Goal: Task Accomplishment & Management: Manage account settings

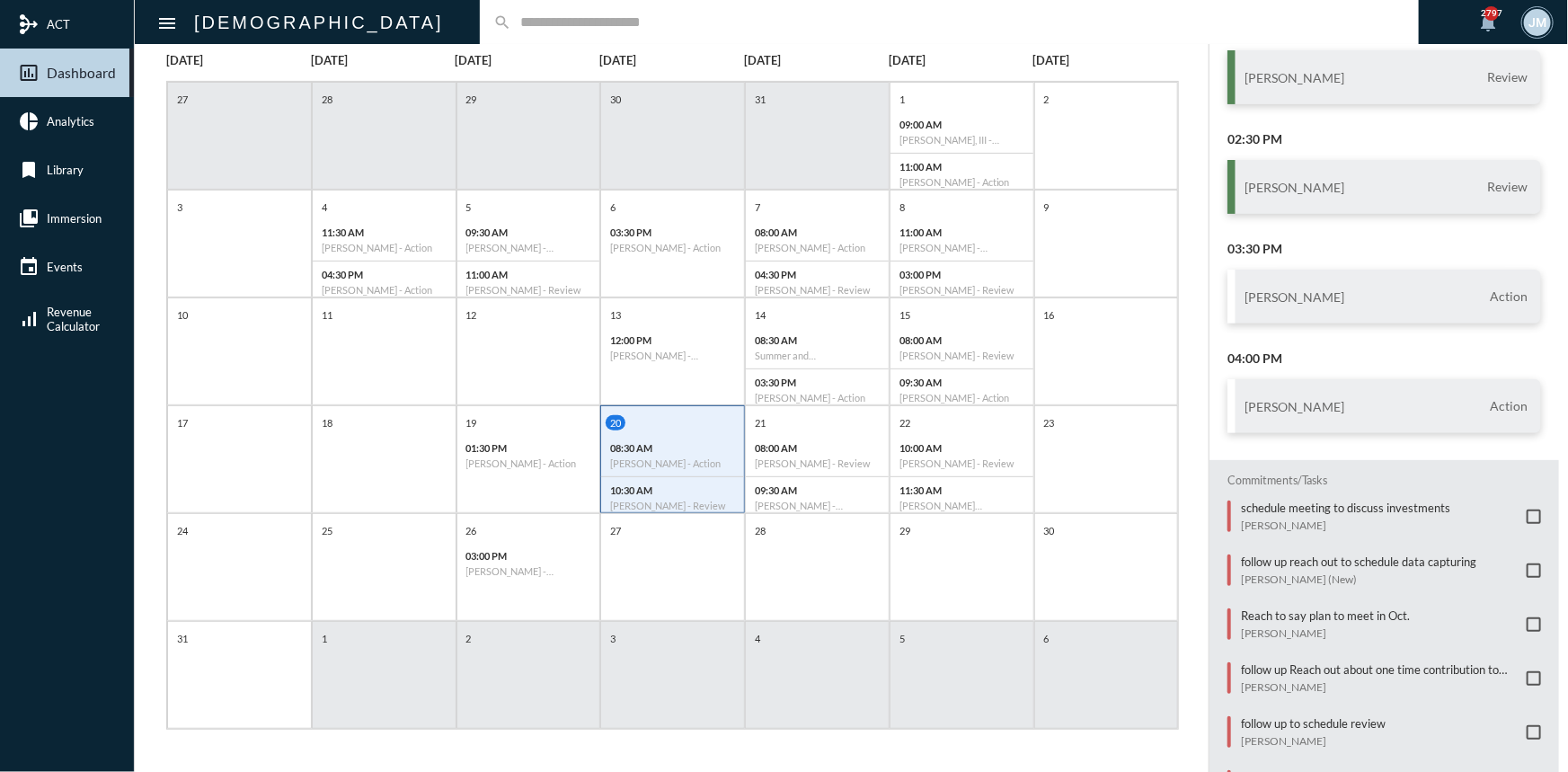
scroll to position [245, 0]
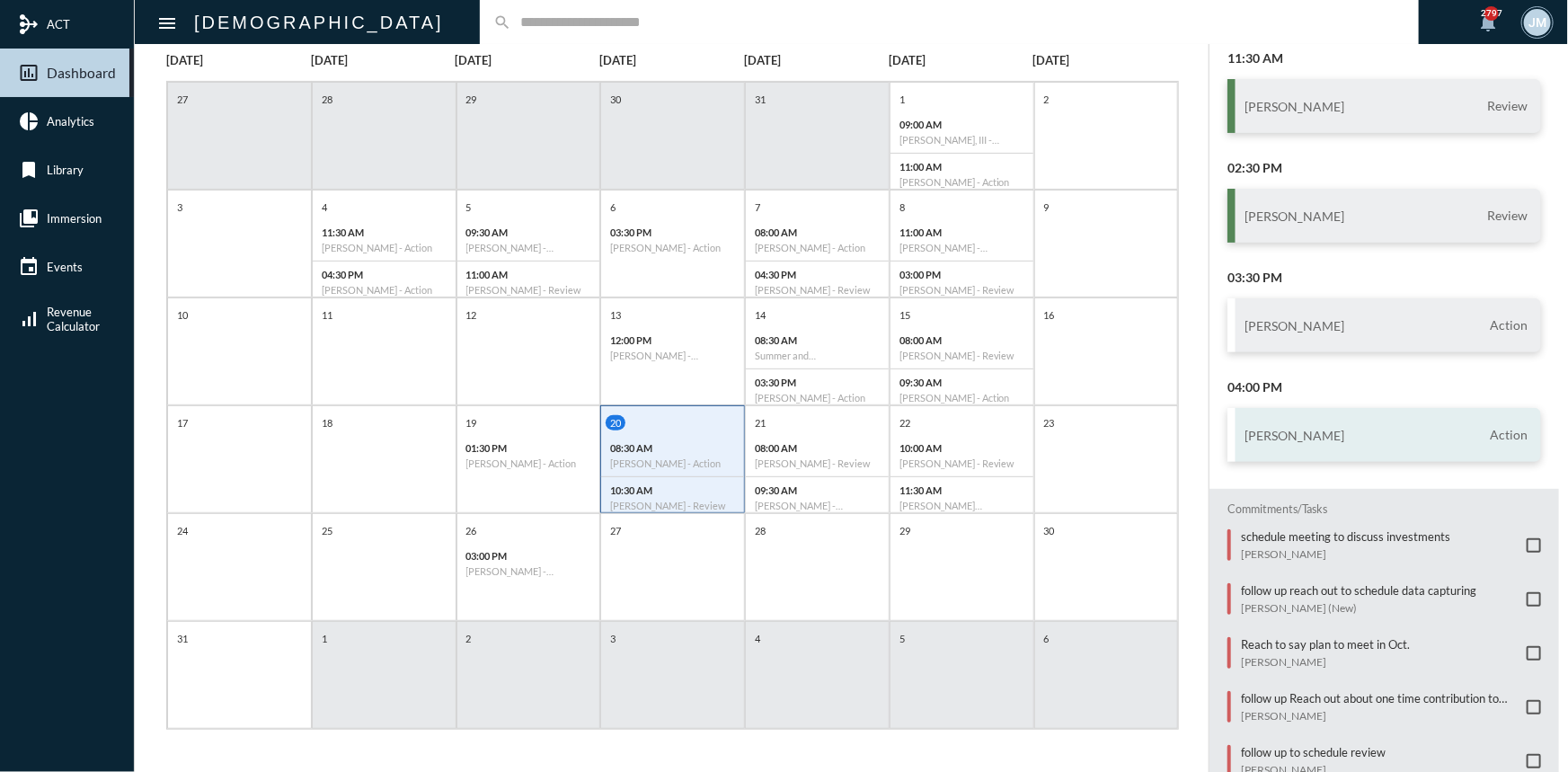
click at [1294, 427] on h3 "[PERSON_NAME]" at bounding box center [1294, 435] width 100 height 15
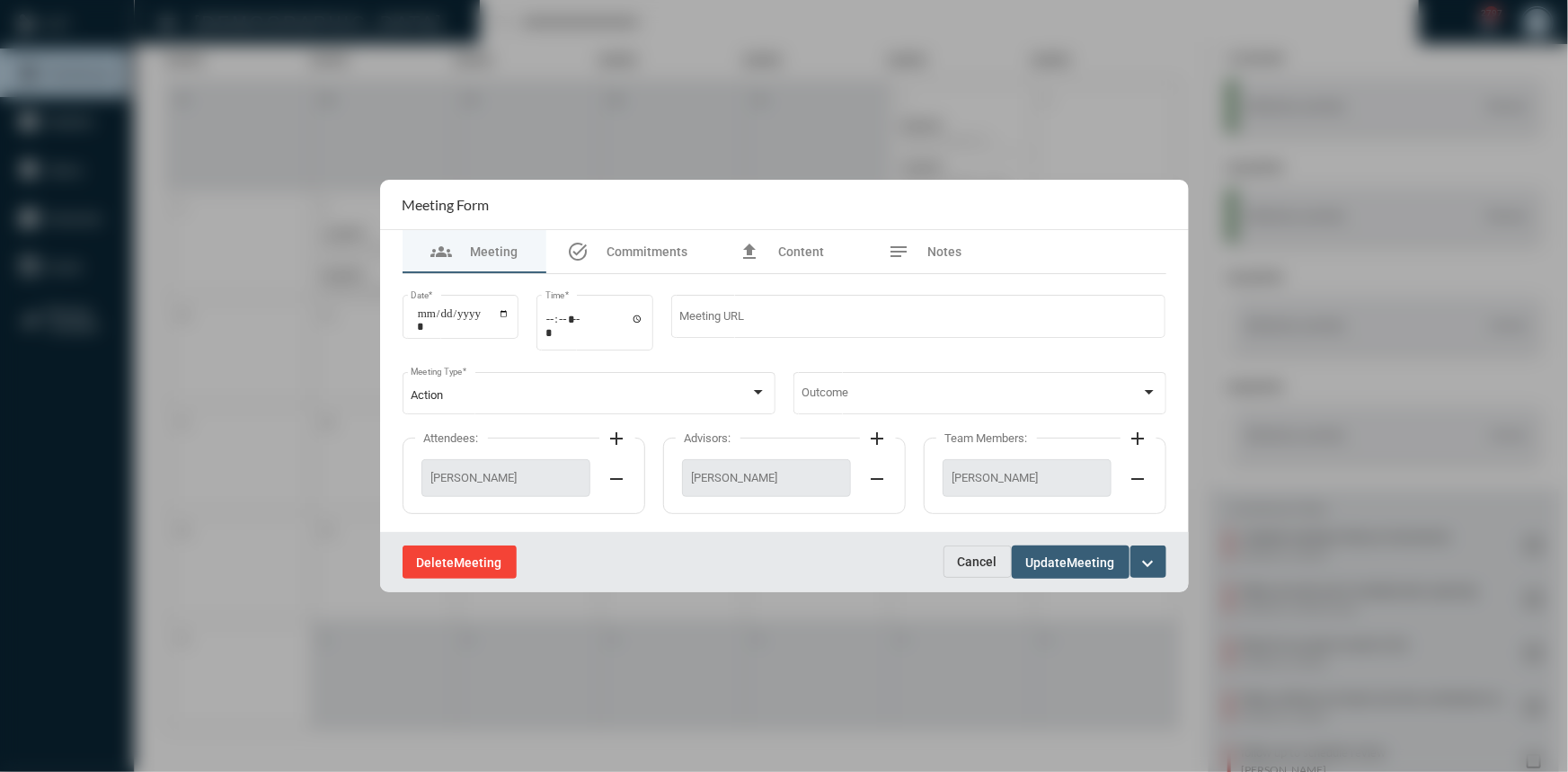
click at [464, 561] on span "Meeting" at bounding box center [479, 562] width 48 height 14
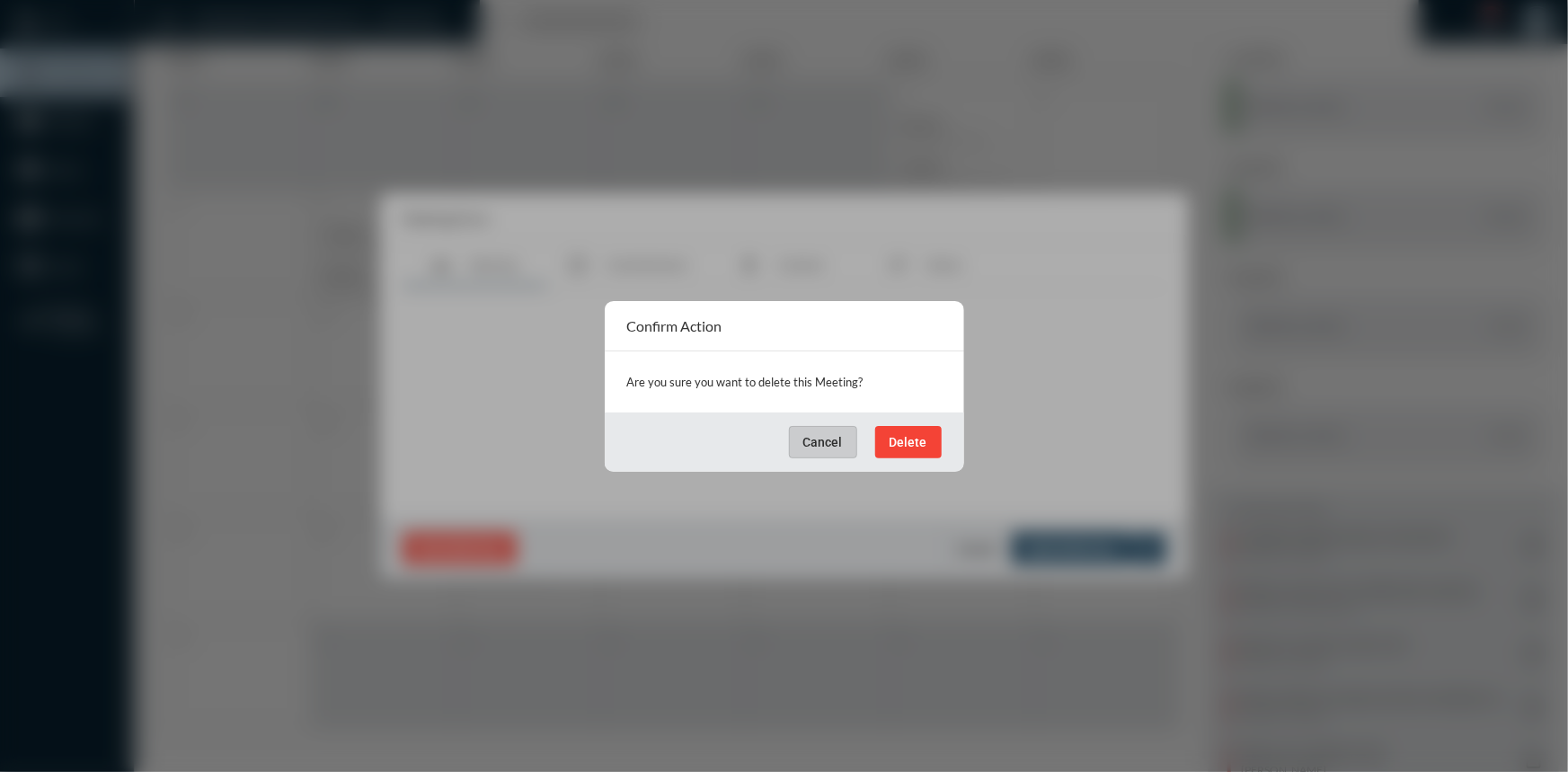
click at [906, 438] on span "Delete" at bounding box center [908, 442] width 38 height 14
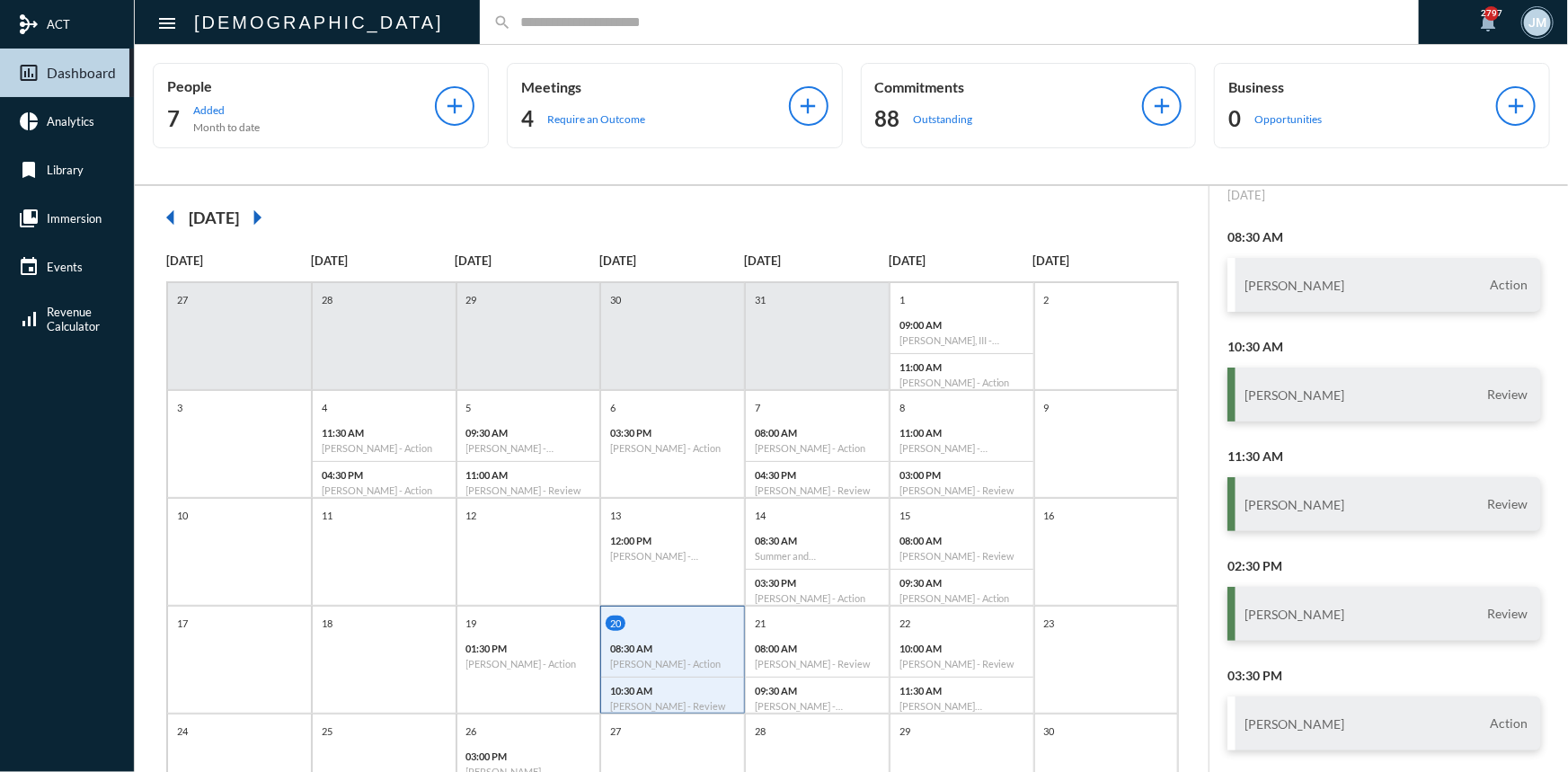
scroll to position [81, 0]
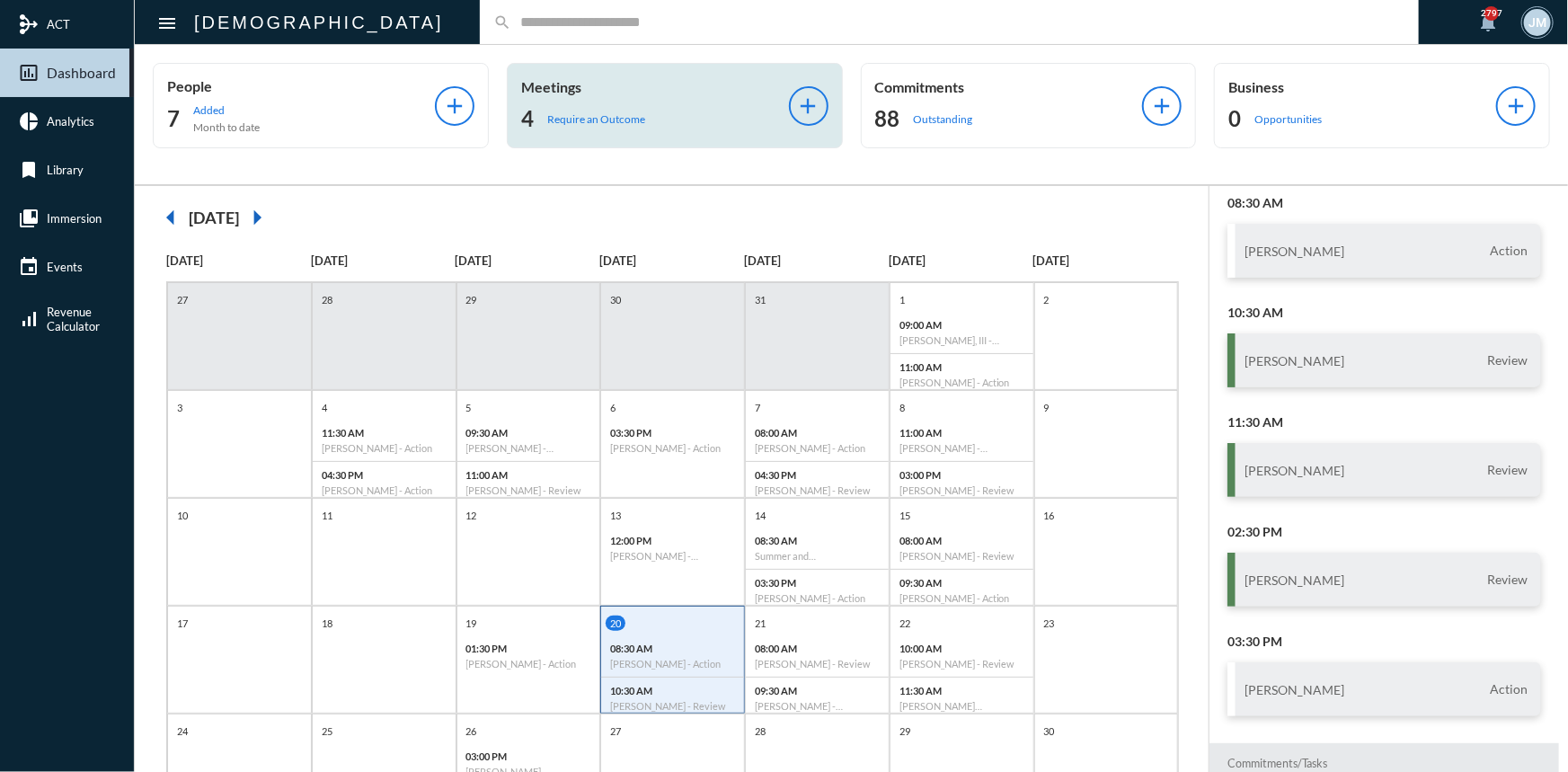
click at [560, 87] on p "Meetings" at bounding box center [654, 87] width 268 height 17
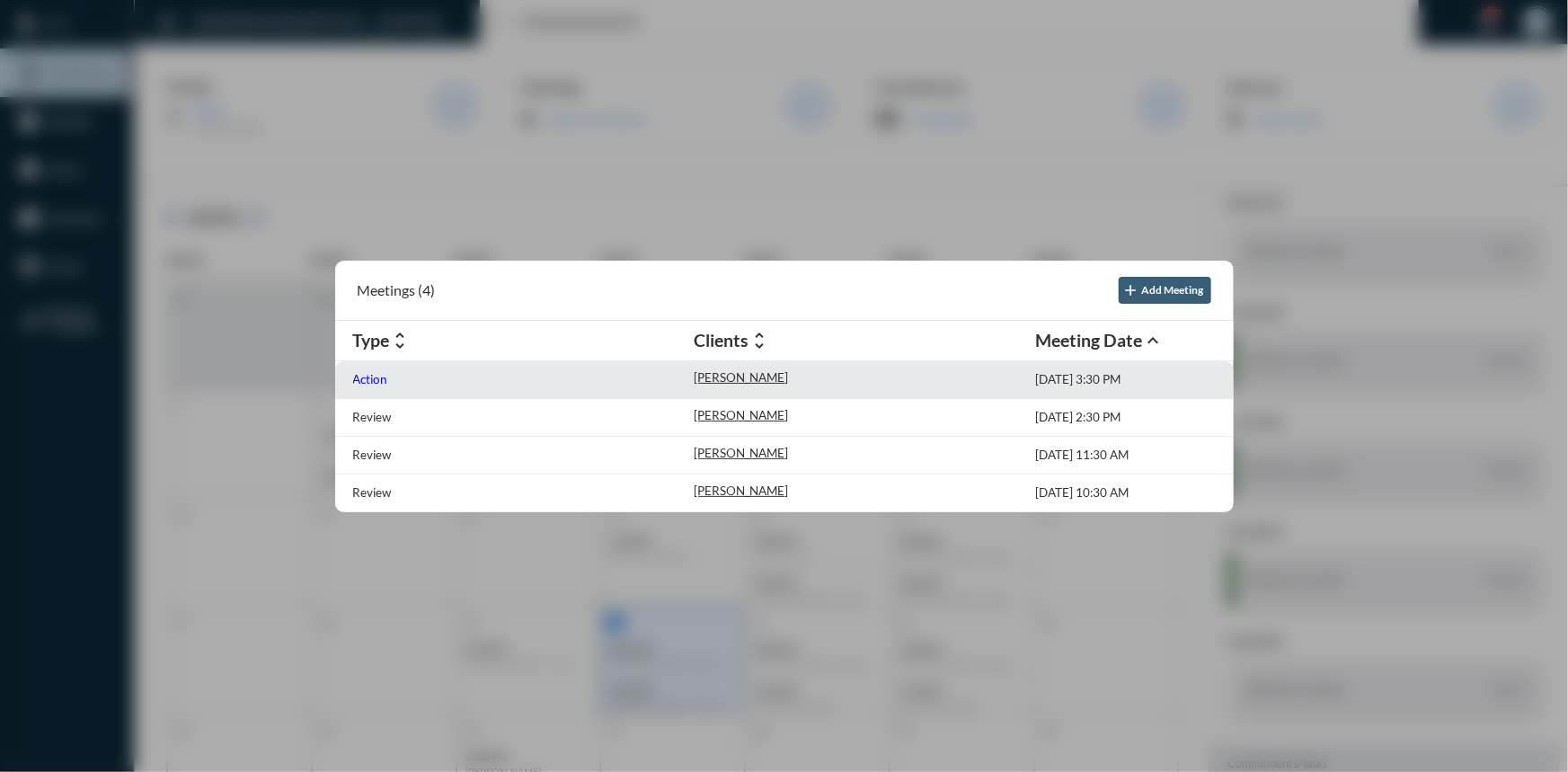
click at [373, 381] on p "Action" at bounding box center [370, 379] width 35 height 14
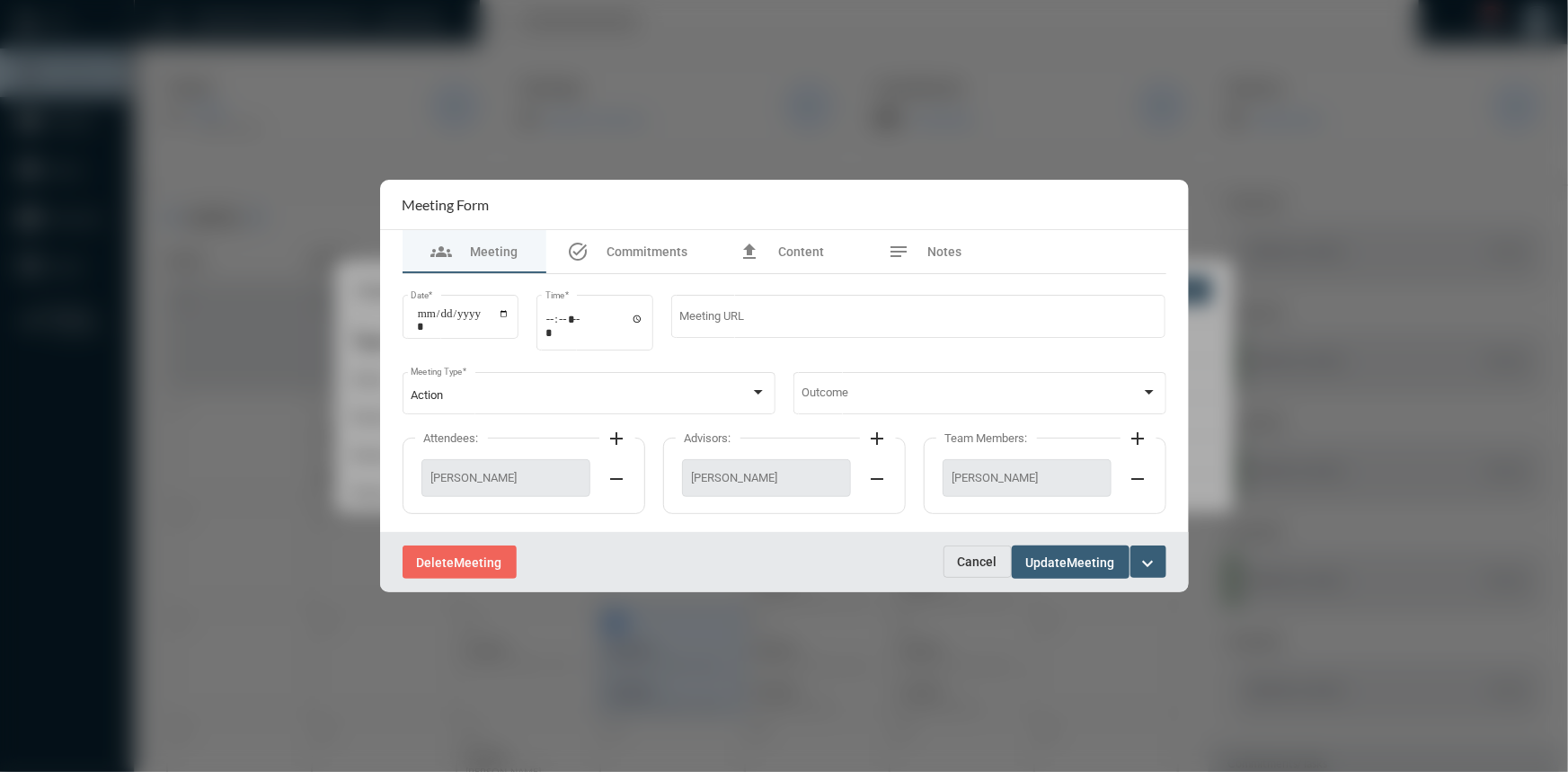
click at [1156, 551] on button "expand_more" at bounding box center [1148, 562] width 36 height 32
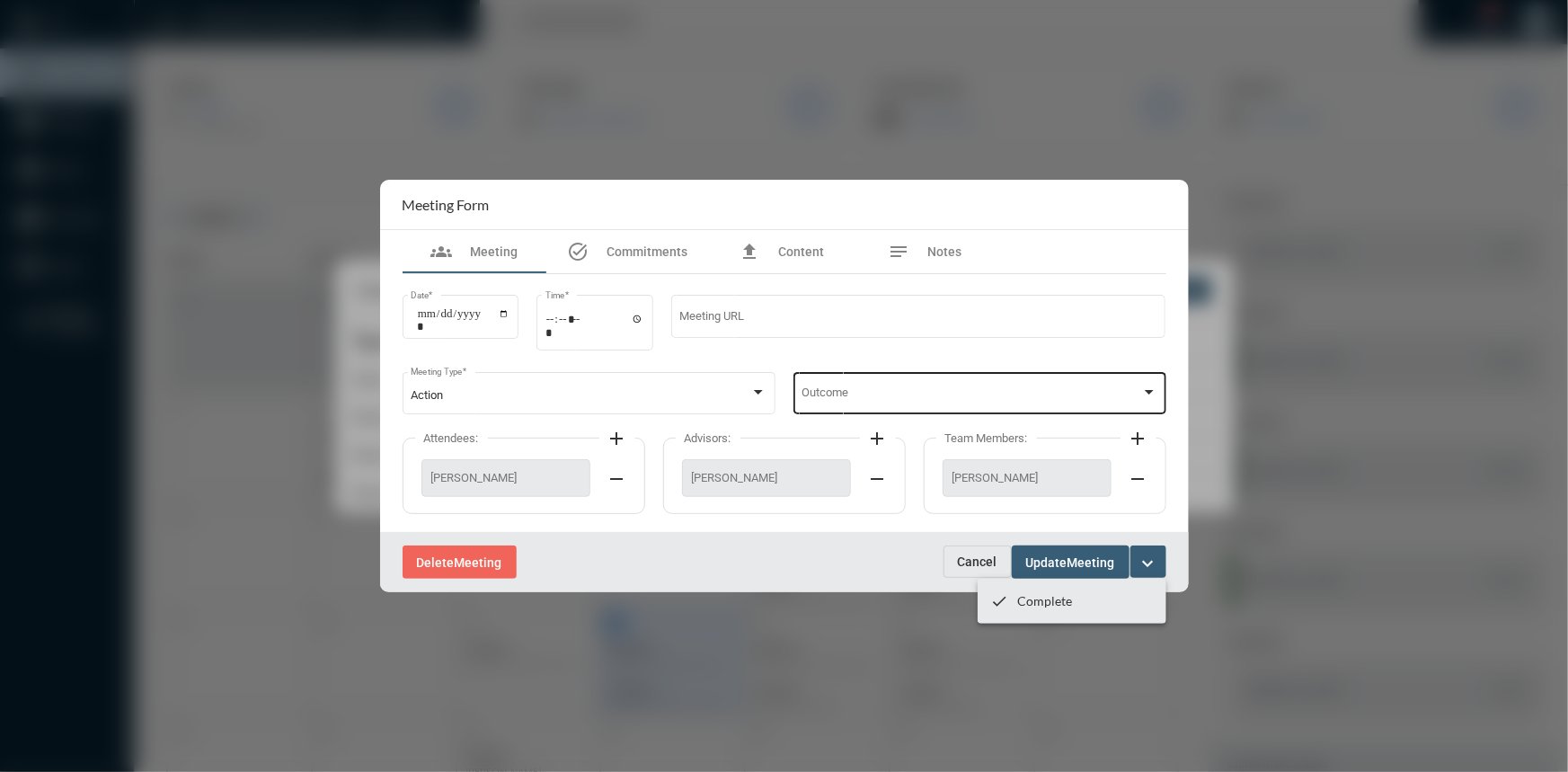
click at [1092, 373] on div at bounding box center [784, 386] width 1568 height 772
click at [1153, 394] on div at bounding box center [1149, 392] width 9 height 5
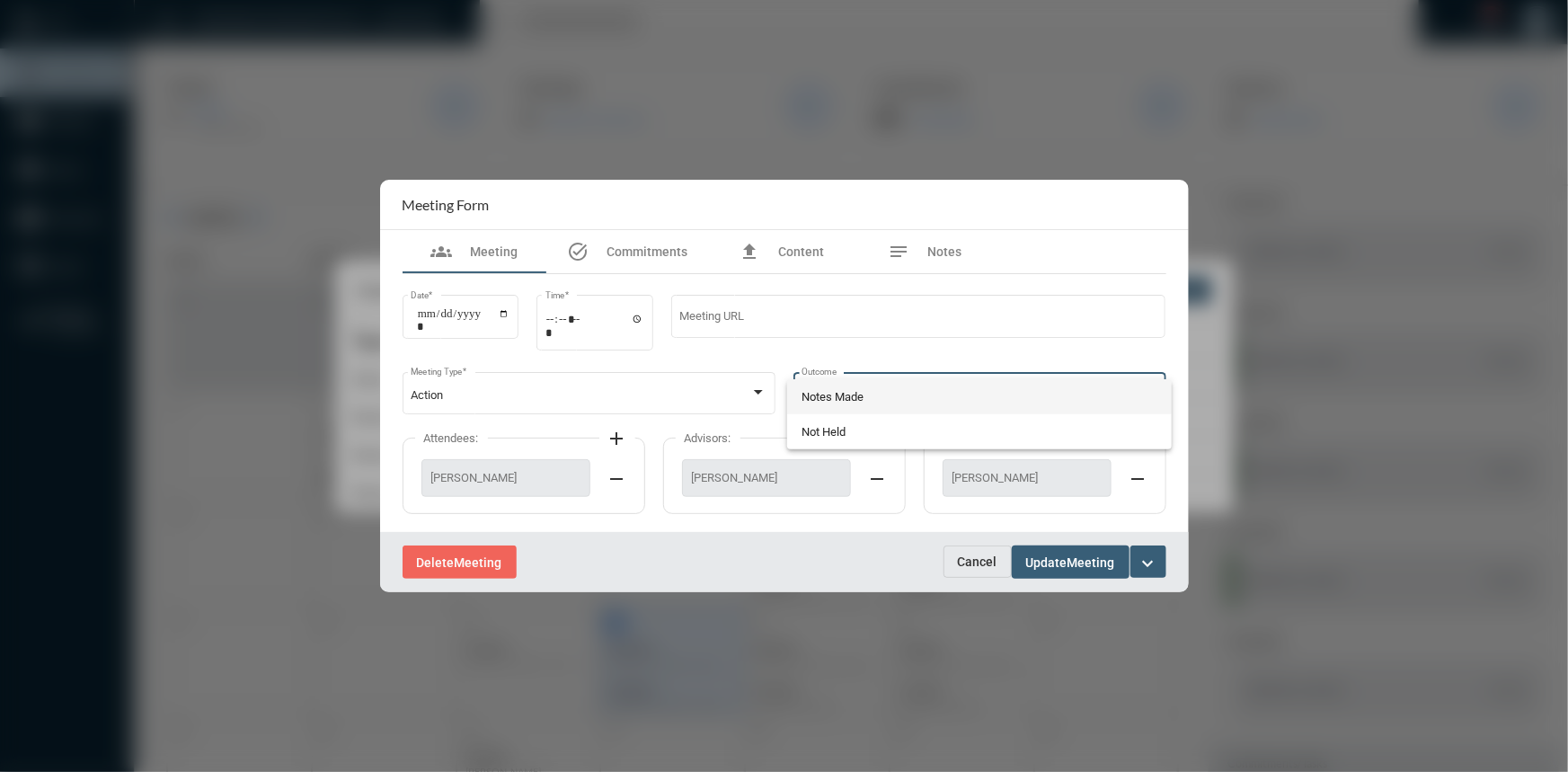
click at [820, 383] on span "Notes Made" at bounding box center [980, 396] width 356 height 35
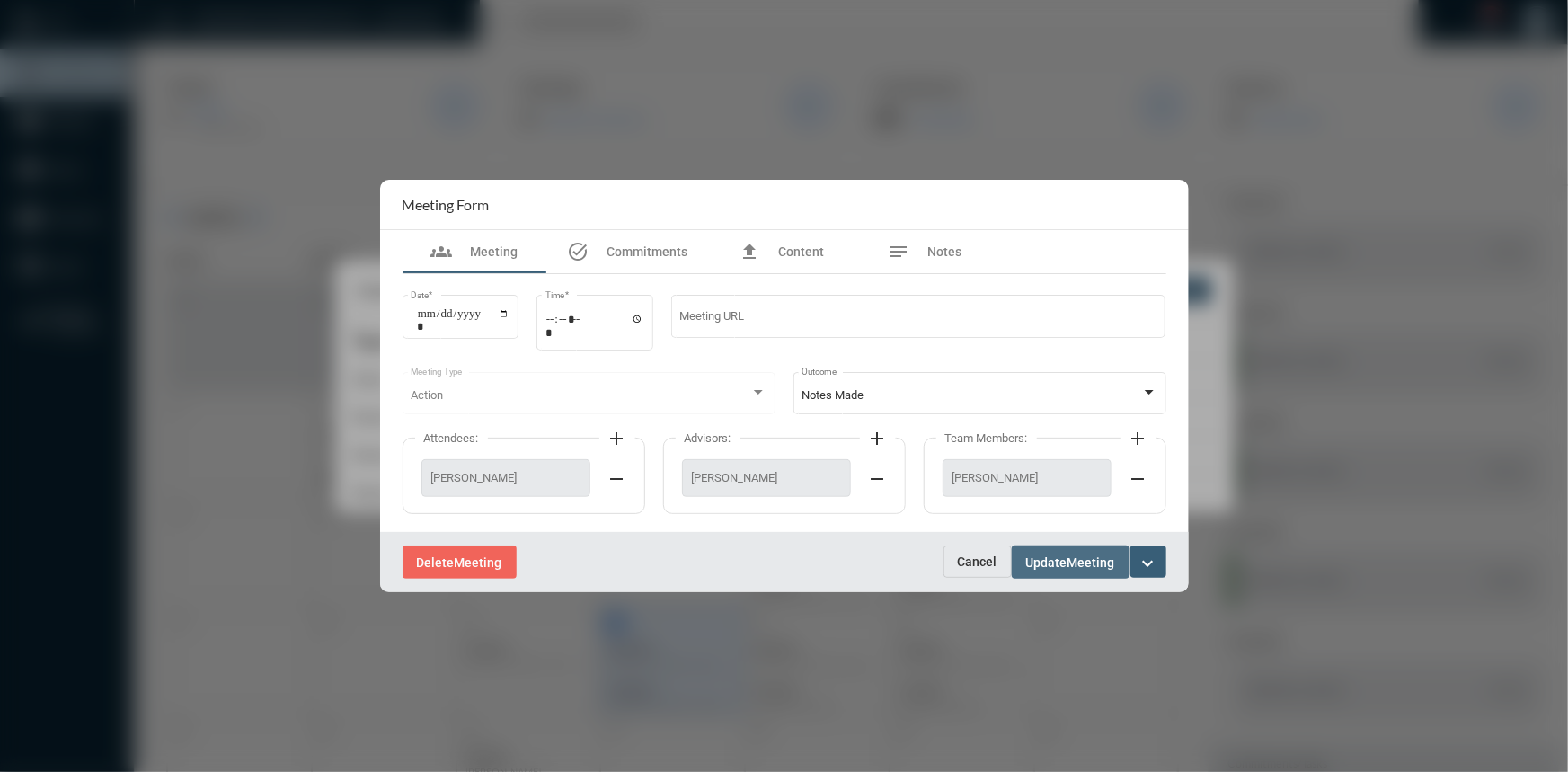
click at [1053, 550] on button "Update Meeting" at bounding box center [1071, 562] width 118 height 33
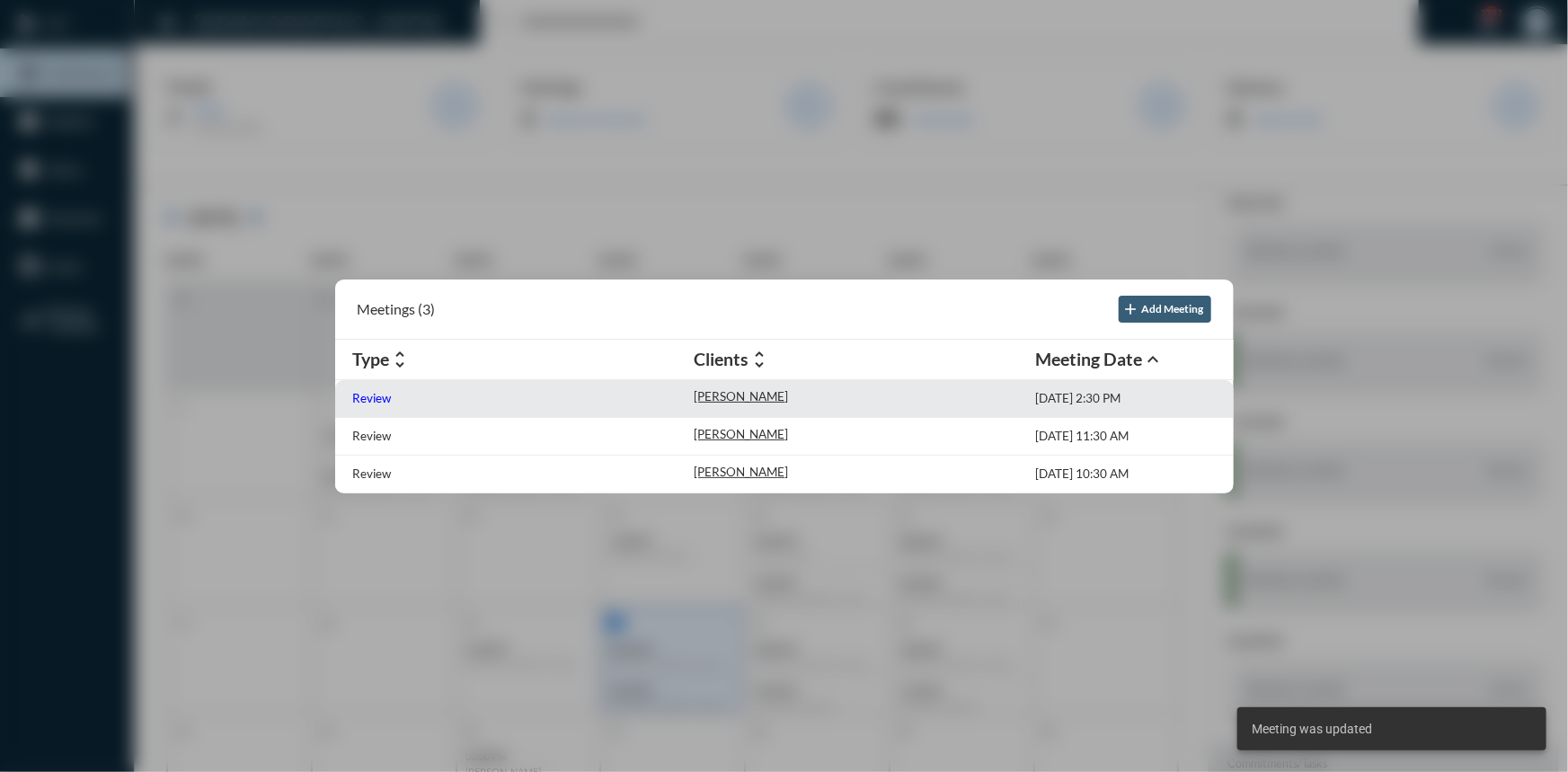
click at [376, 394] on p "Review" at bounding box center [372, 398] width 39 height 14
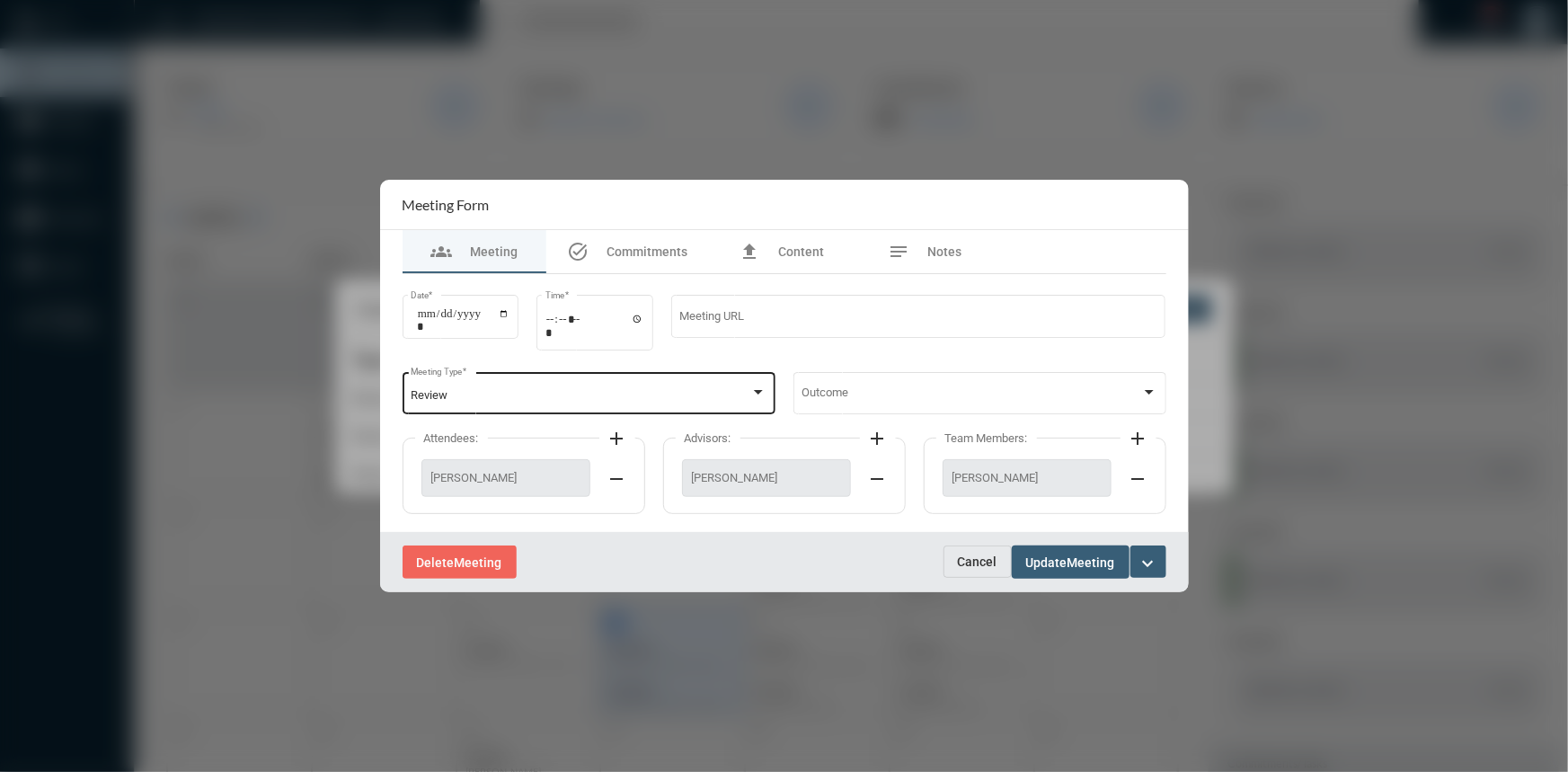
click at [761, 392] on div at bounding box center [758, 392] width 9 height 5
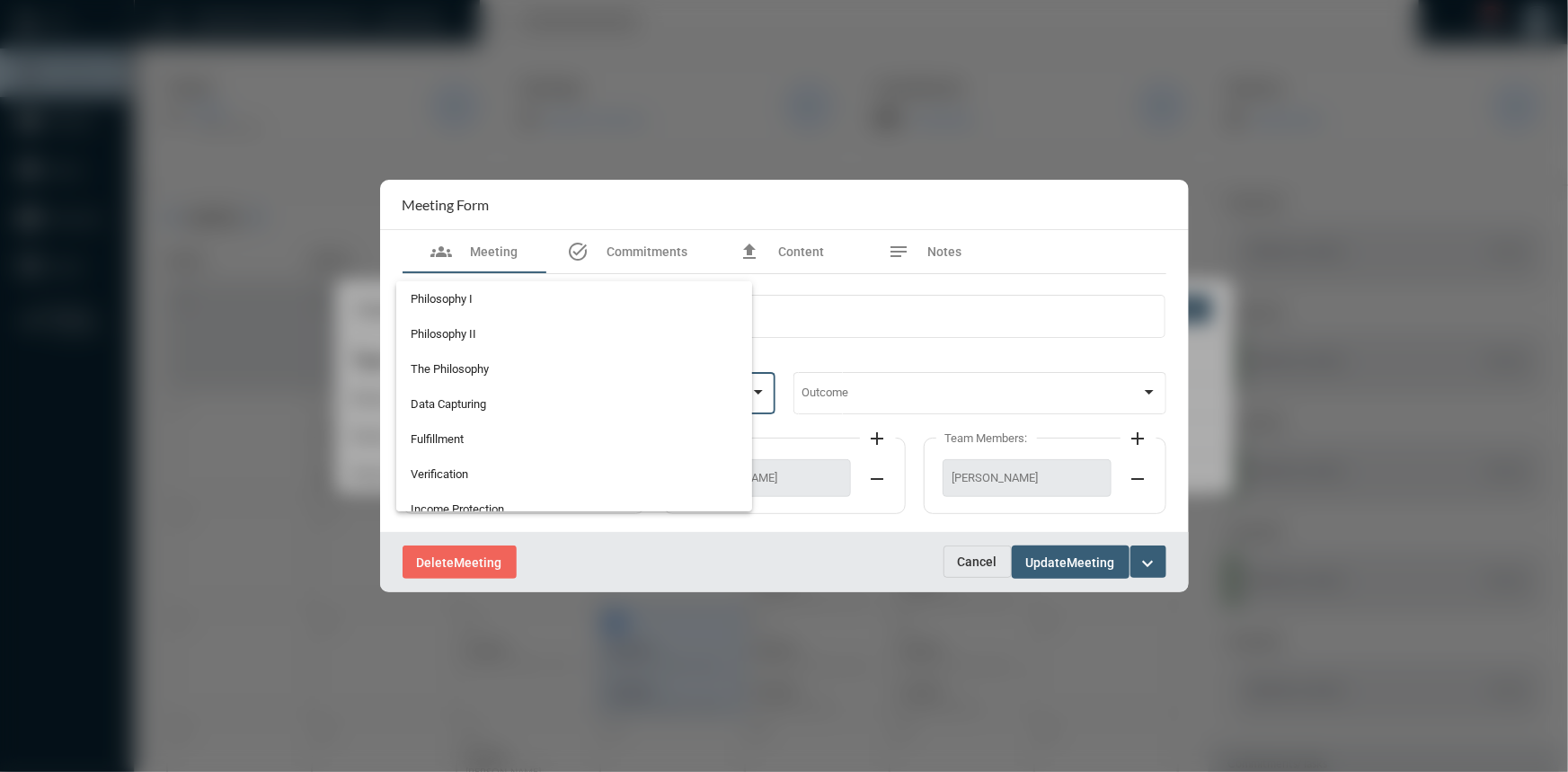
scroll to position [463, 0]
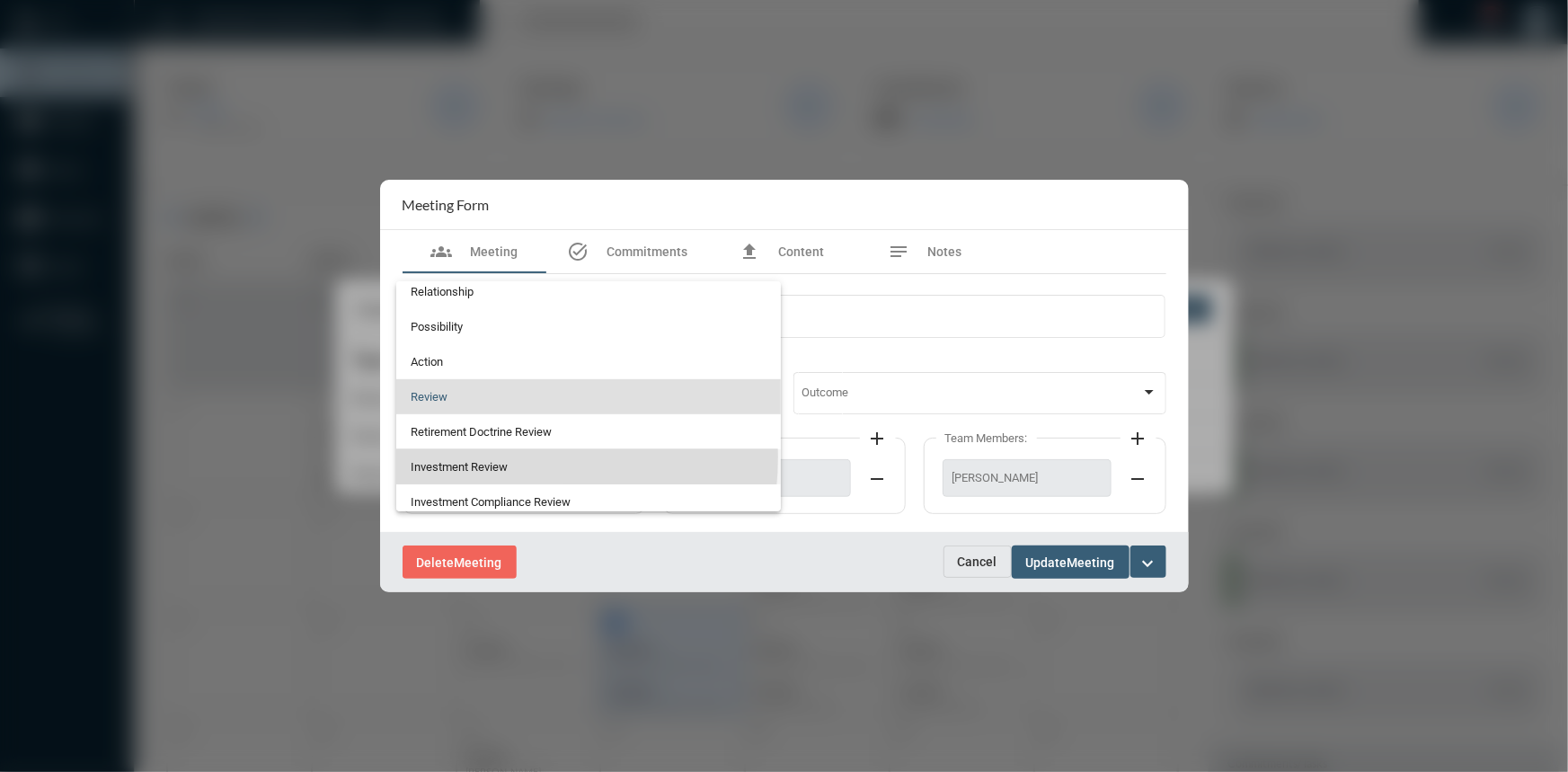
click at [442, 455] on span "Investment Review" at bounding box center [588, 466] width 356 height 35
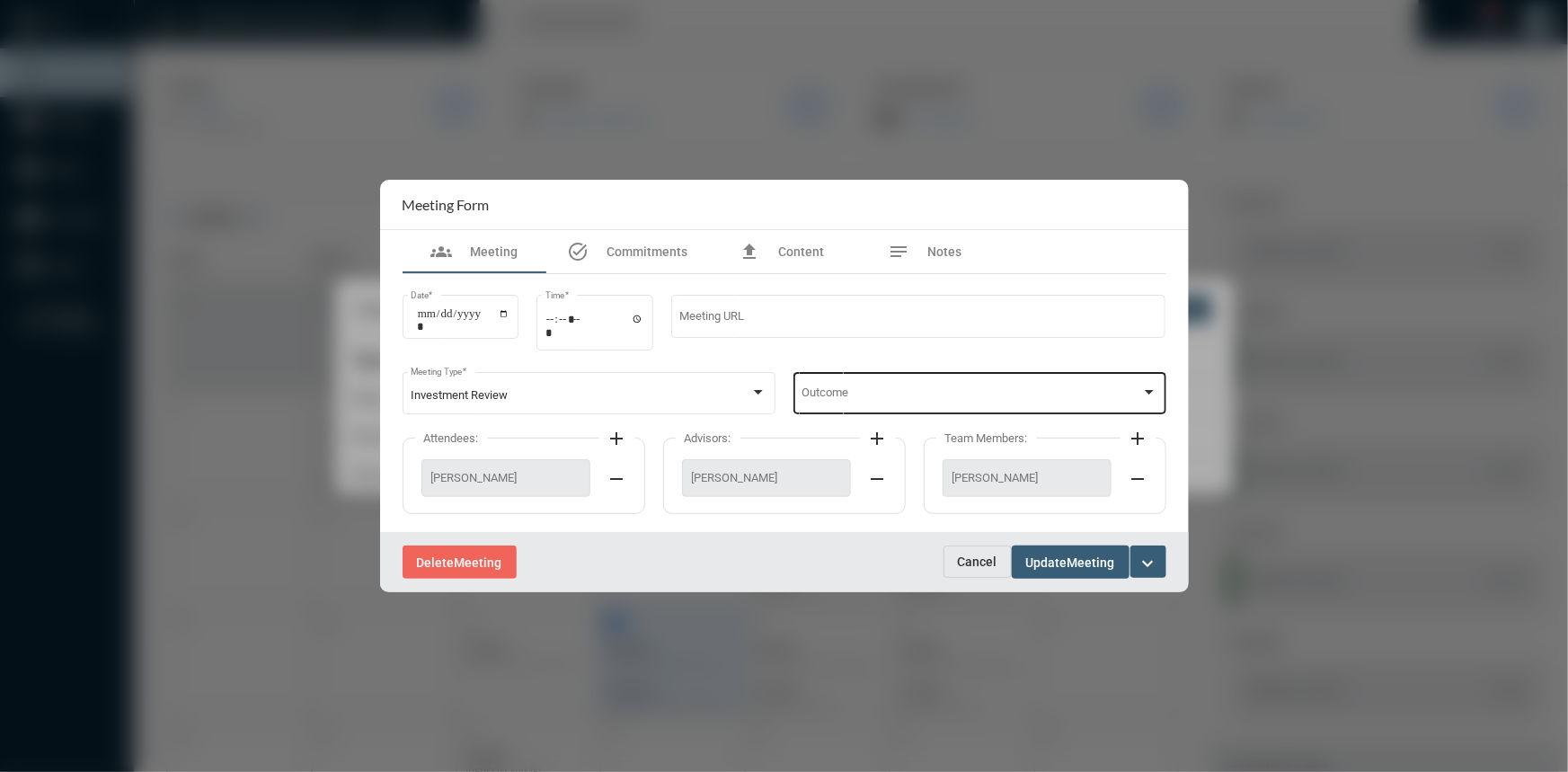
click at [1161, 387] on div "Outcome" at bounding box center [980, 391] width 373 height 46
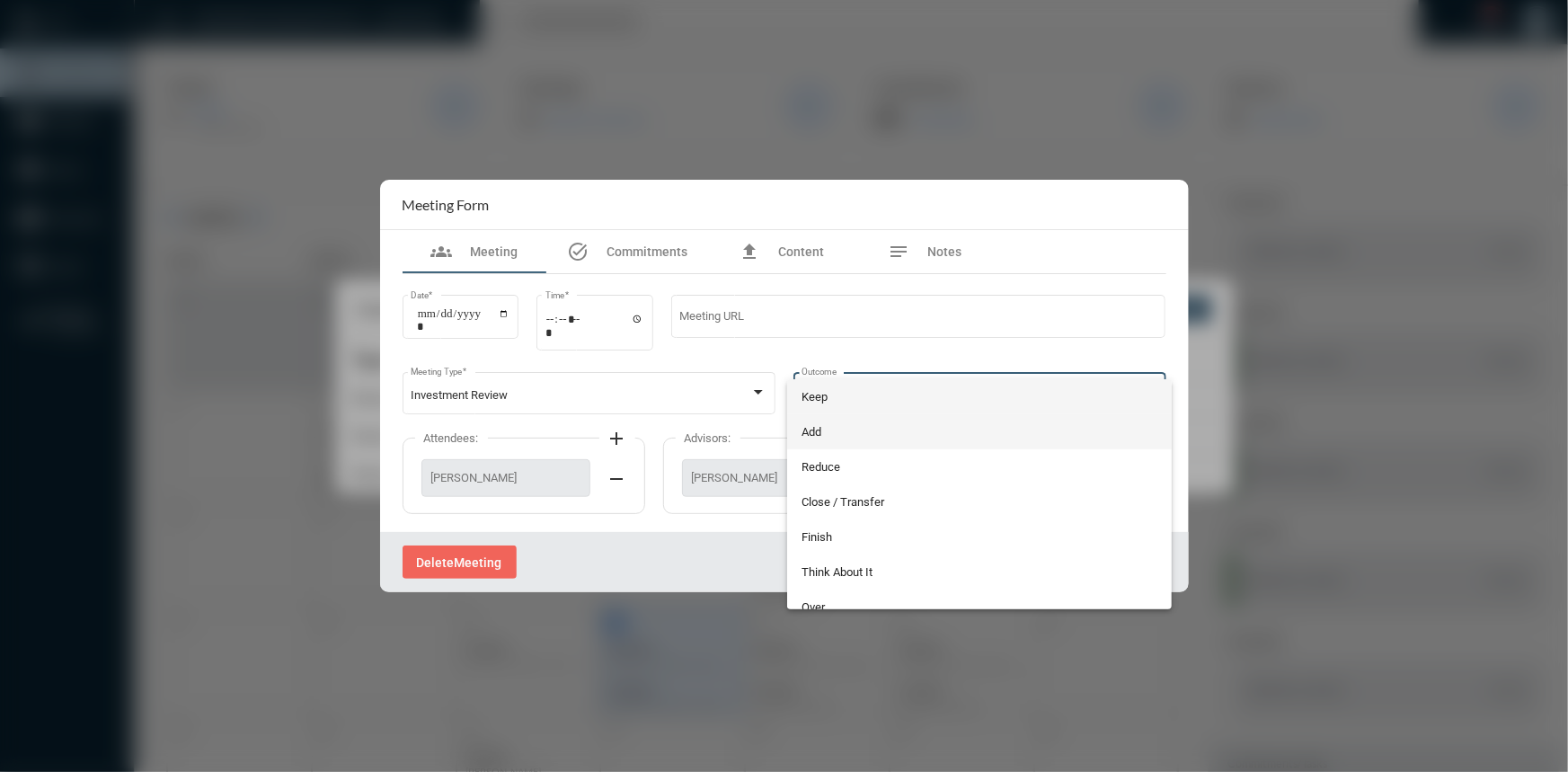
click at [860, 423] on span "Add" at bounding box center [980, 431] width 356 height 35
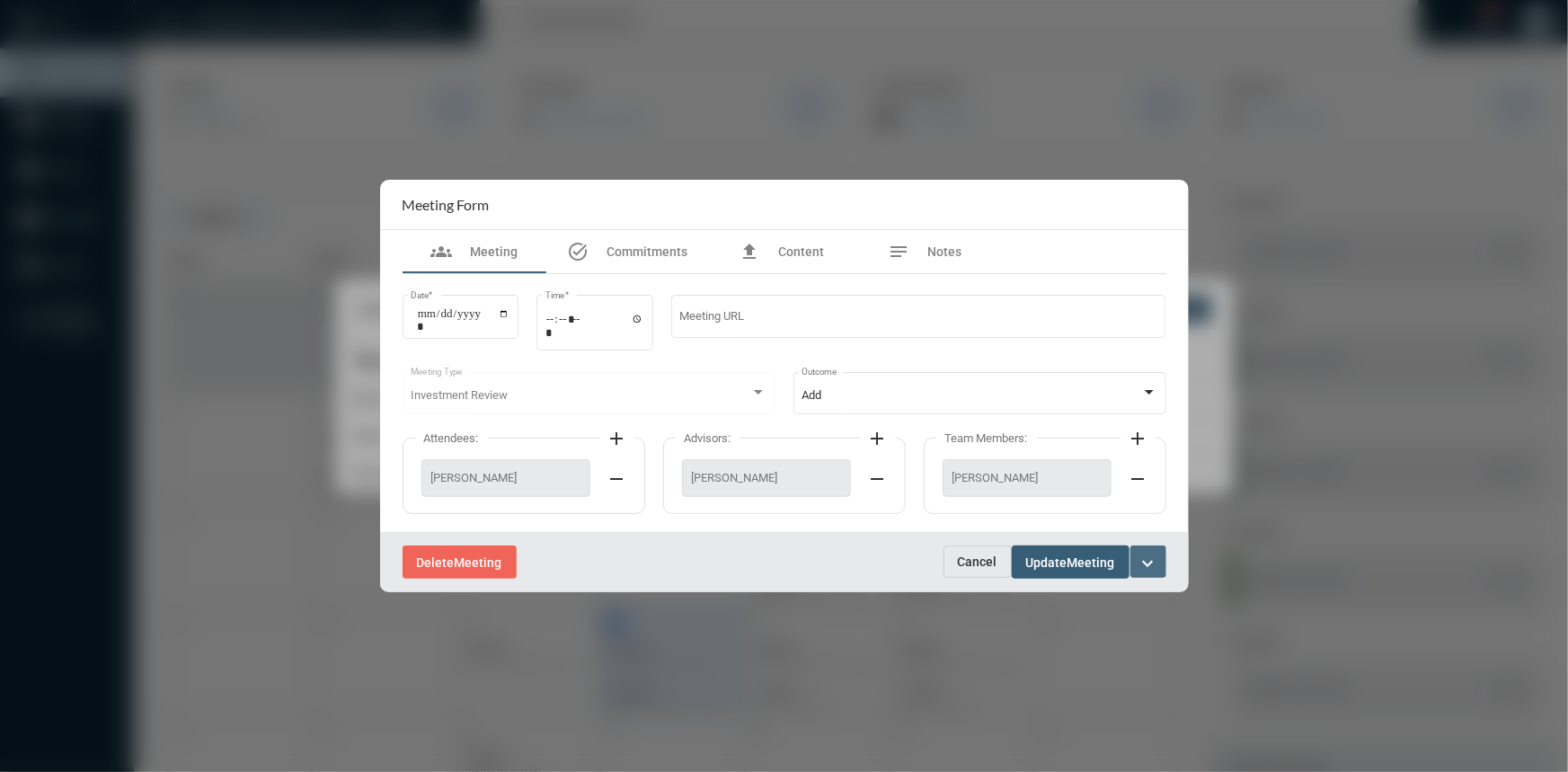
click at [1141, 567] on mat-icon "expand_more" at bounding box center [1148, 563] width 22 height 22
click at [1047, 552] on div at bounding box center [784, 386] width 1568 height 772
click at [1047, 557] on span "Update" at bounding box center [1046, 562] width 41 height 14
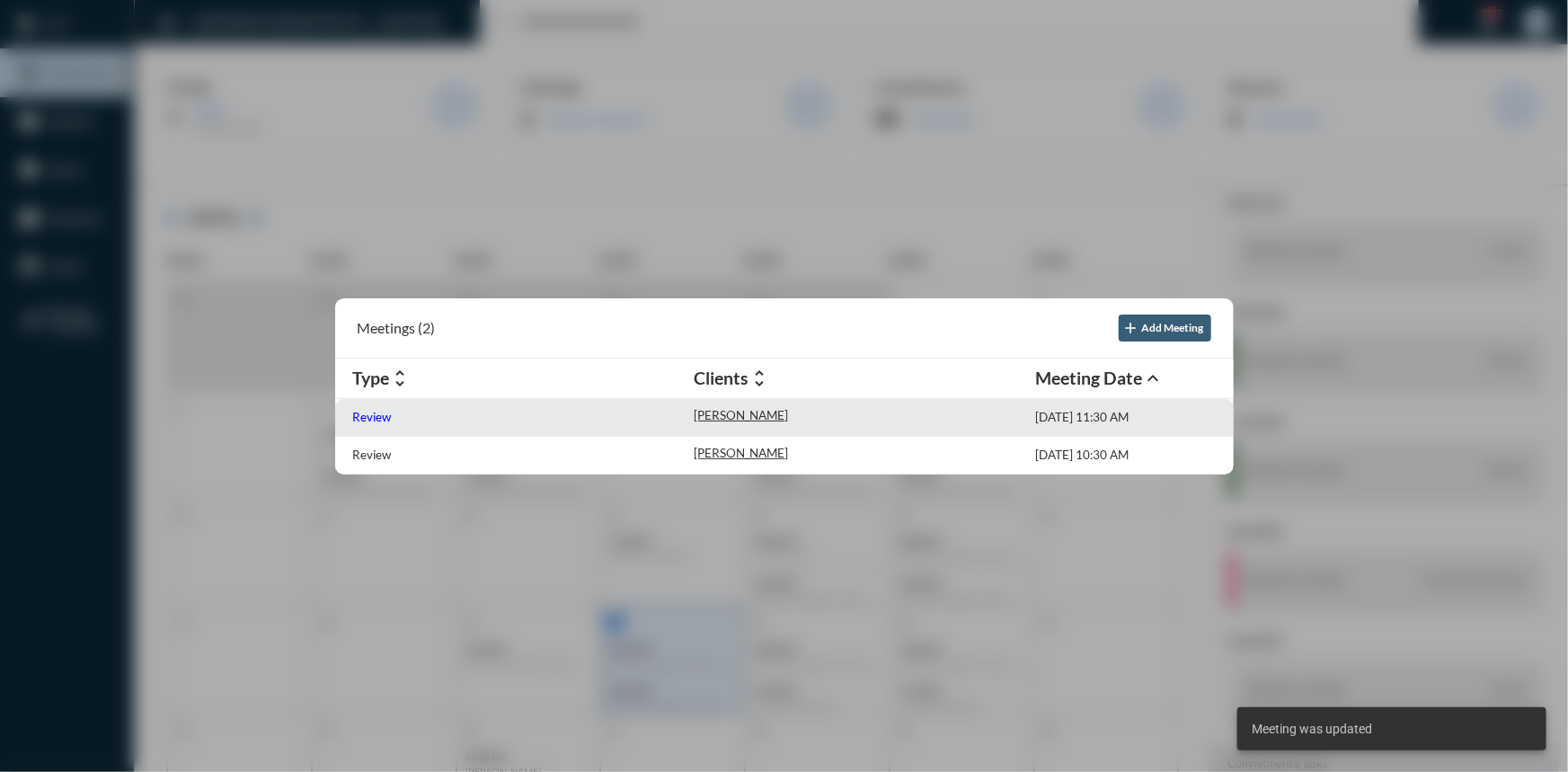
click at [373, 412] on p "Review" at bounding box center [372, 416] width 39 height 14
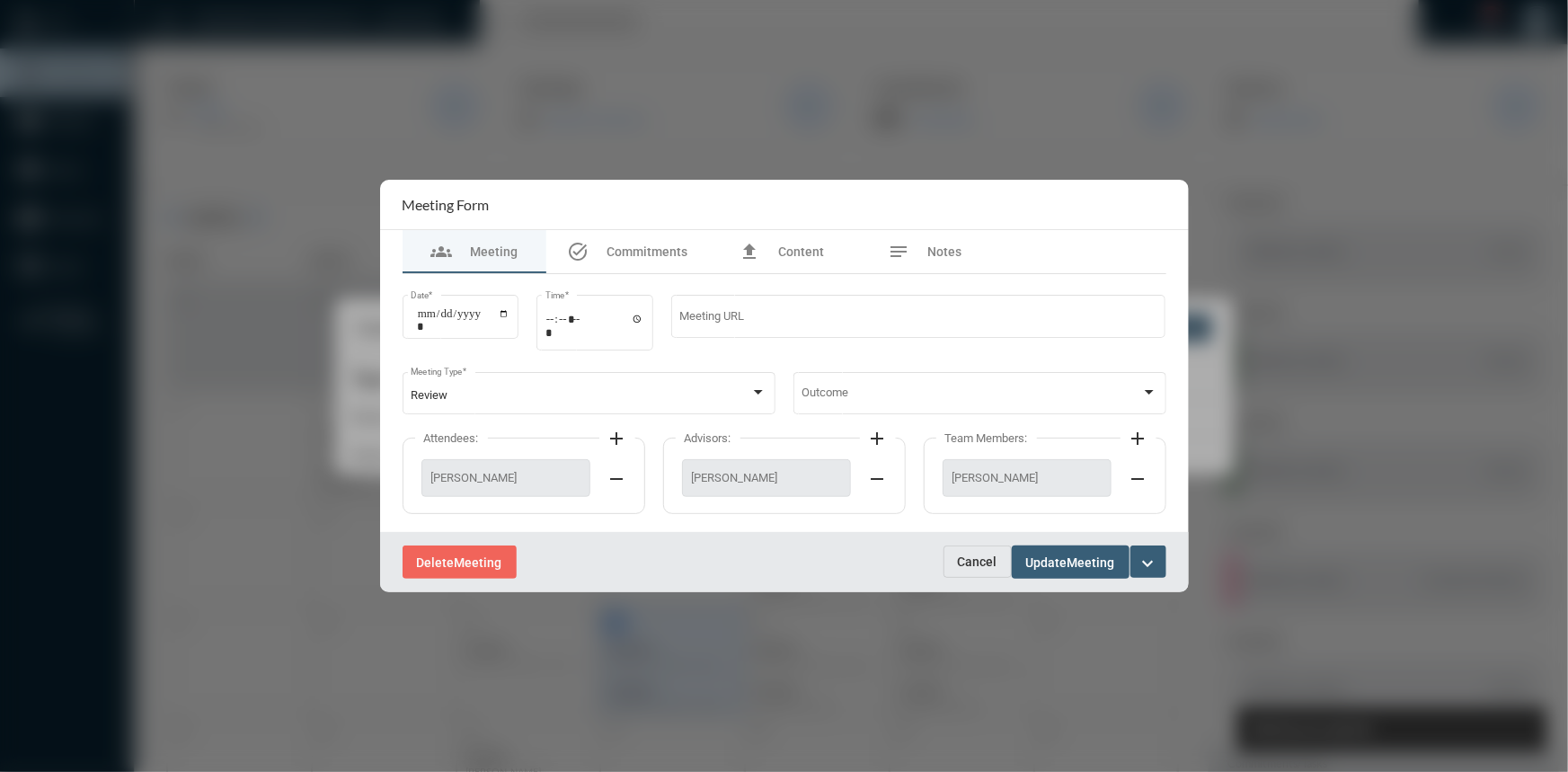
click at [1160, 564] on button "expand_more" at bounding box center [1148, 562] width 36 height 32
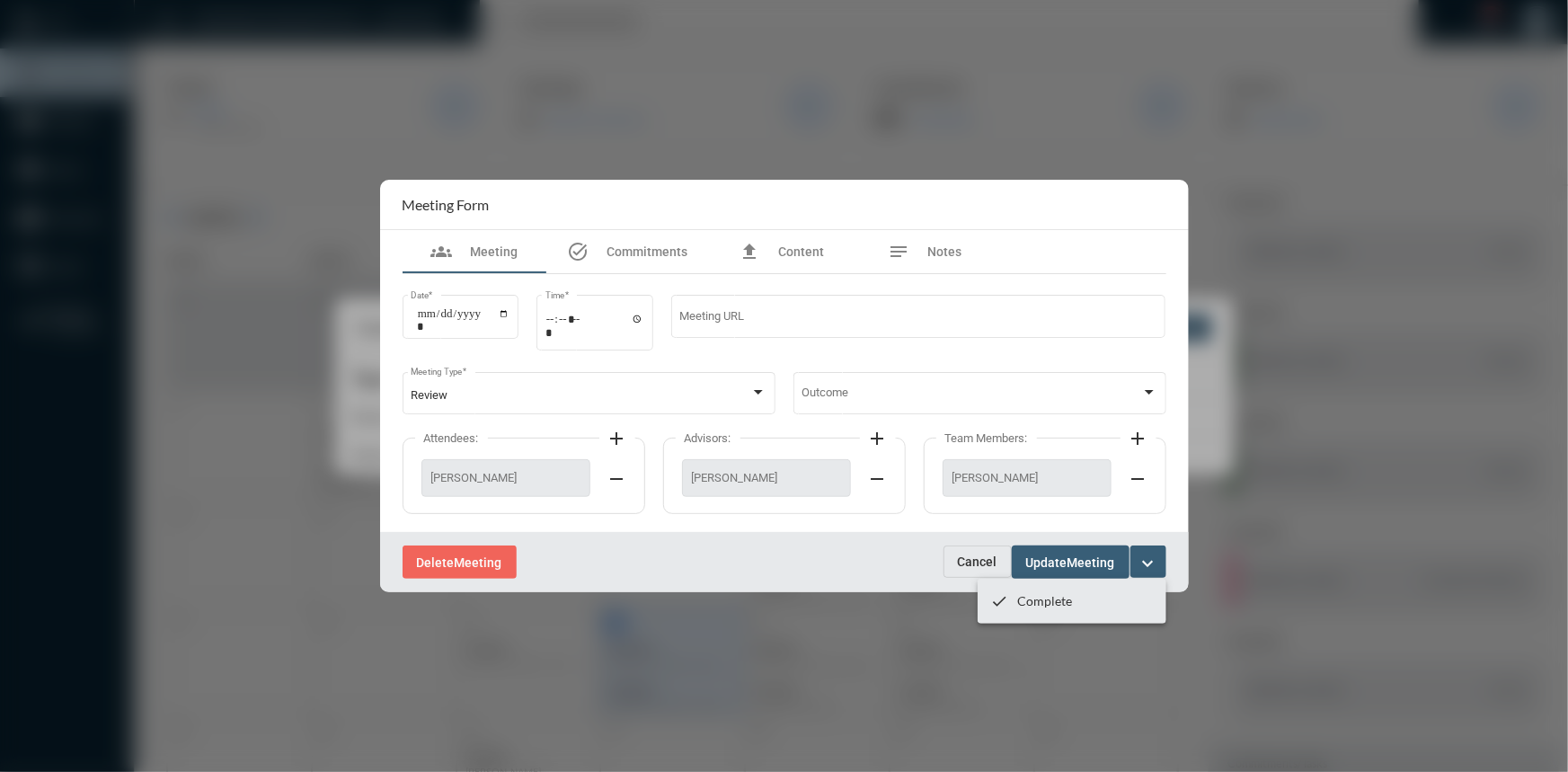
click at [1141, 386] on div at bounding box center [784, 386] width 1568 height 772
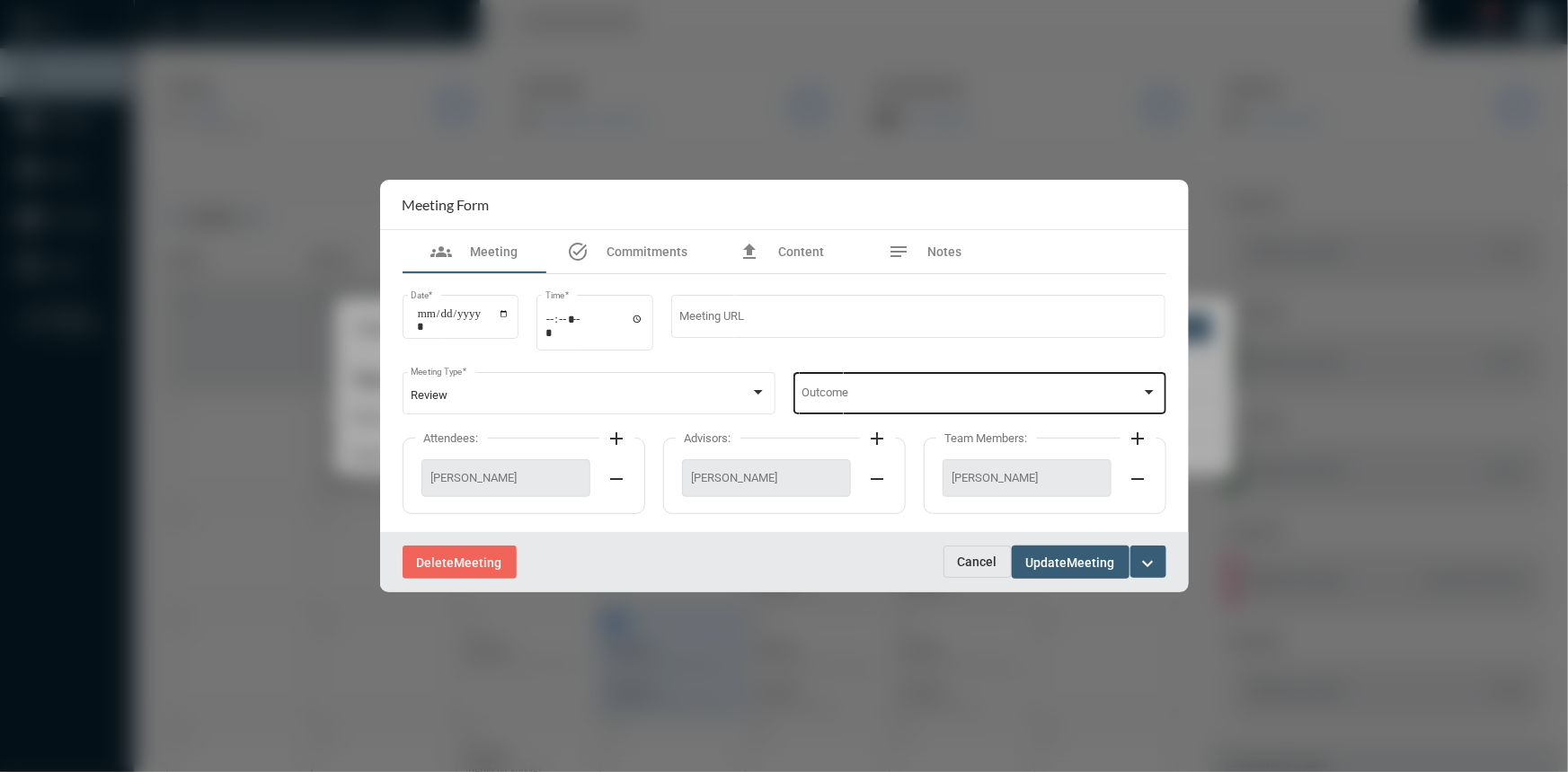
click at [1145, 389] on div at bounding box center [1149, 392] width 16 height 14
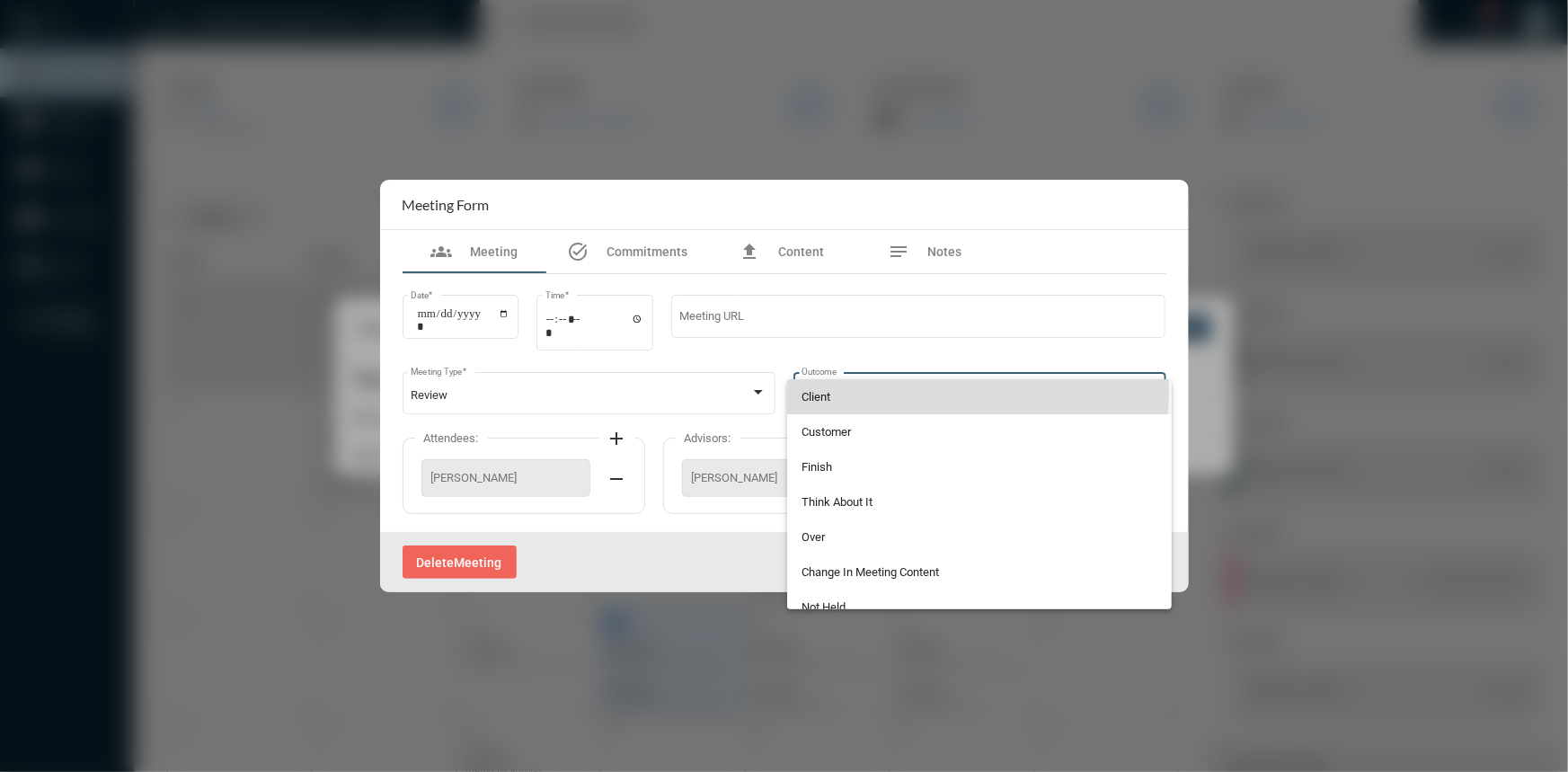
click at [885, 389] on span "Client" at bounding box center [980, 396] width 356 height 35
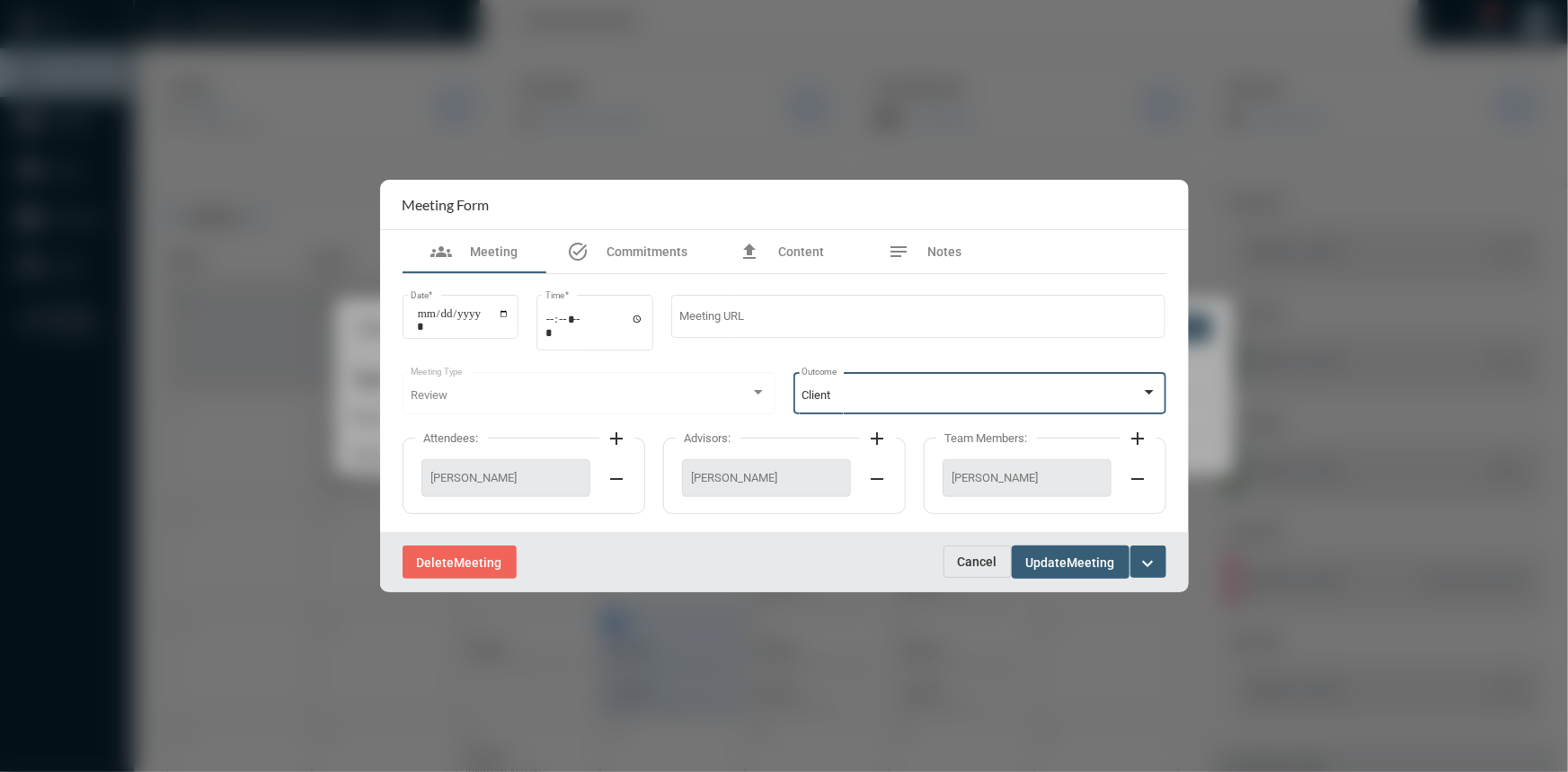
click at [1065, 557] on span "Update" at bounding box center [1046, 562] width 41 height 14
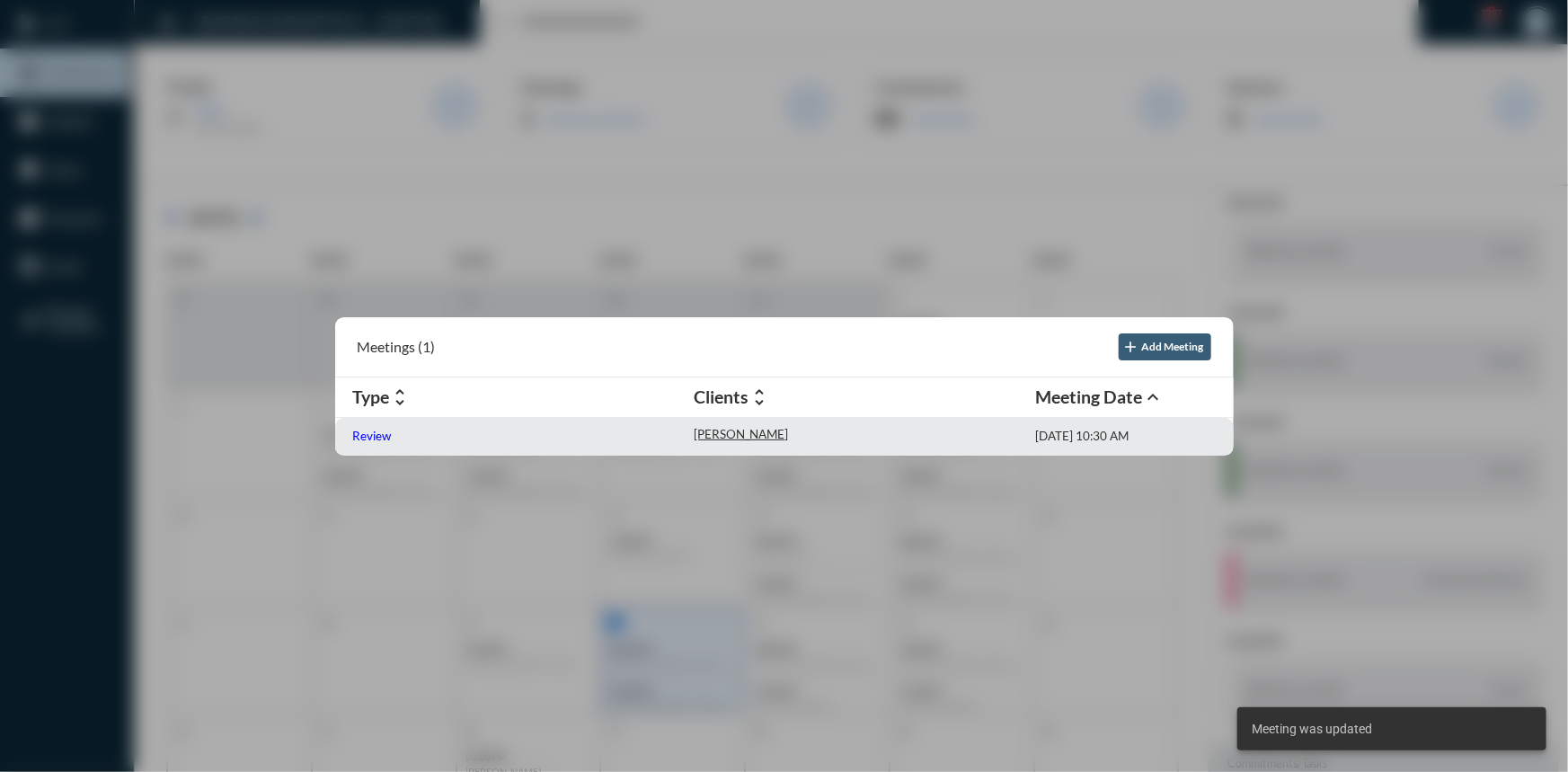
click at [381, 437] on p "Review" at bounding box center [372, 435] width 39 height 14
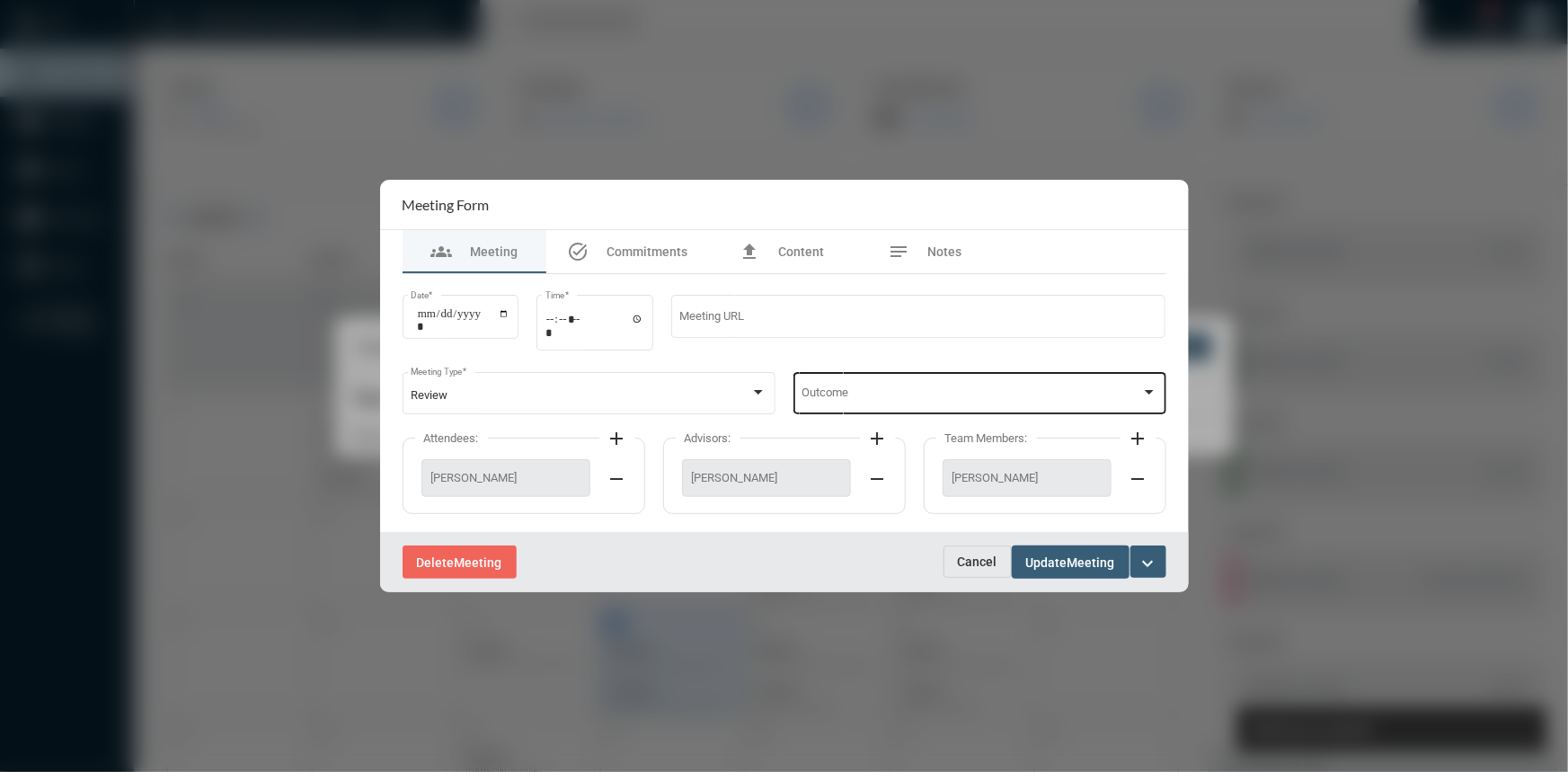
click at [1153, 391] on div at bounding box center [1149, 392] width 9 height 5
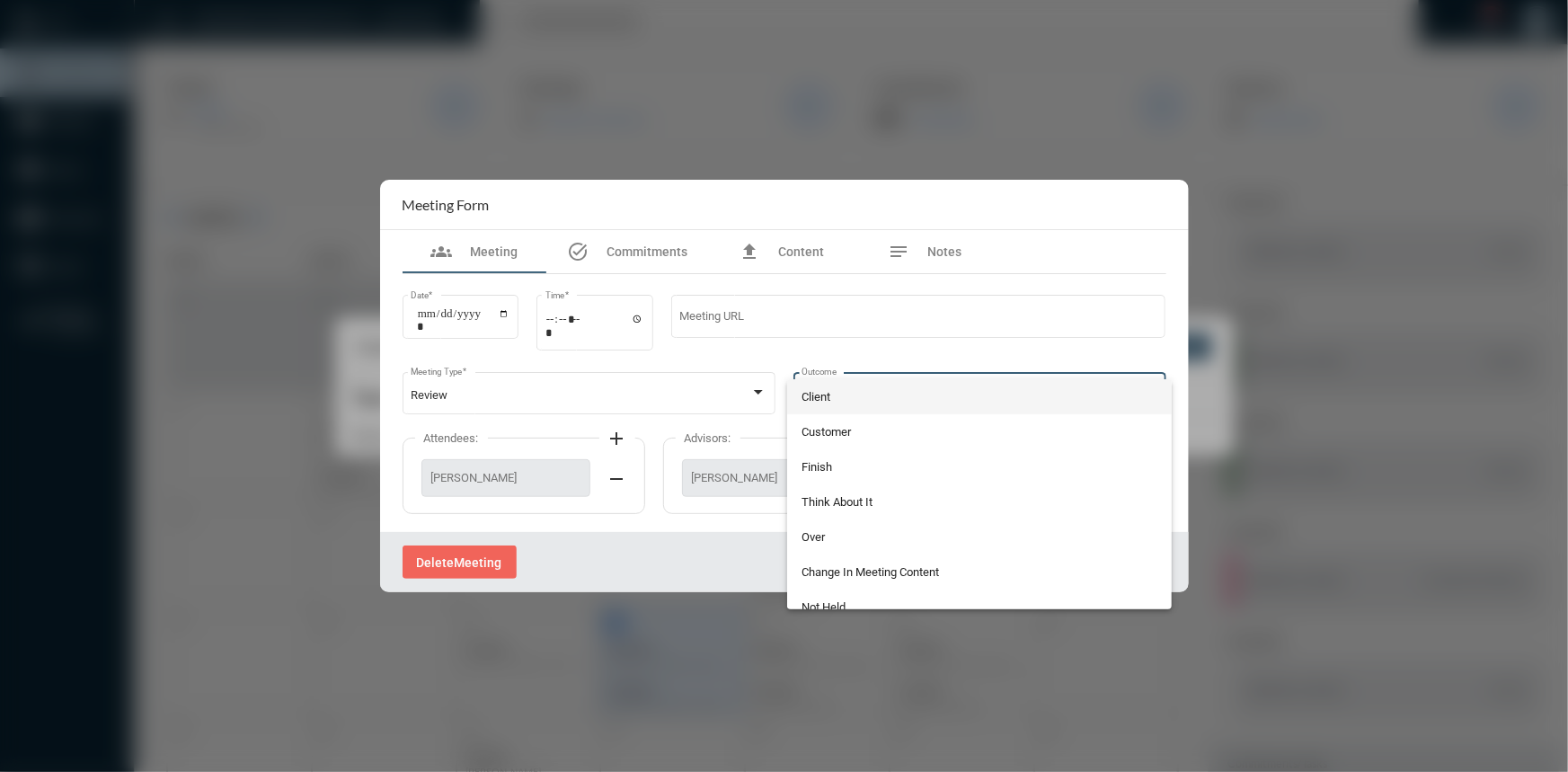
click at [876, 395] on span "Client" at bounding box center [980, 396] width 356 height 35
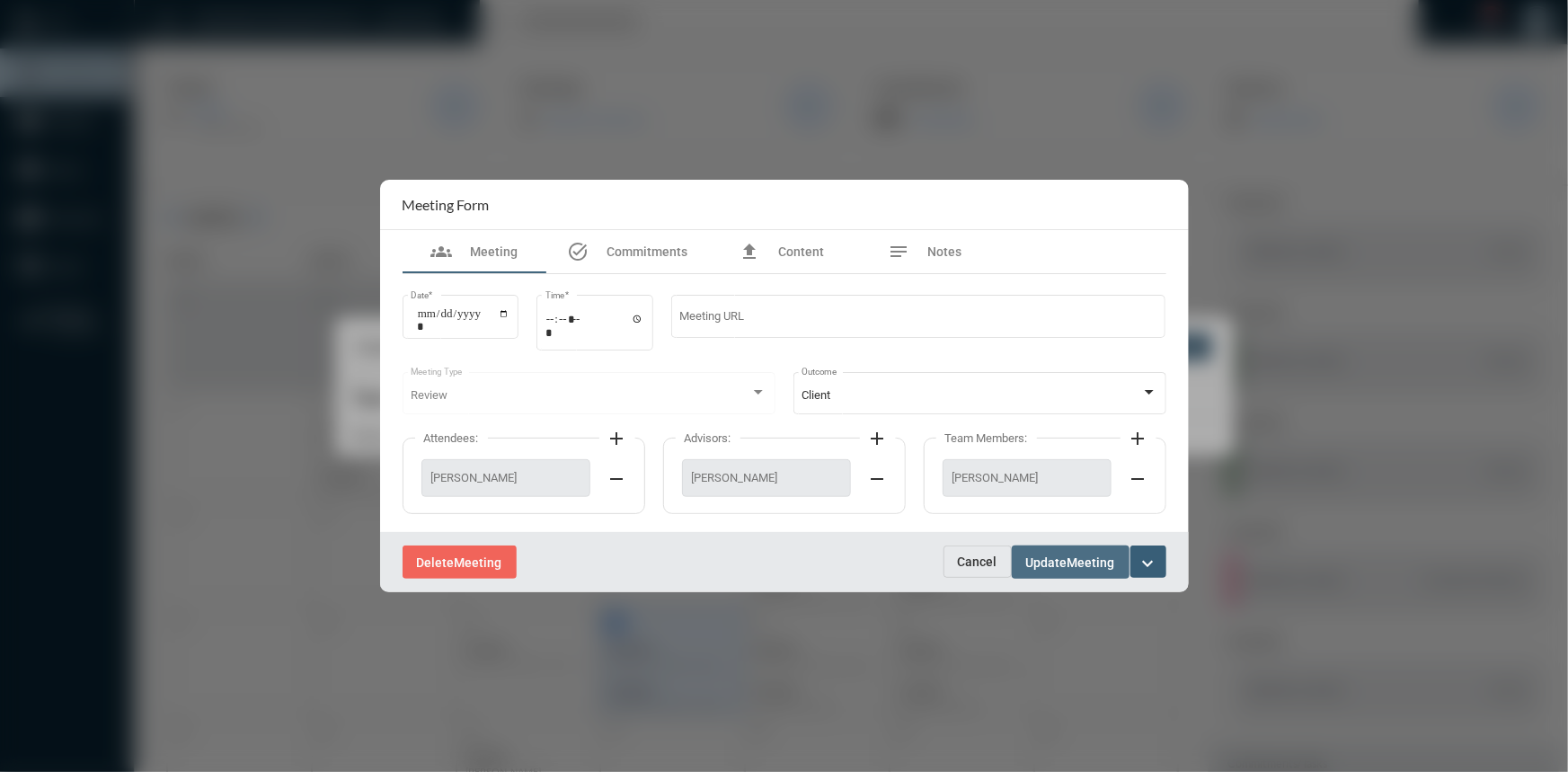
click at [1078, 559] on span "Meeting" at bounding box center [1091, 562] width 48 height 14
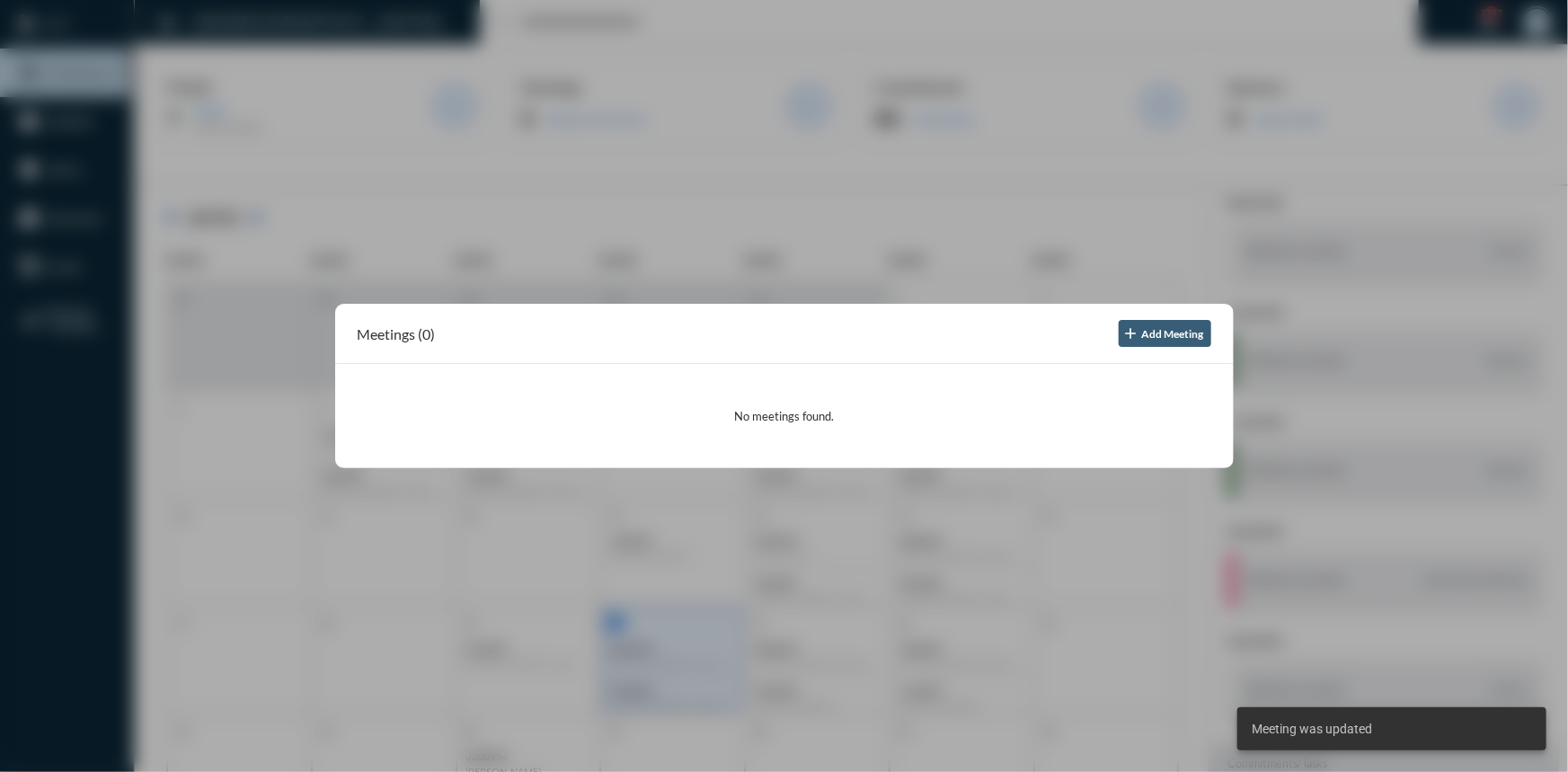
click at [693, 200] on div at bounding box center [784, 386] width 1568 height 772
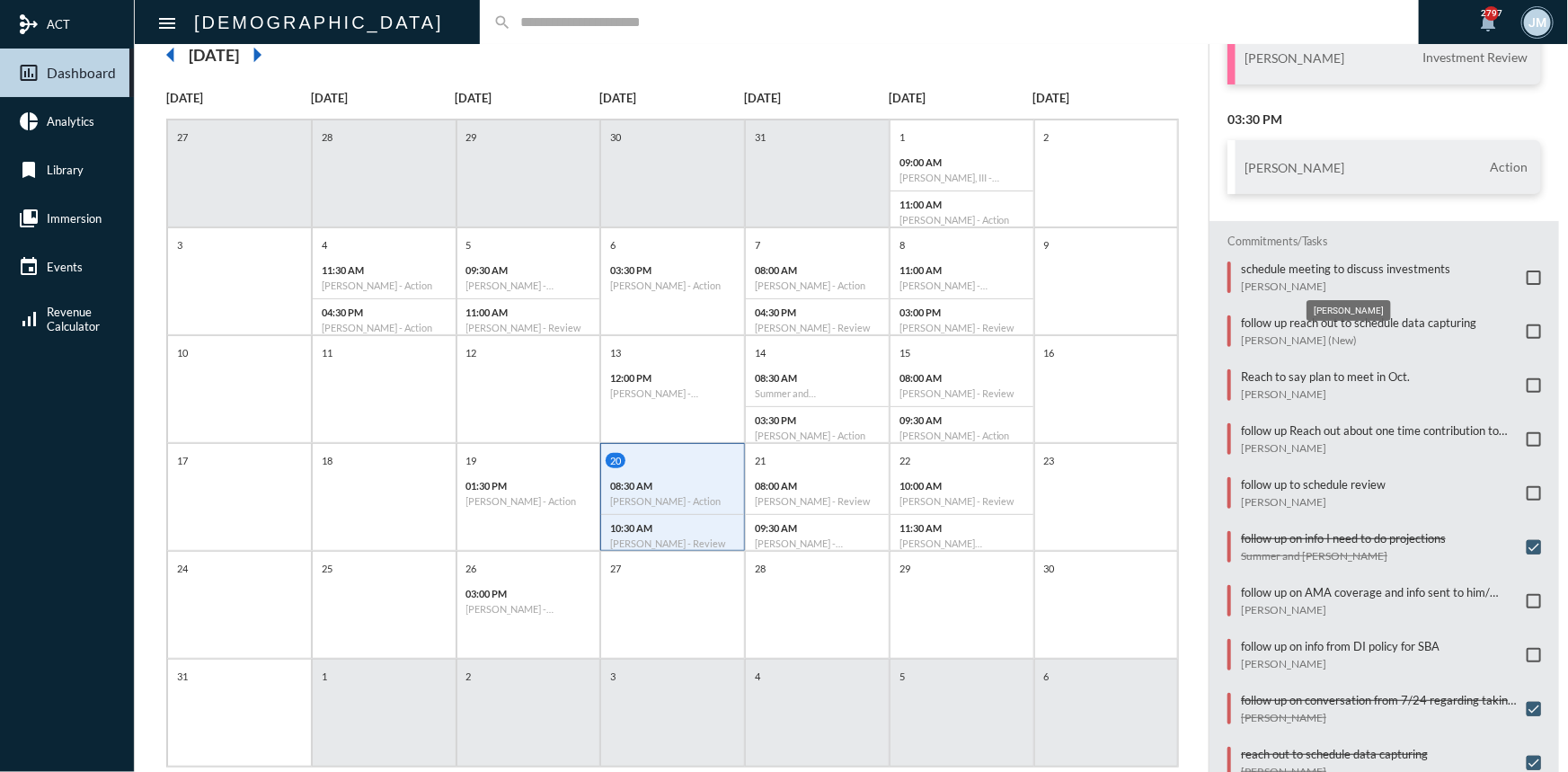
scroll to position [200, 0]
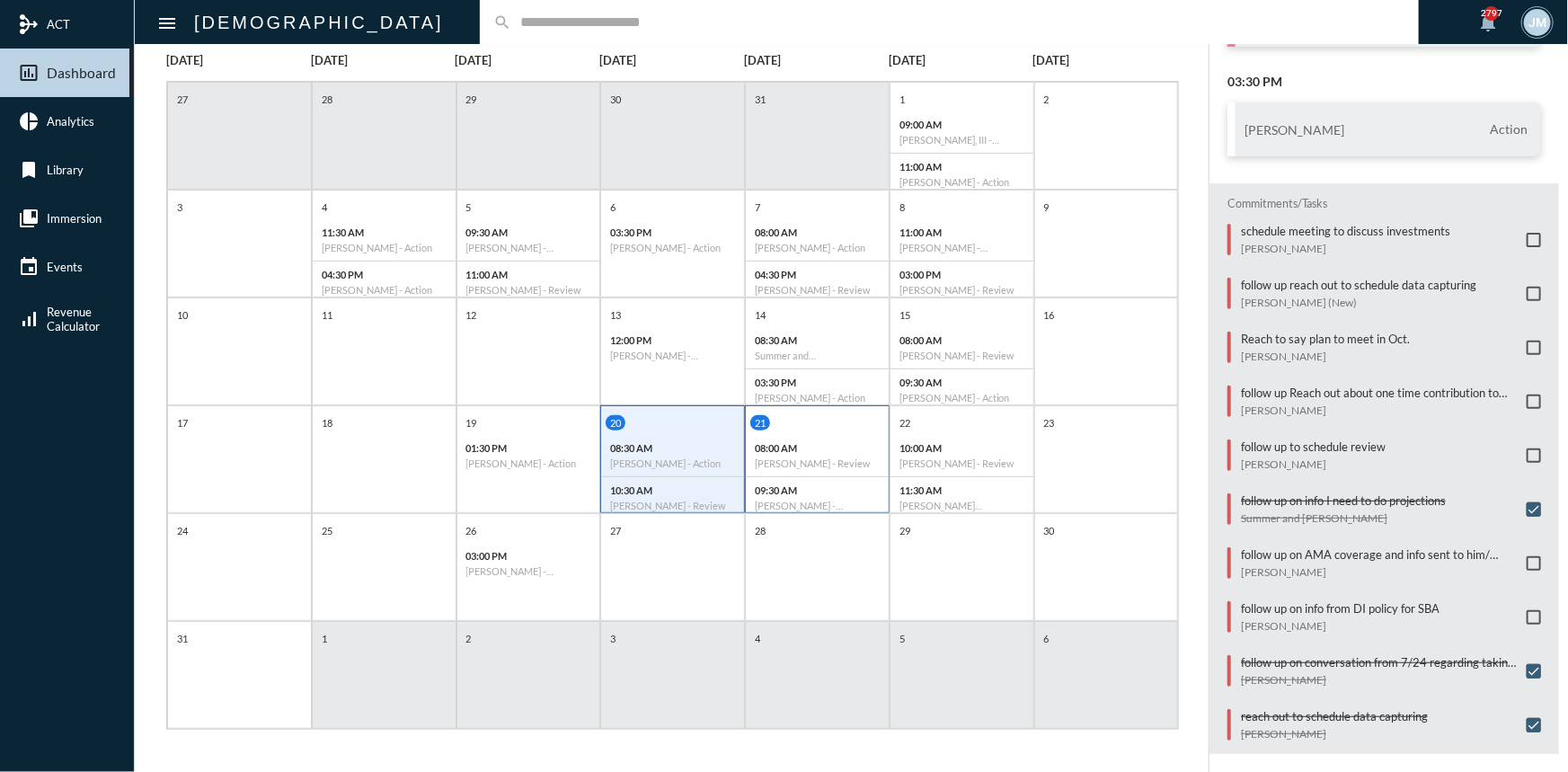
click at [823, 426] on div "21" at bounding box center [819, 423] width 138 height 15
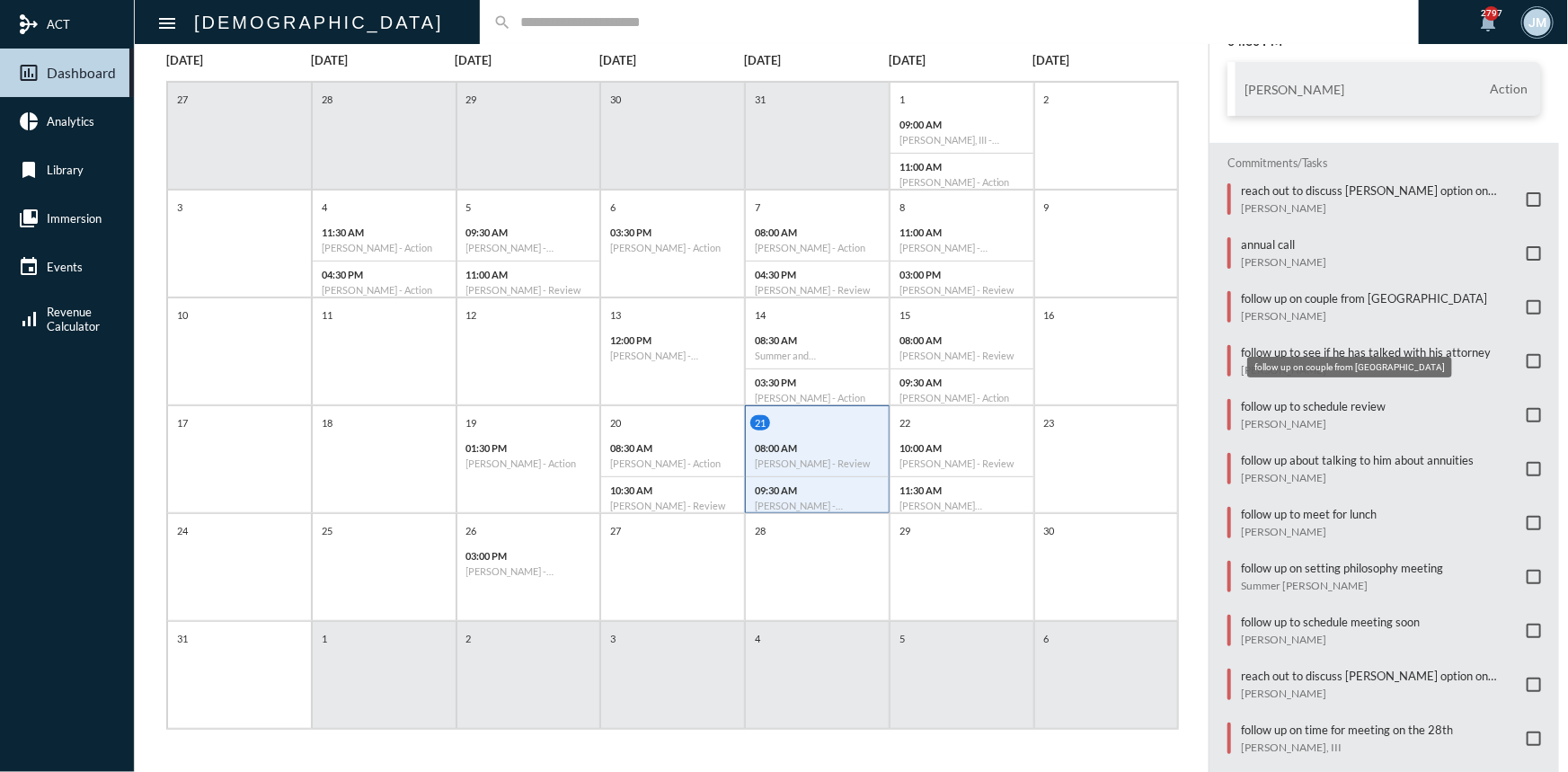
scroll to position [437, 0]
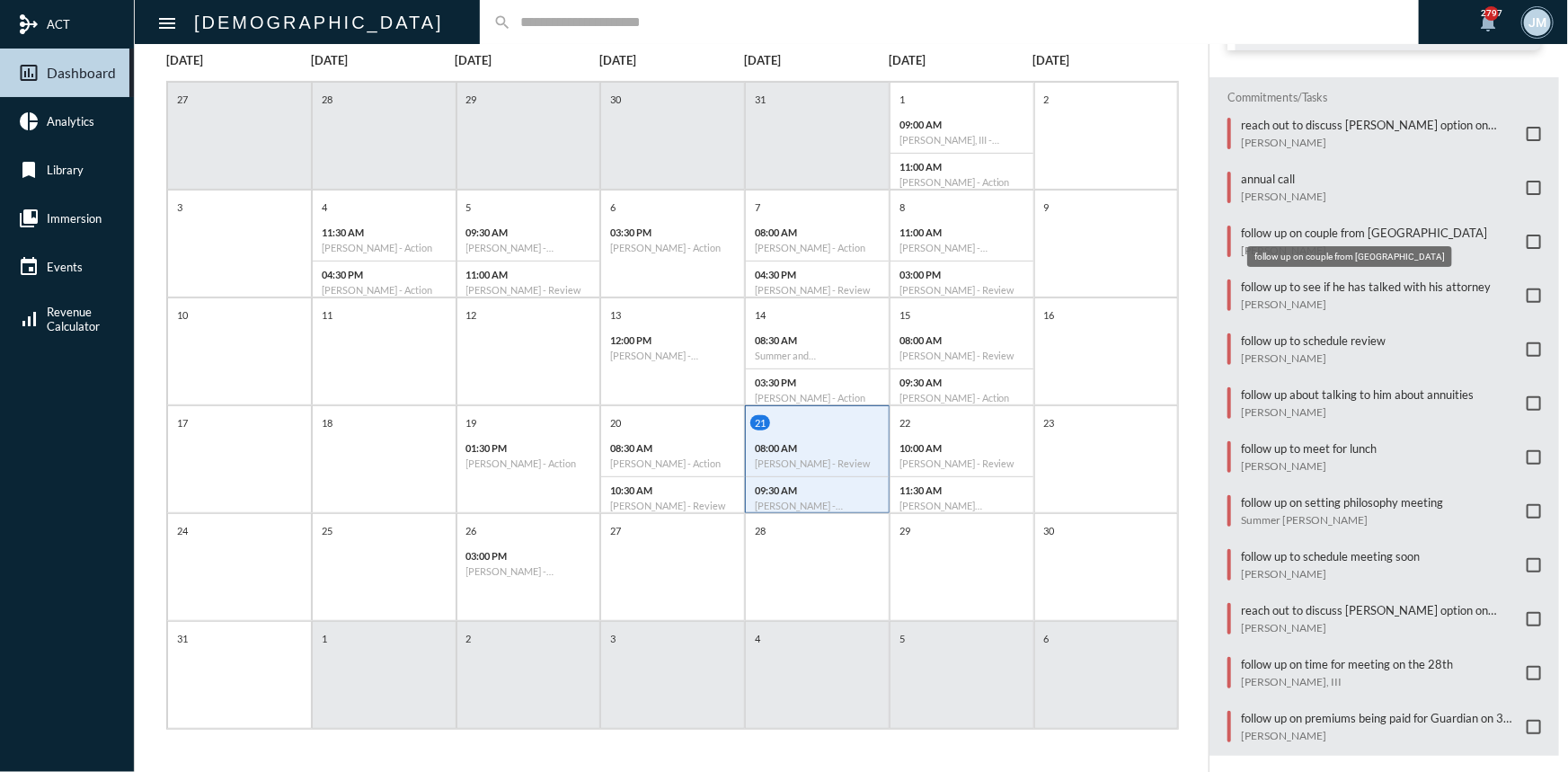
click at [1327, 226] on p "follow up on couple from [GEOGRAPHIC_DATA]" at bounding box center [1364, 232] width 247 height 14
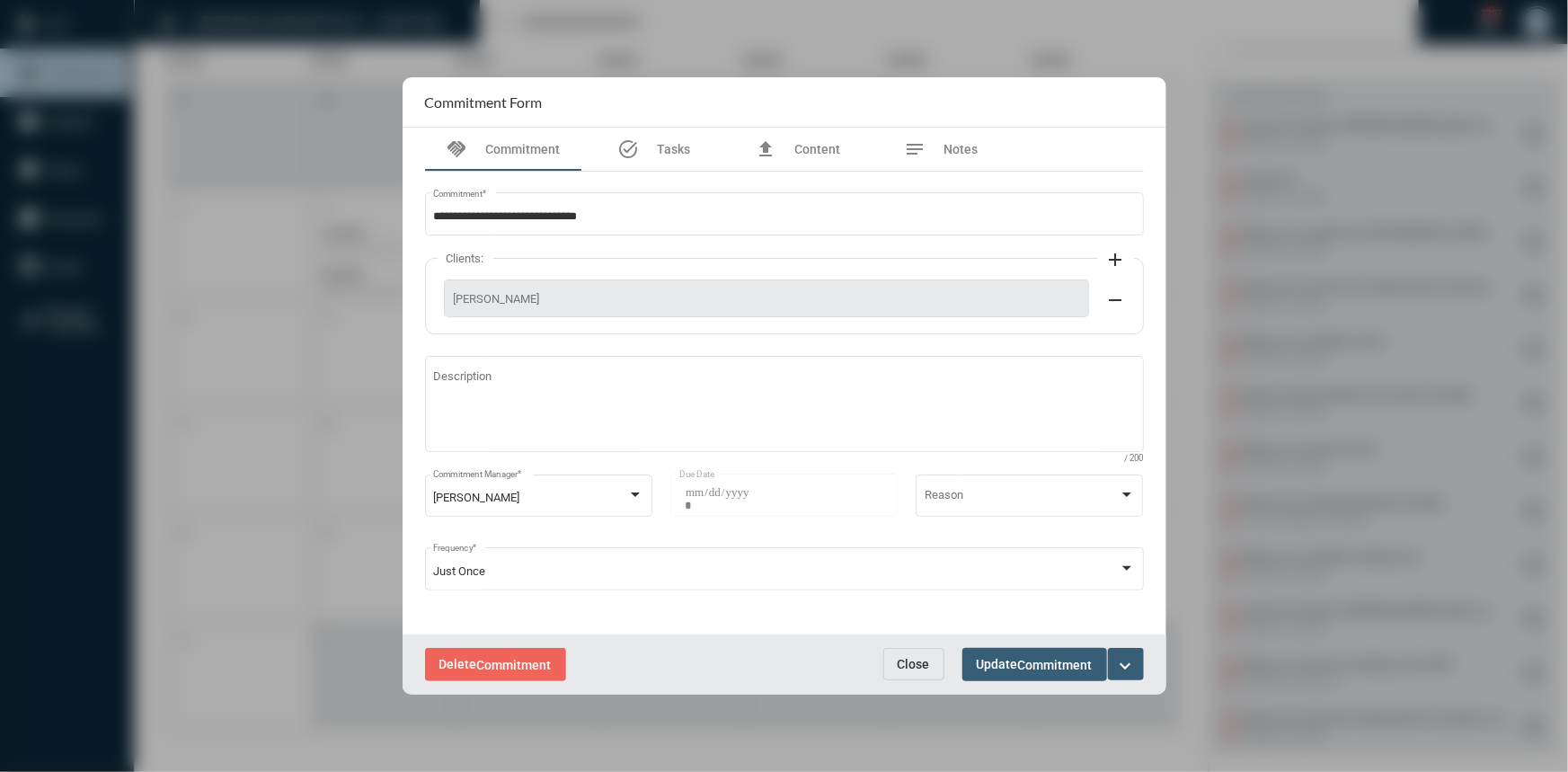
click at [1130, 664] on mat-icon "expand_more" at bounding box center [1125, 665] width 22 height 22
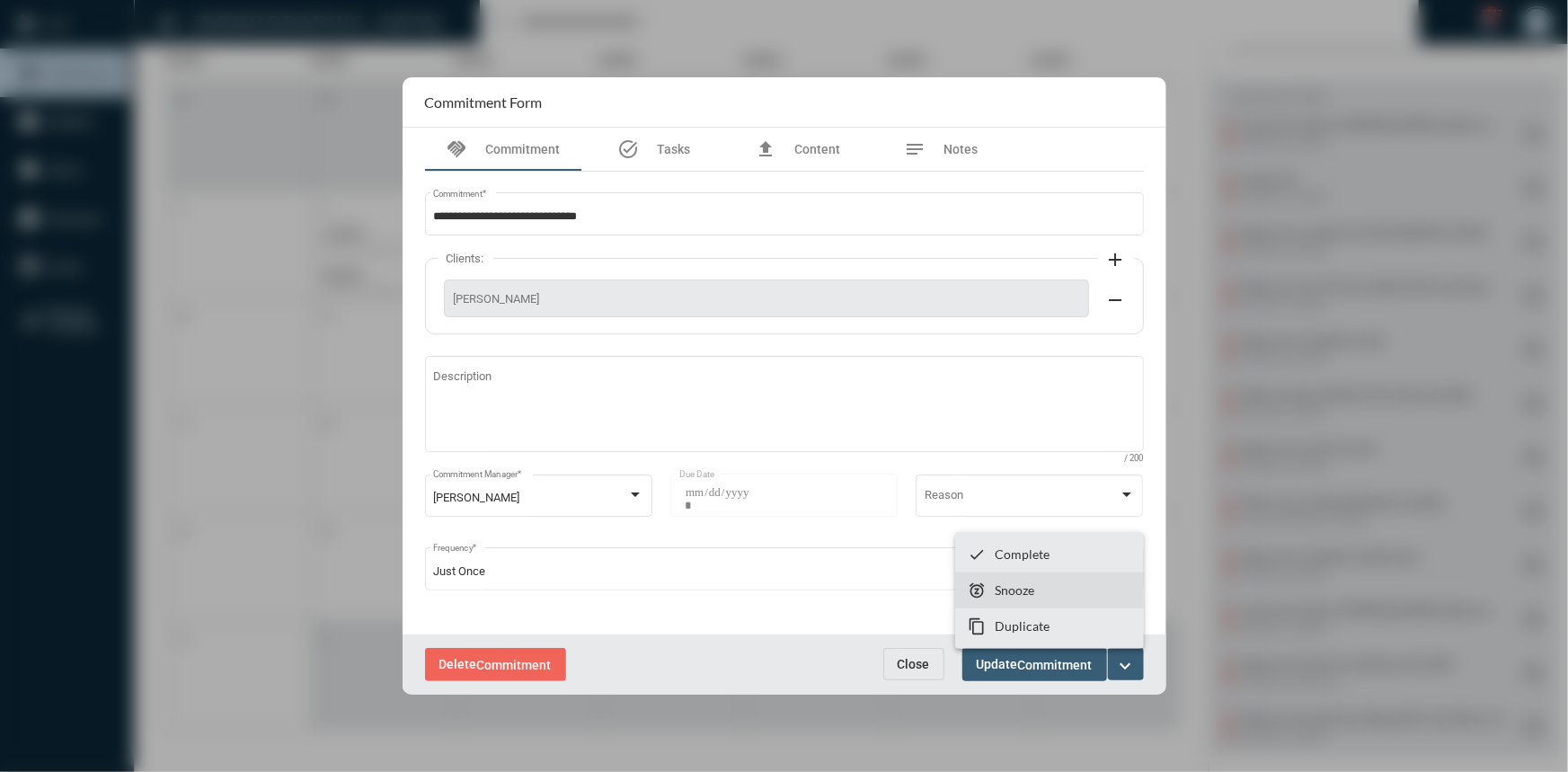
click at [1012, 591] on p "Snooze" at bounding box center [1015, 590] width 40 height 15
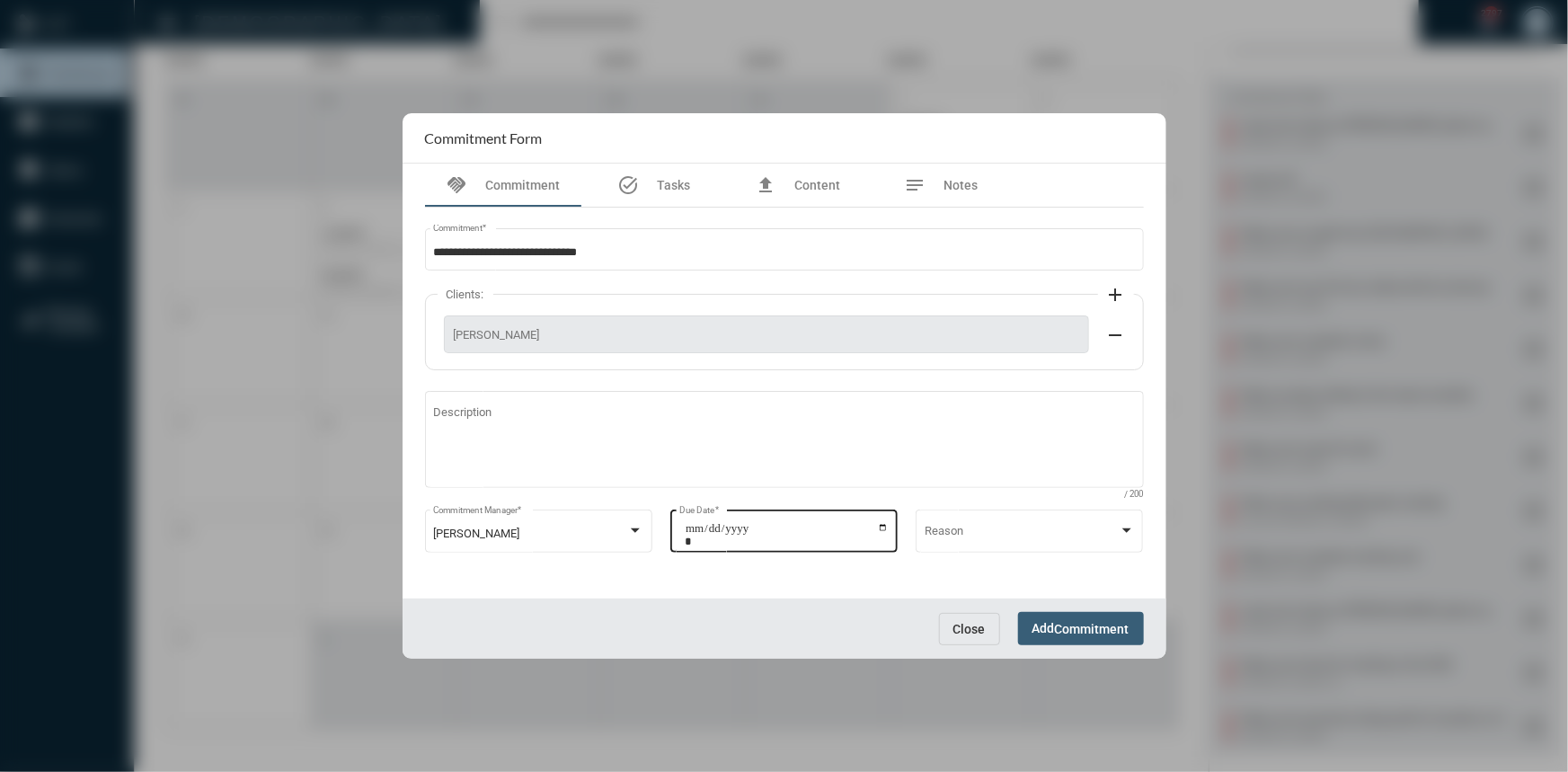
click at [881, 525] on input "**********" at bounding box center [786, 534] width 204 height 25
type input "**********"
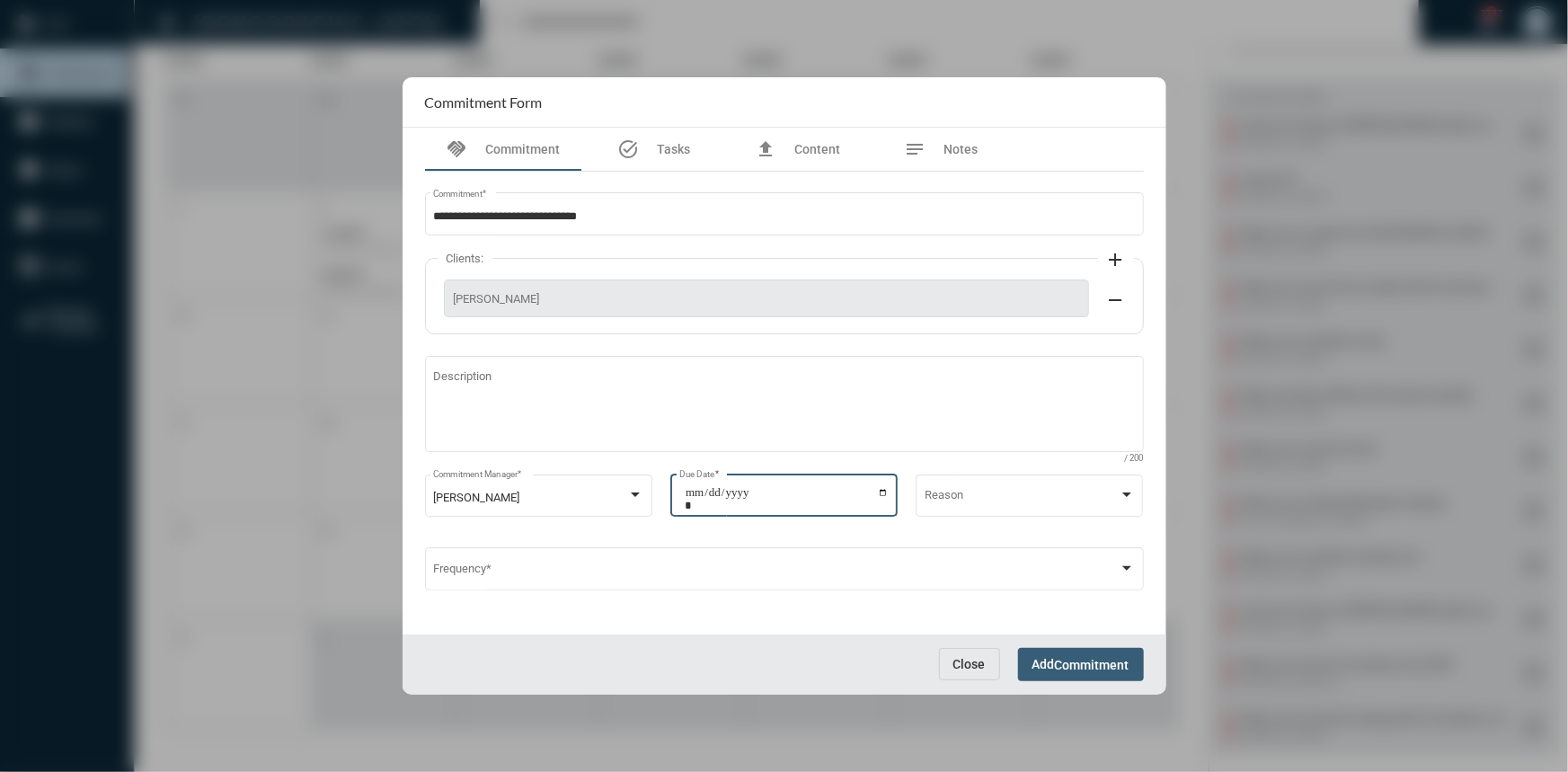
click at [1091, 662] on span "Commitment" at bounding box center [1092, 664] width 74 height 14
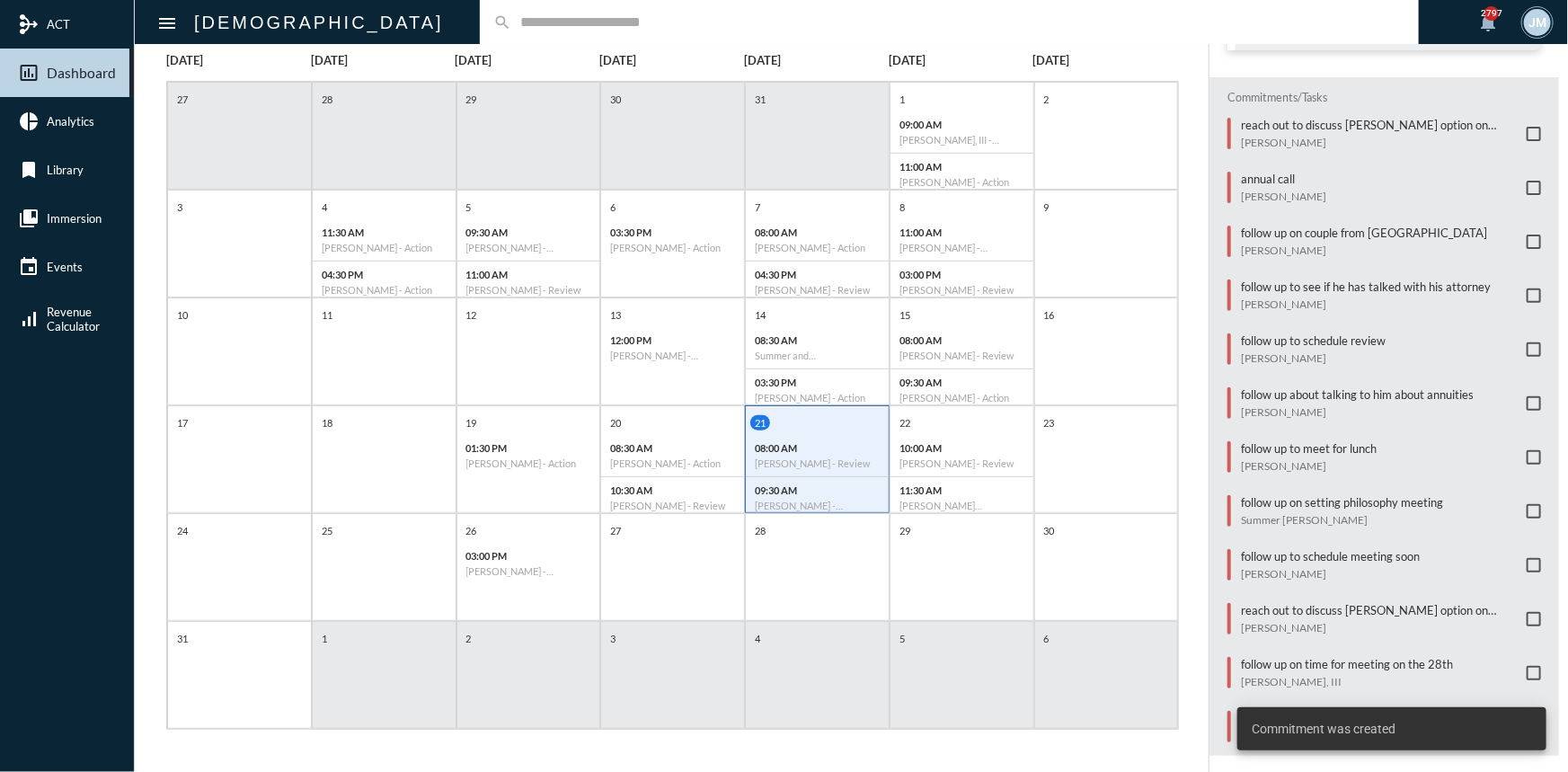
scroll to position [384, 0]
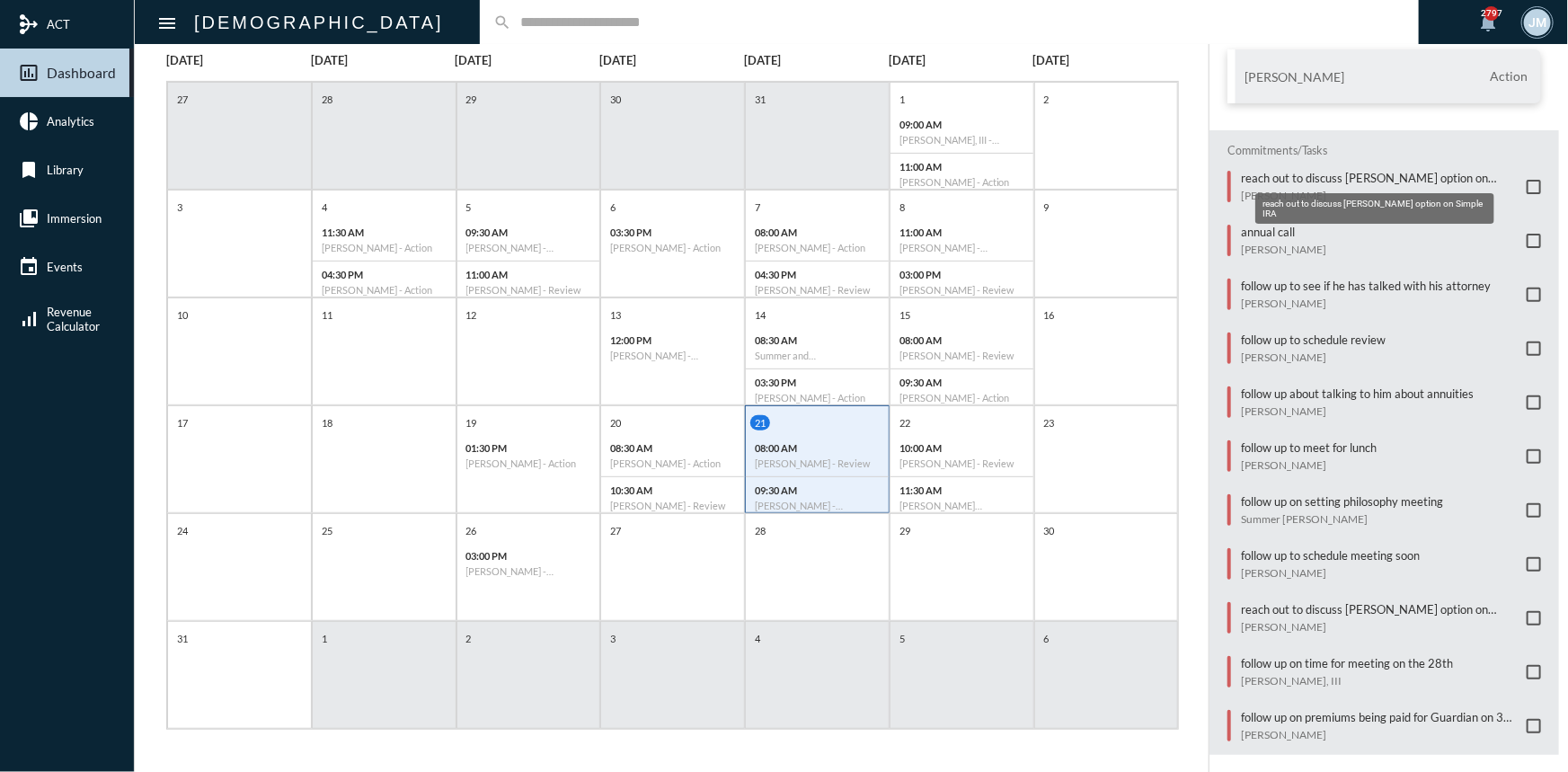
click at [1257, 179] on p "reach out to discuss [PERSON_NAME] option on Simple IRA" at bounding box center [1379, 177] width 277 height 14
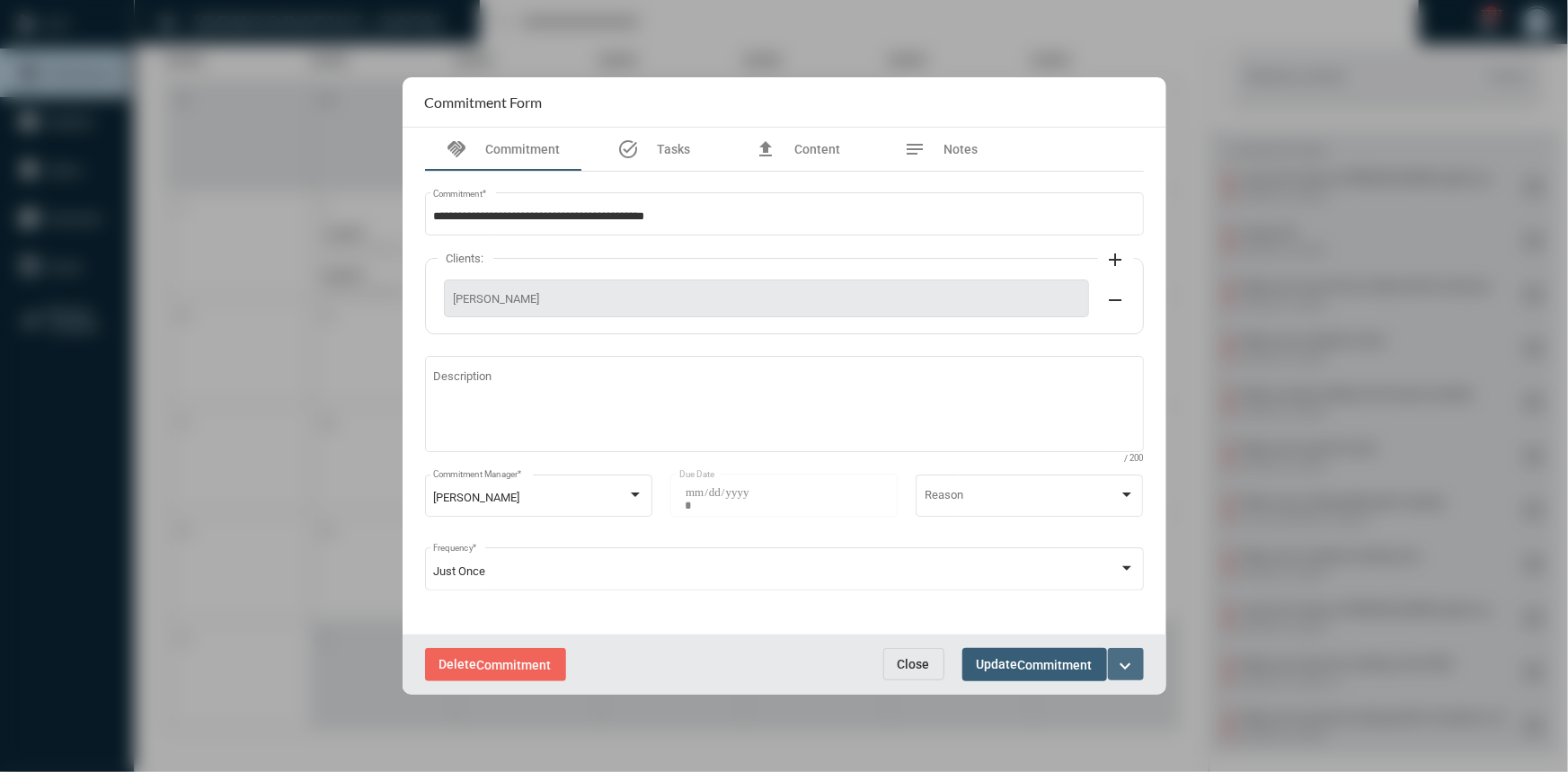
click at [1123, 658] on mat-icon "expand_more" at bounding box center [1125, 665] width 22 height 22
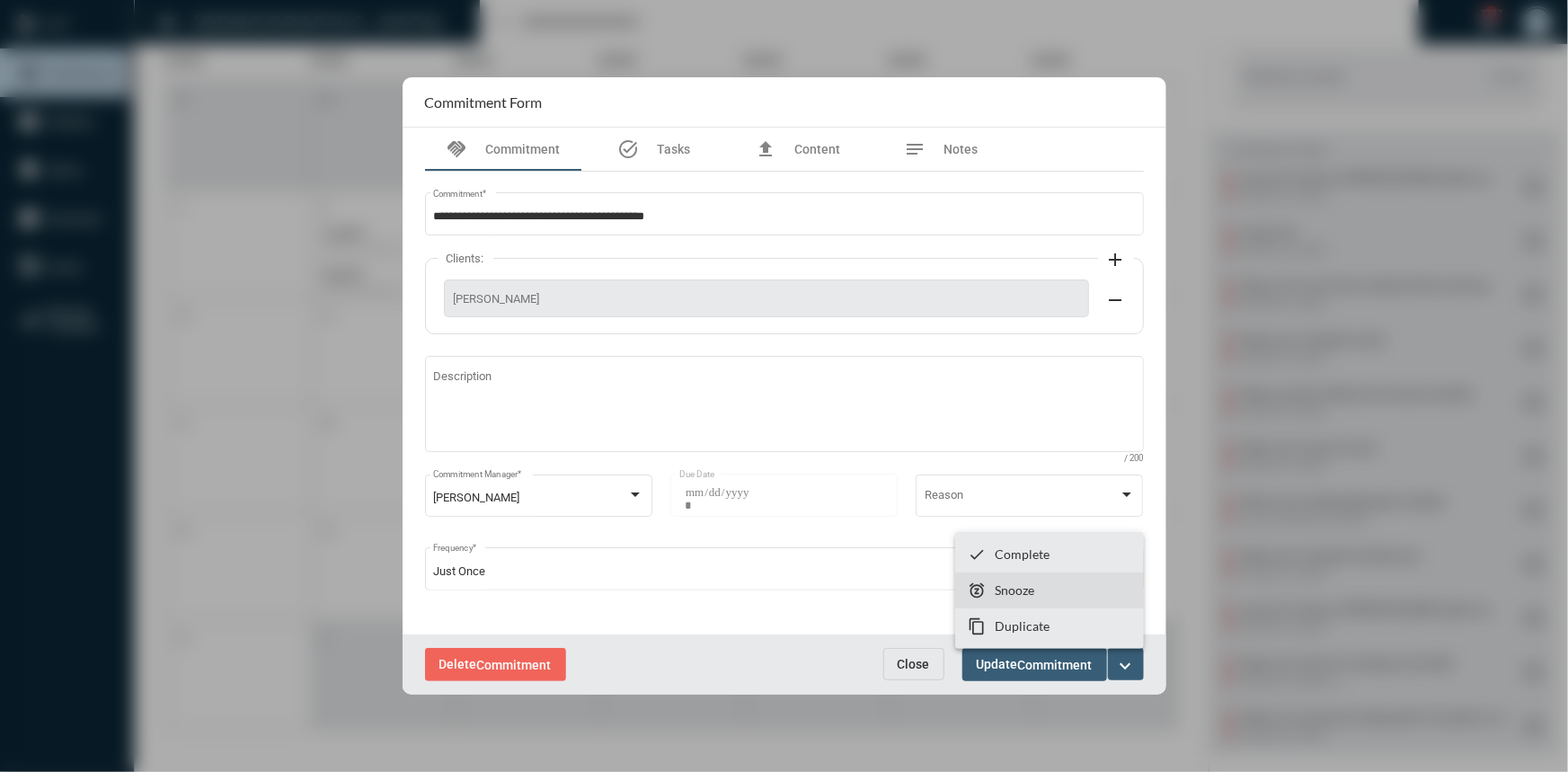
click at [1066, 593] on section "snooze Snooze" at bounding box center [1049, 590] width 189 height 36
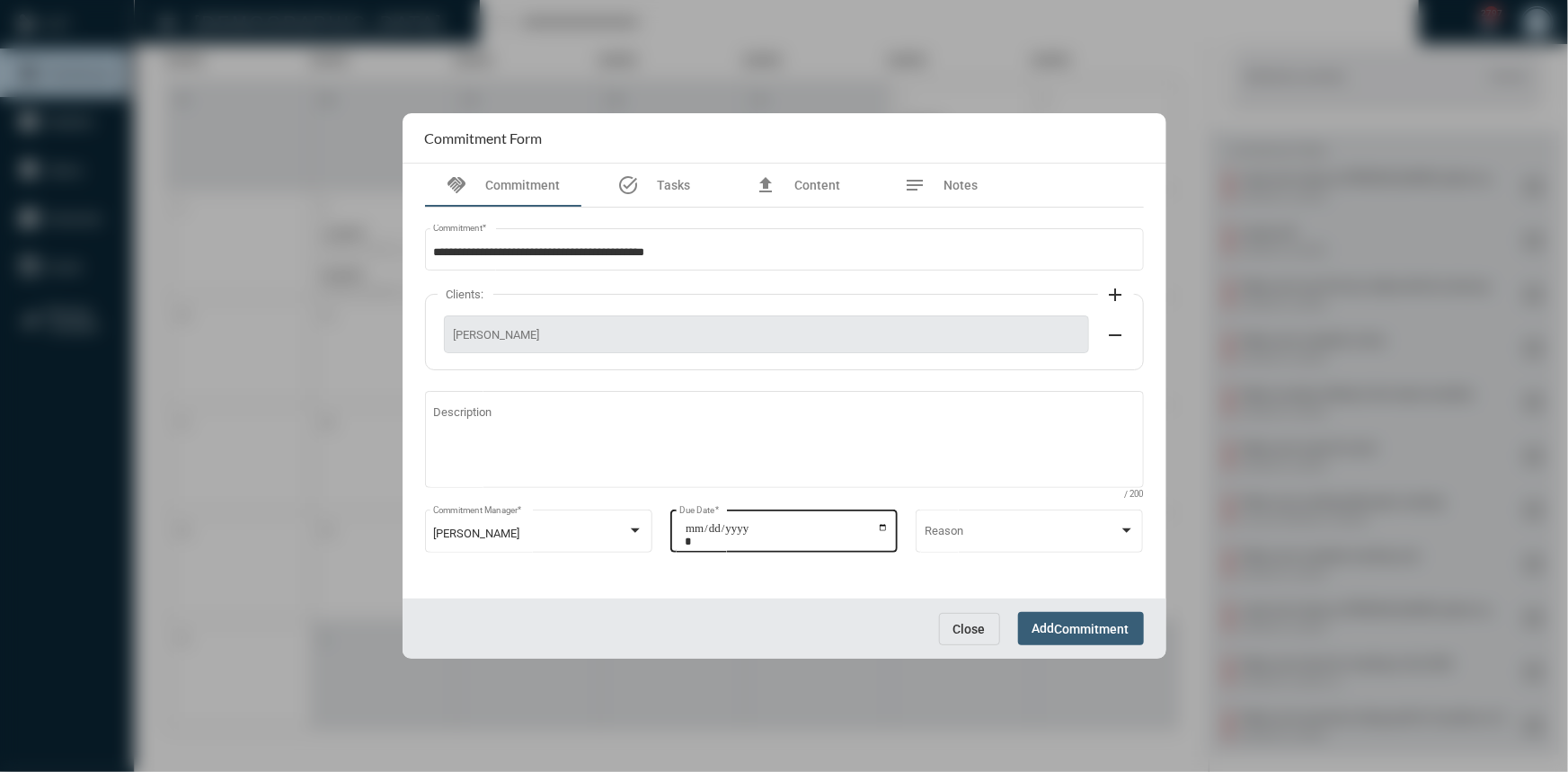
click at [886, 523] on input "**********" at bounding box center [786, 534] width 204 height 25
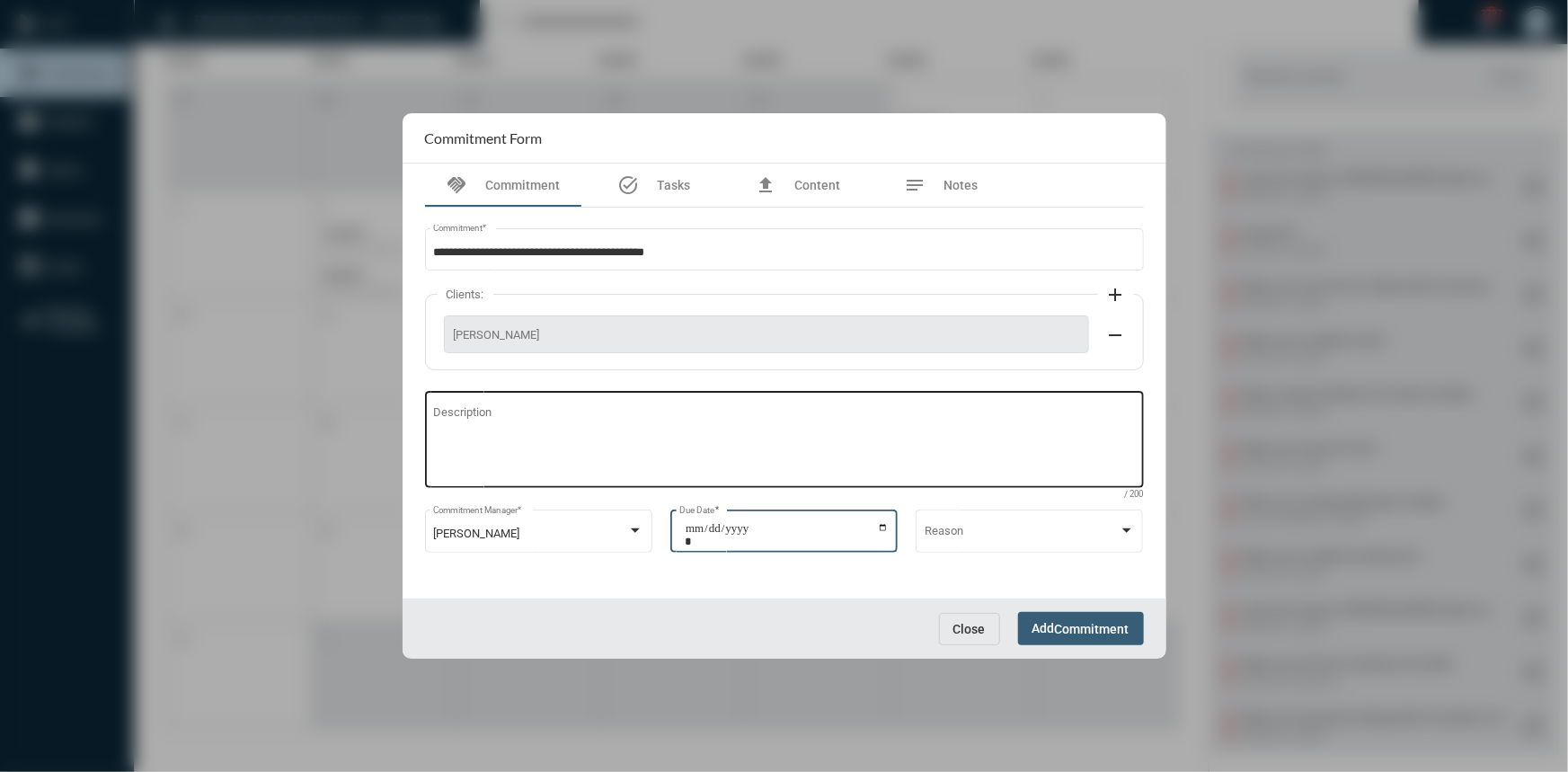
type input "**********"
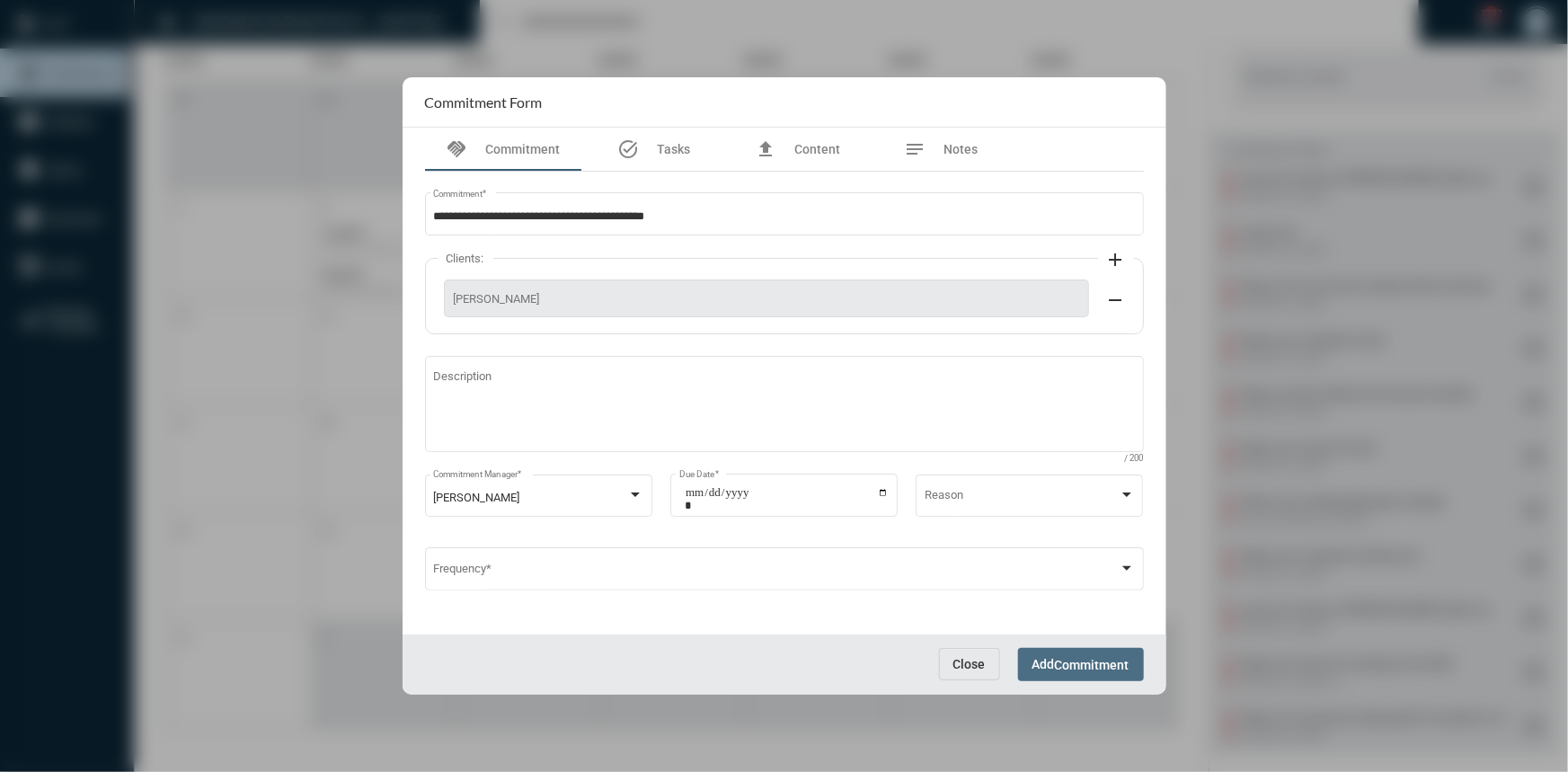
click at [1089, 649] on button "Add Commitment" at bounding box center [1081, 664] width 126 height 33
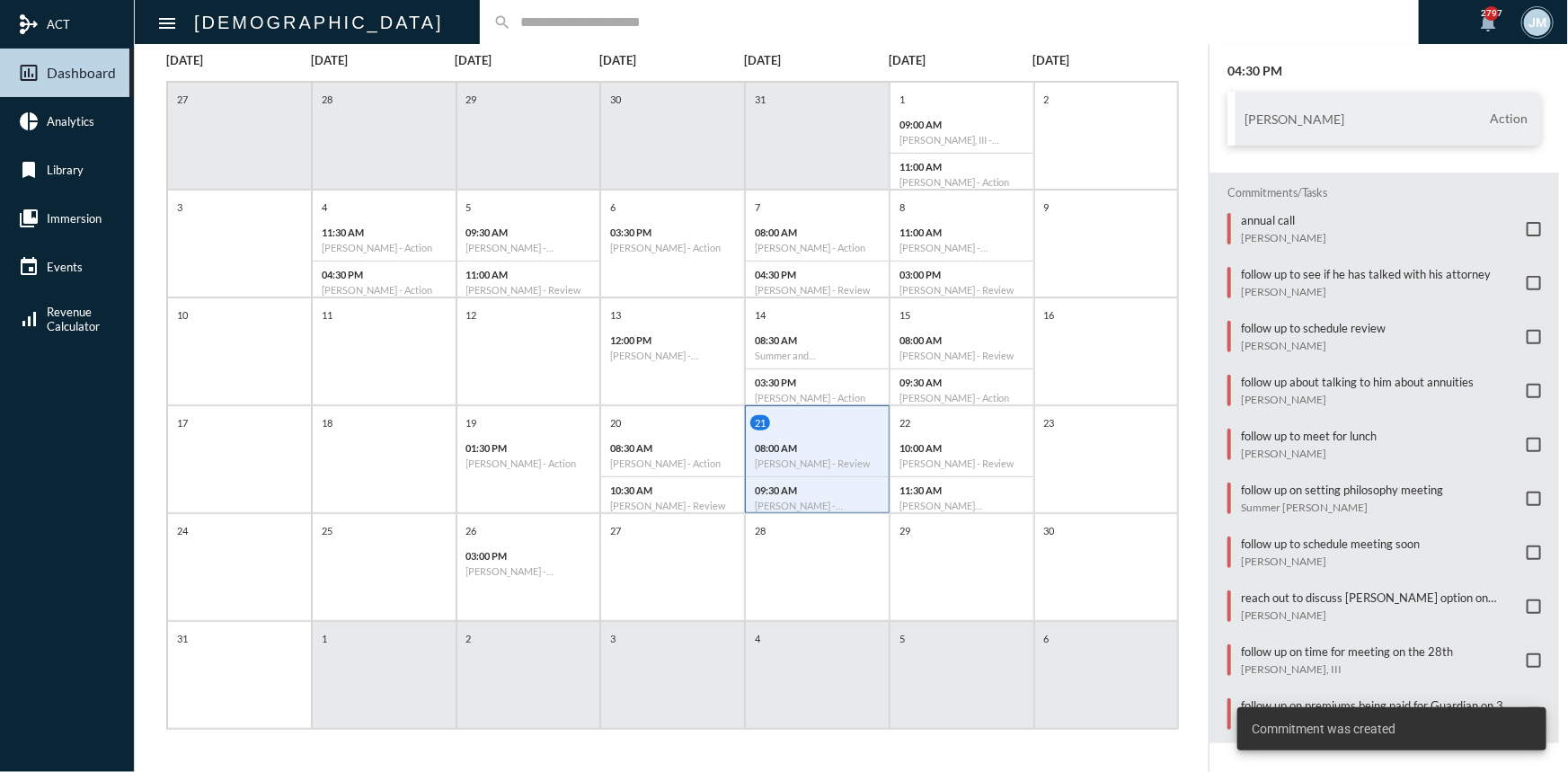
scroll to position [330, 0]
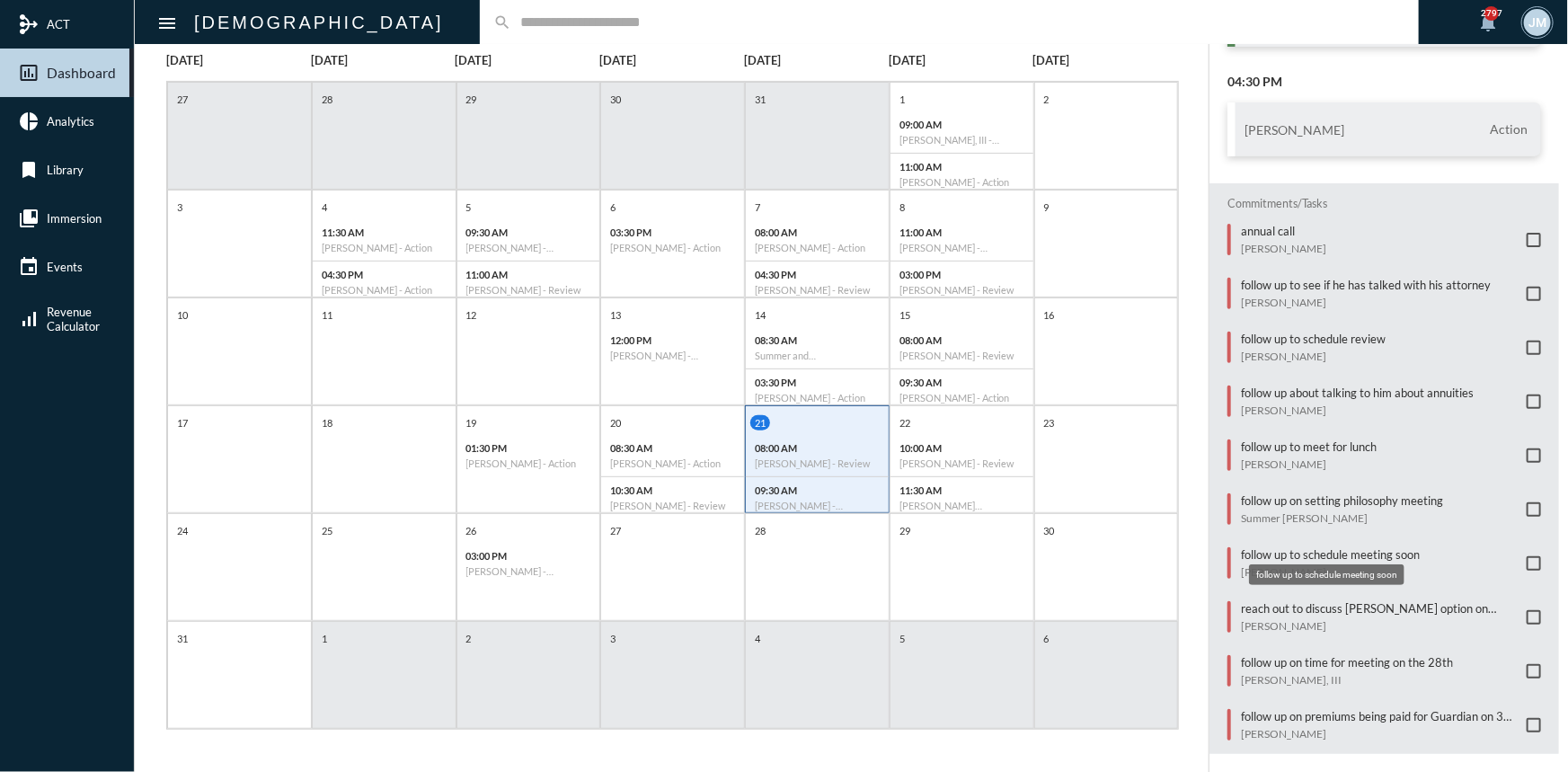
click at [1413, 593] on mat-tooltip-component "follow up to schedule meeting soon" at bounding box center [1327, 575] width 181 height 46
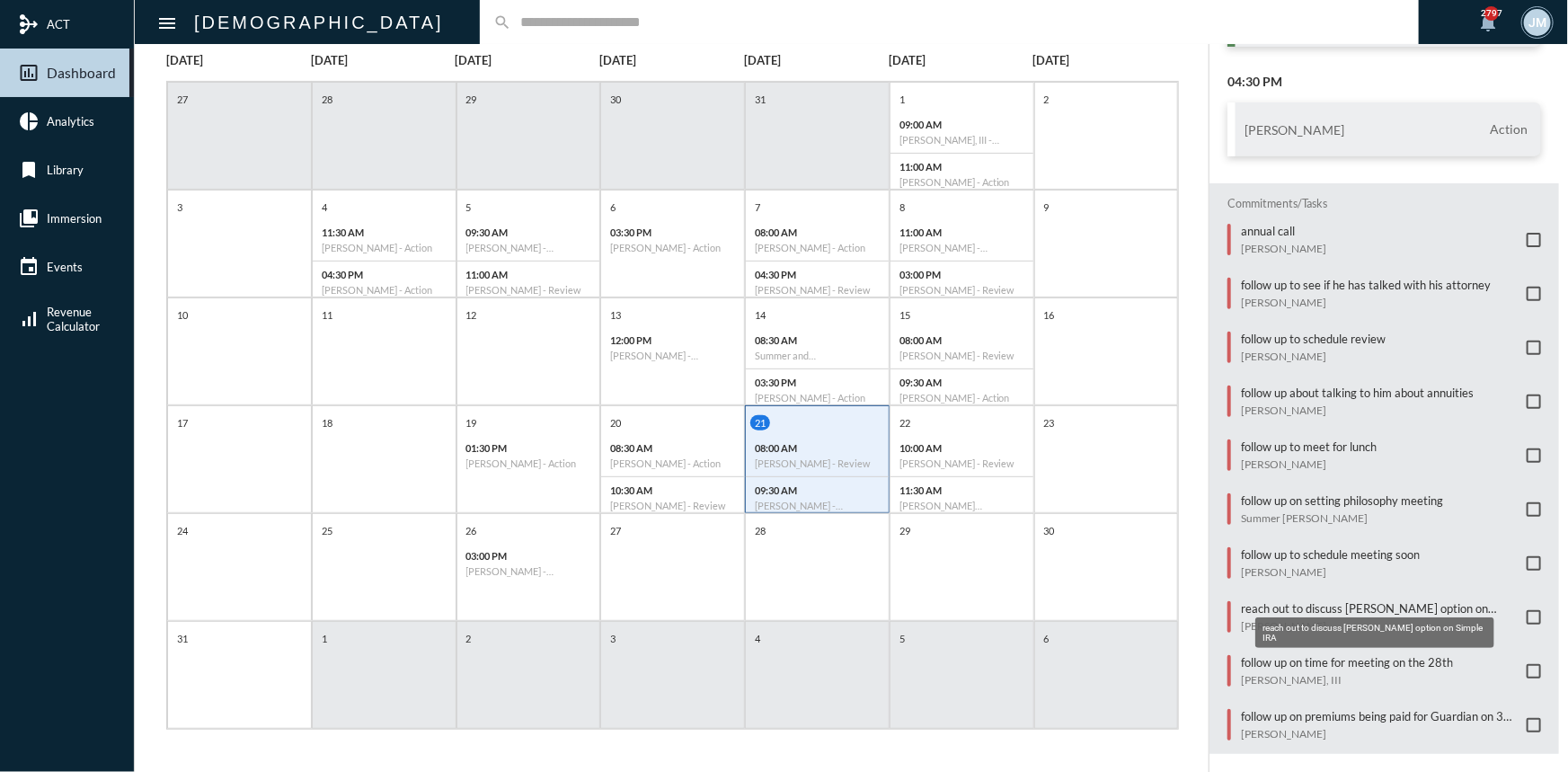
click at [1411, 601] on p "reach out to discuss [PERSON_NAME] option on Simple IRA" at bounding box center [1379, 607] width 277 height 14
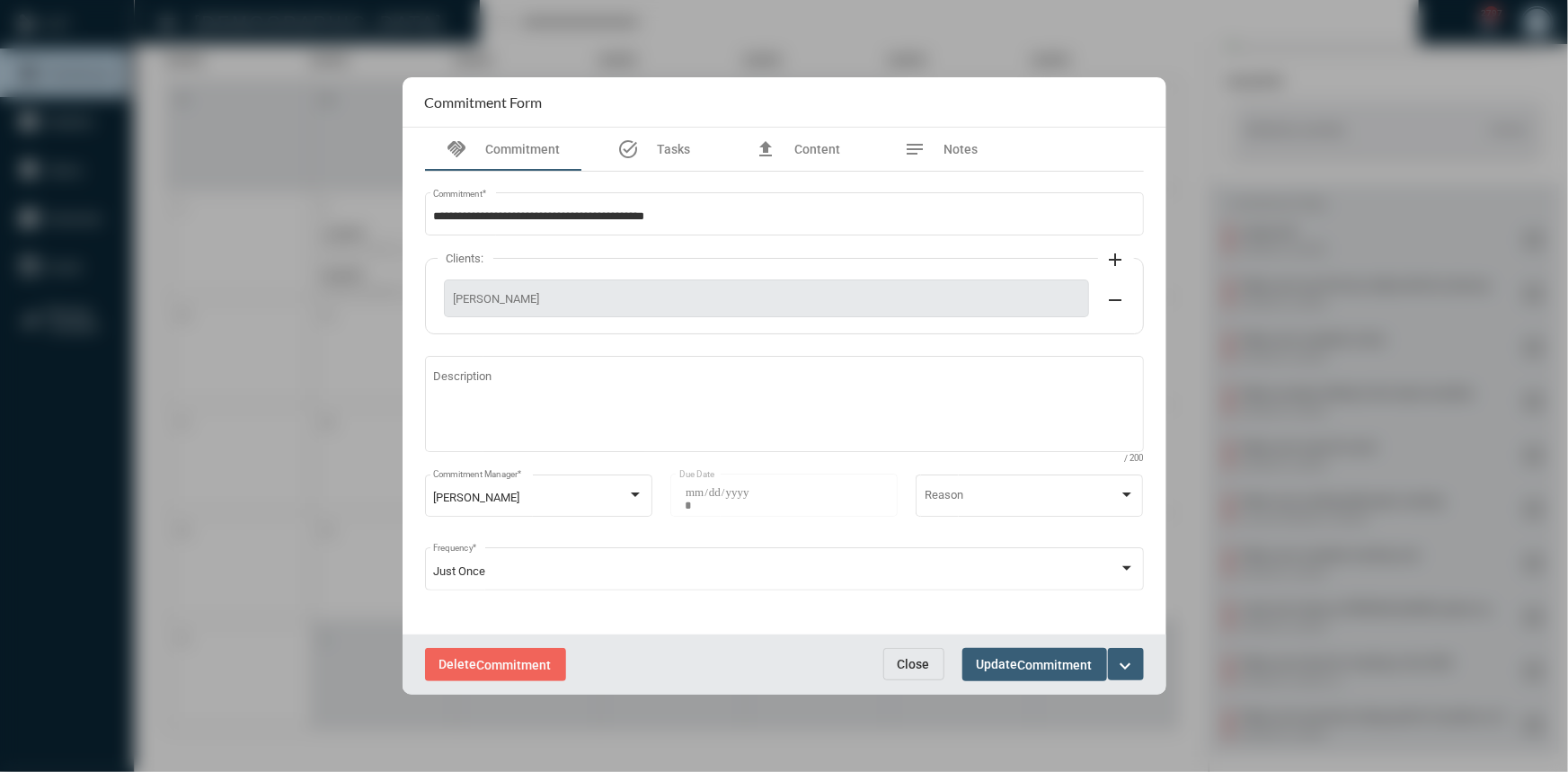
click at [1124, 664] on mat-icon "expand_more" at bounding box center [1125, 665] width 22 height 22
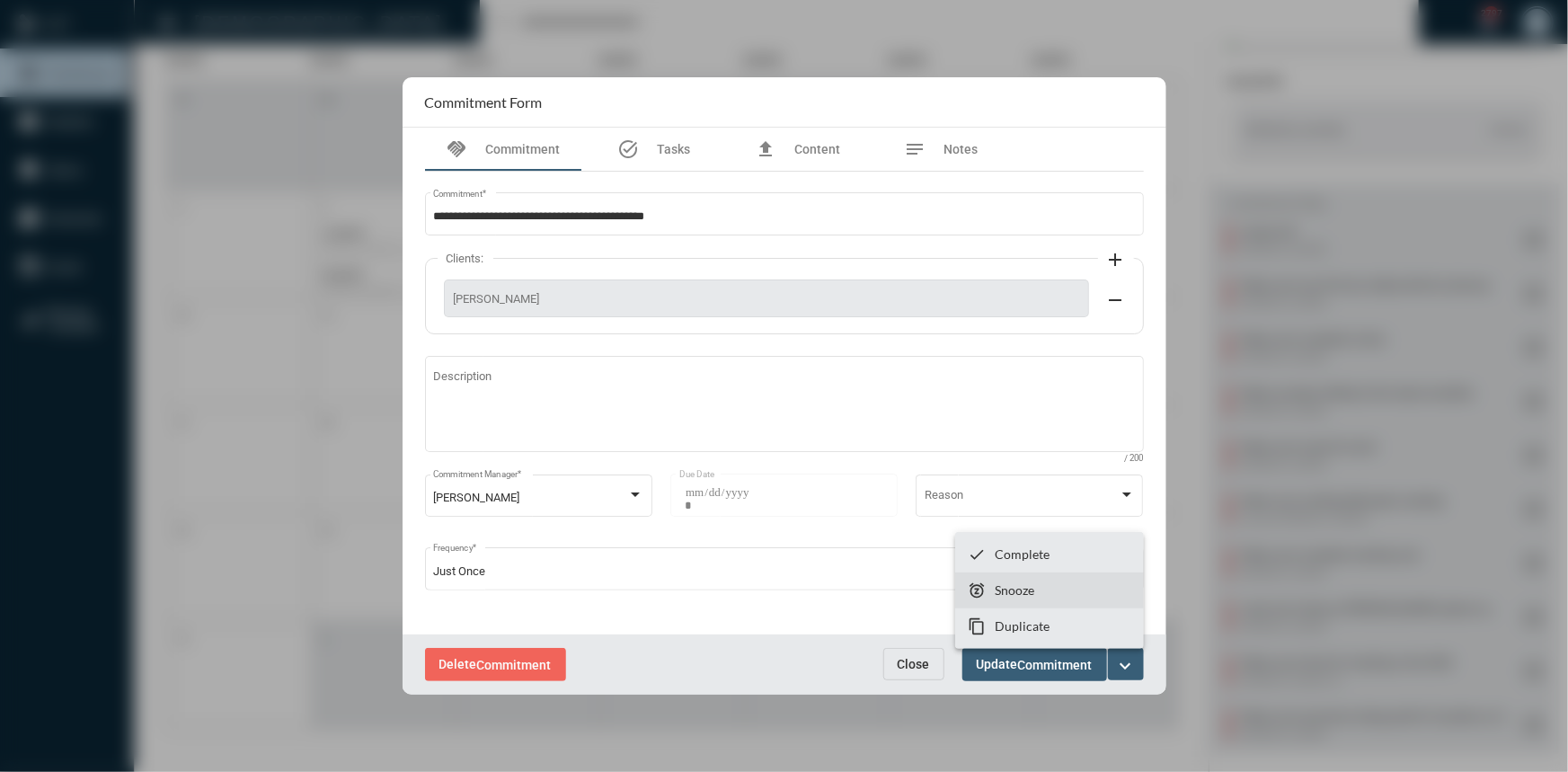
click at [1023, 599] on section "snooze Snooze" at bounding box center [1049, 590] width 189 height 36
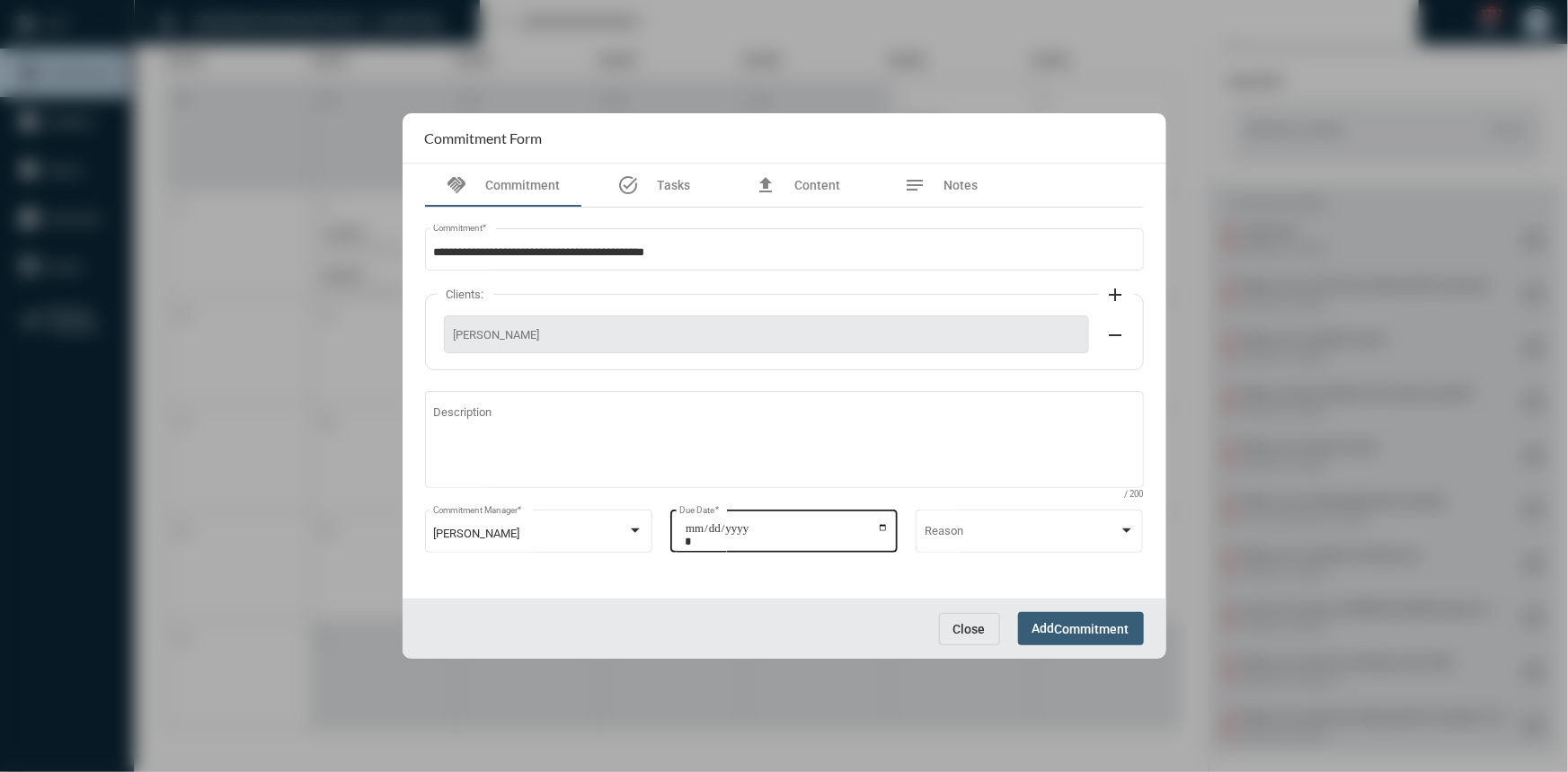
click at [885, 525] on input "**********" at bounding box center [786, 534] width 204 height 25
type input "**********"
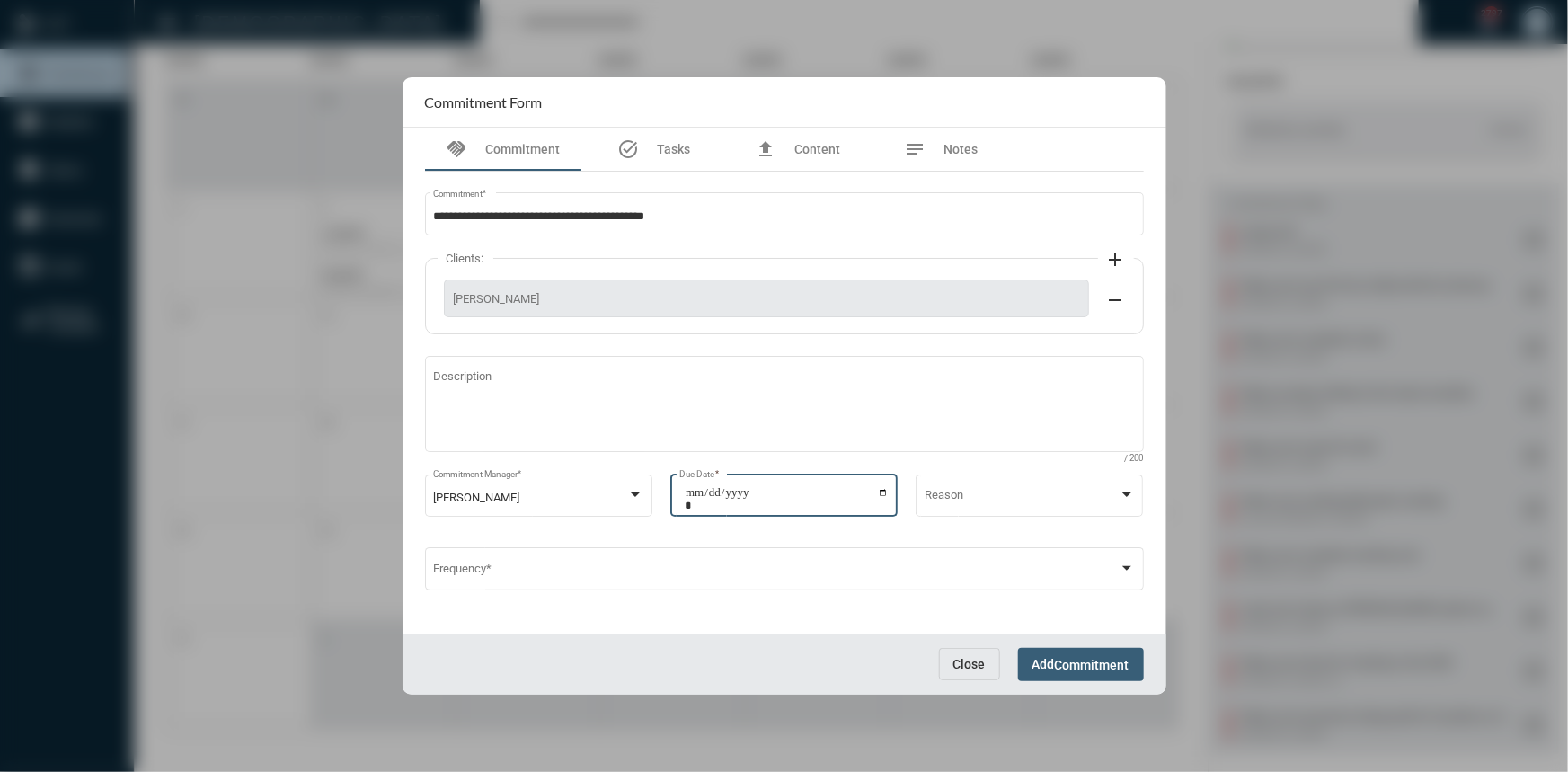
click at [1061, 665] on span "Commitment" at bounding box center [1092, 664] width 74 height 14
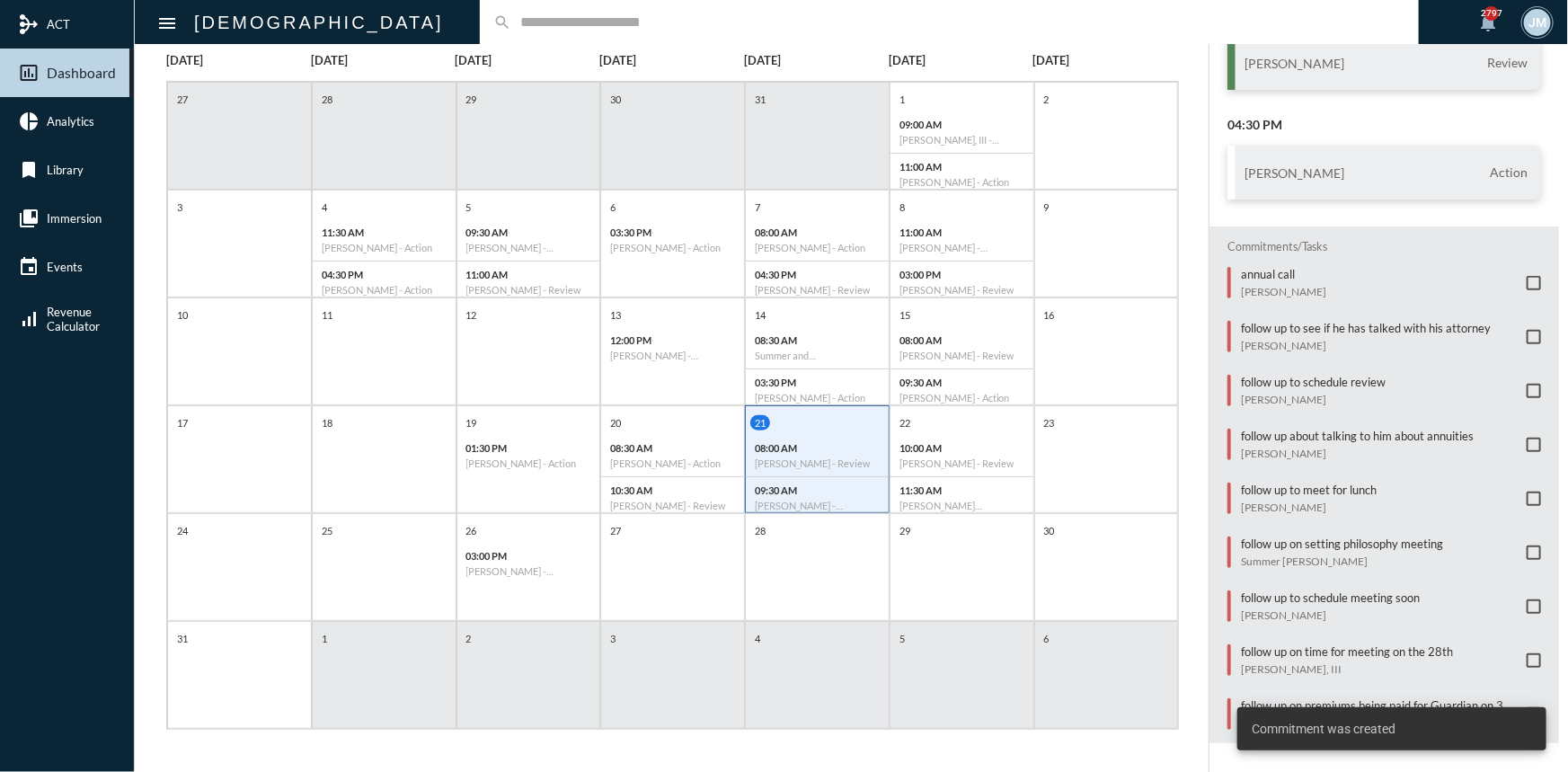
scroll to position [279, 0]
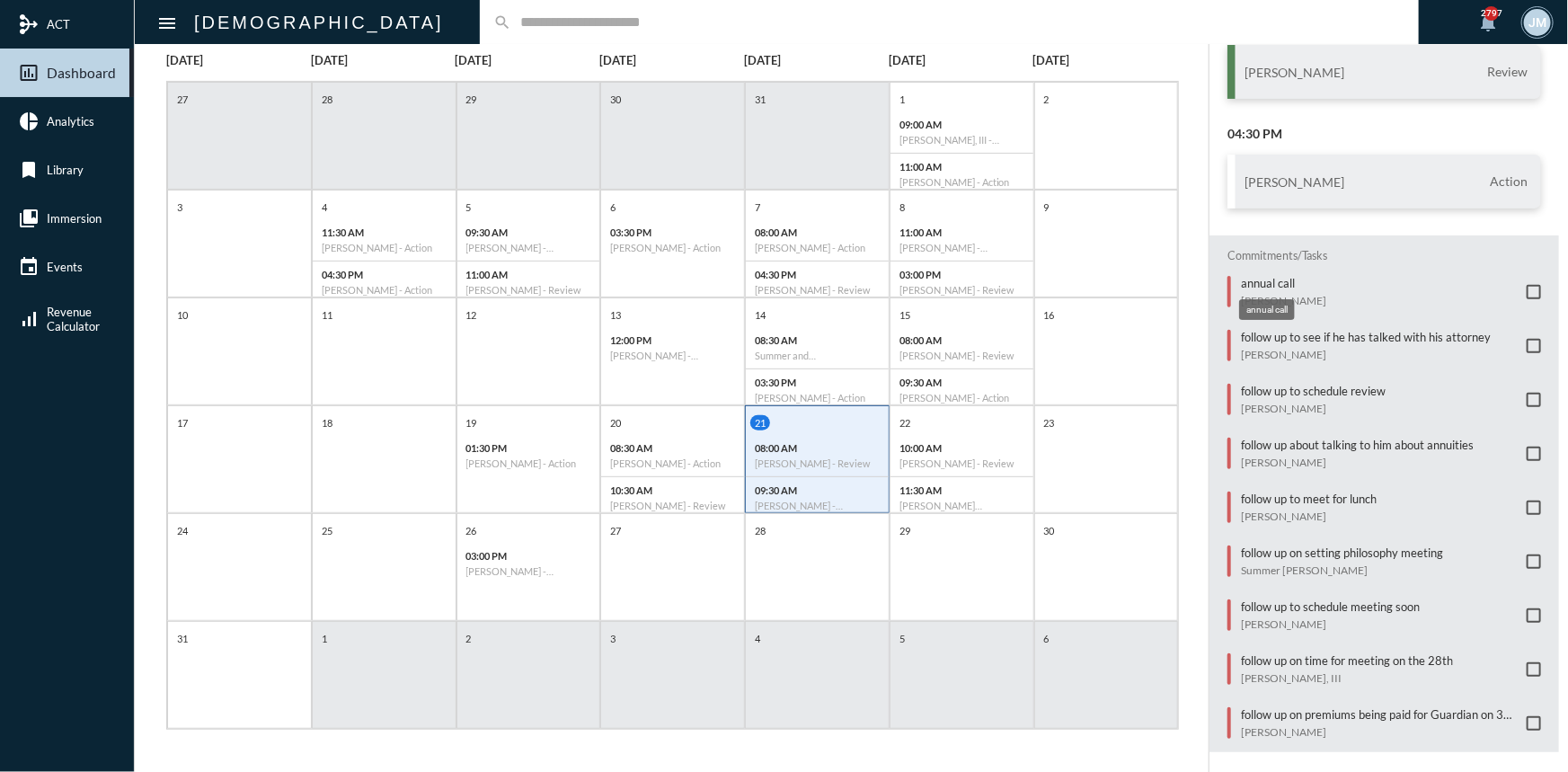
click at [1287, 281] on p "annual call" at bounding box center [1284, 283] width 86 height 14
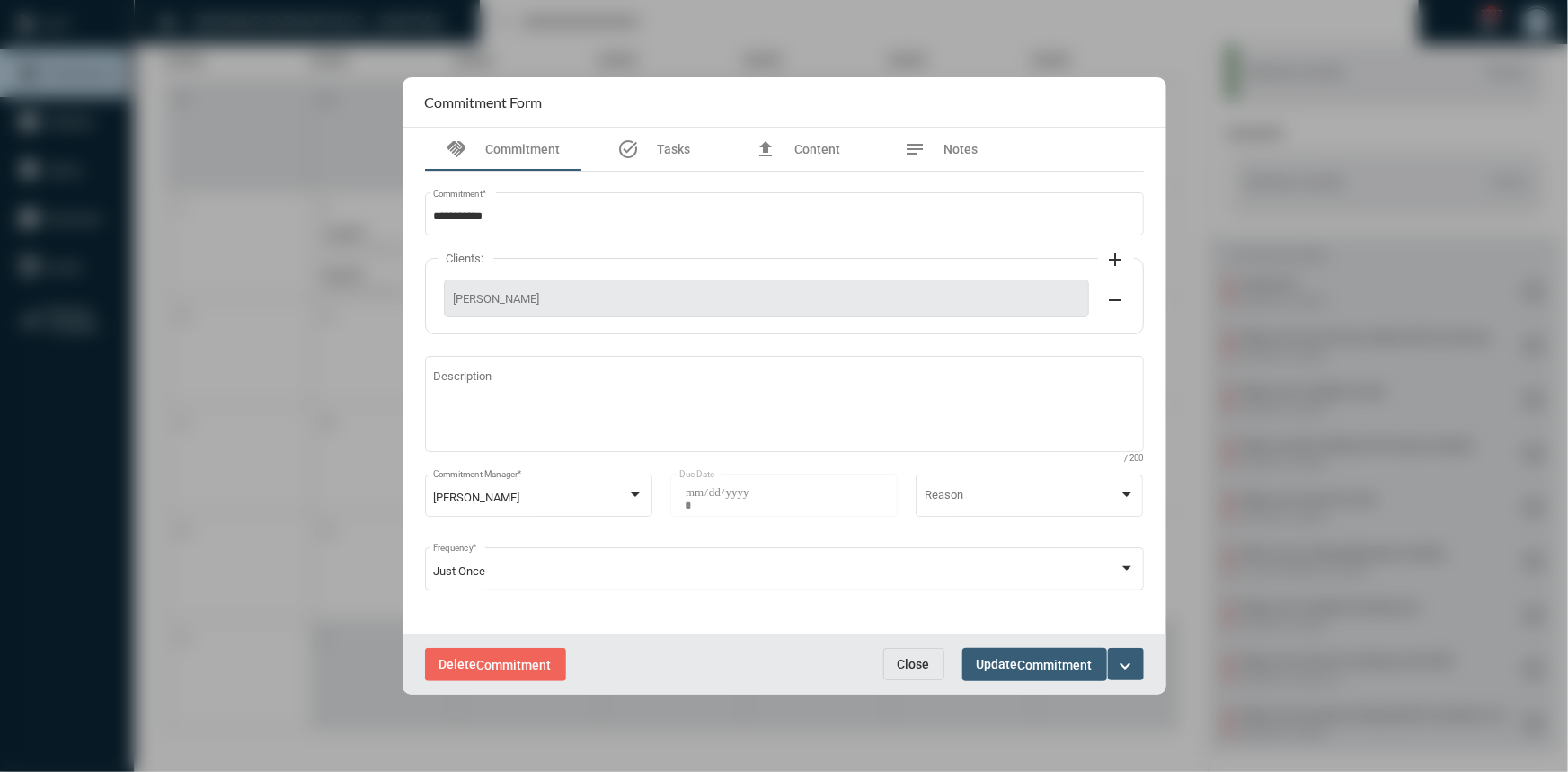
click at [1135, 653] on button "expand_more" at bounding box center [1126, 664] width 36 height 32
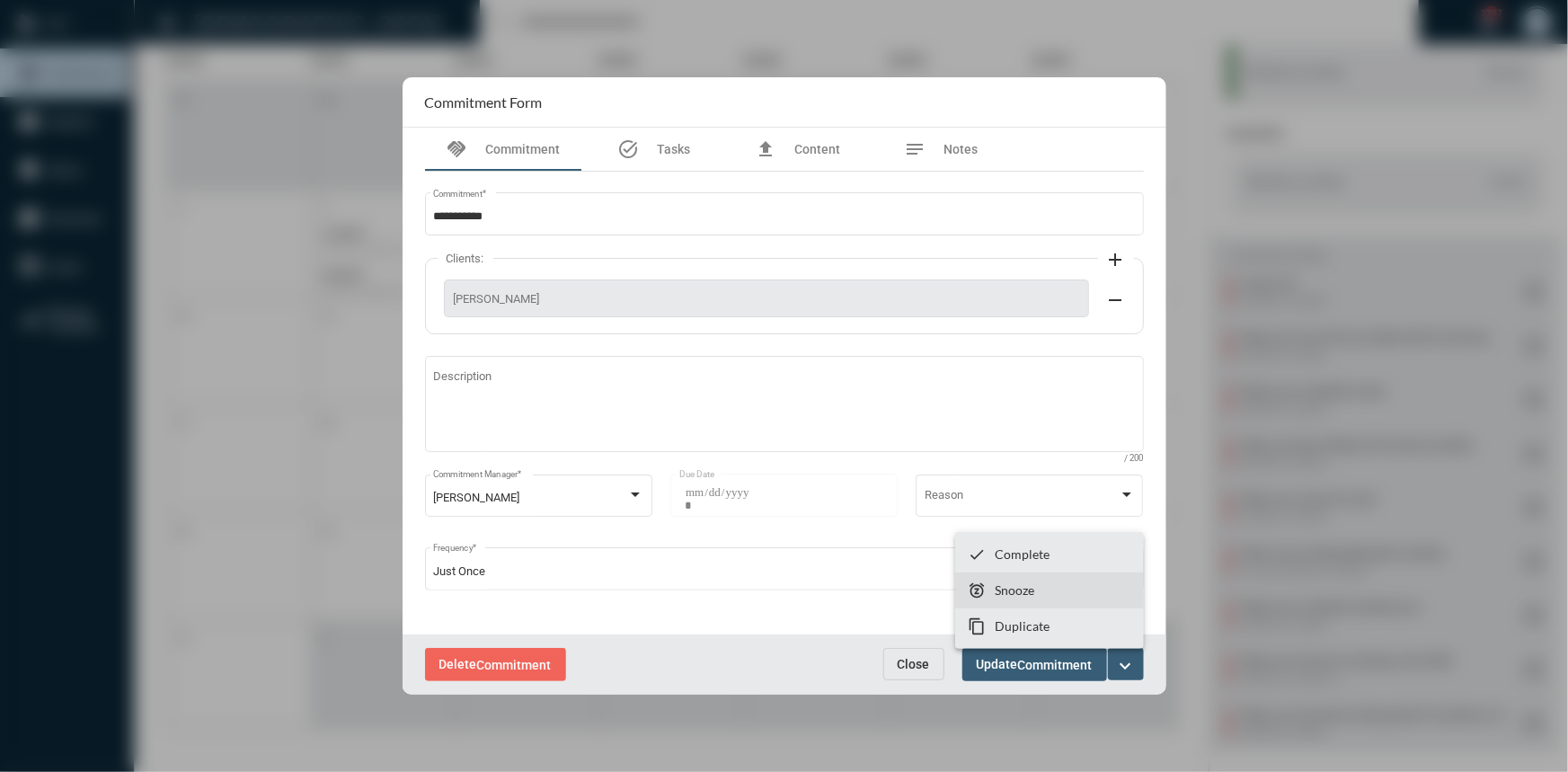
click at [1003, 584] on p "Snooze" at bounding box center [1015, 590] width 40 height 15
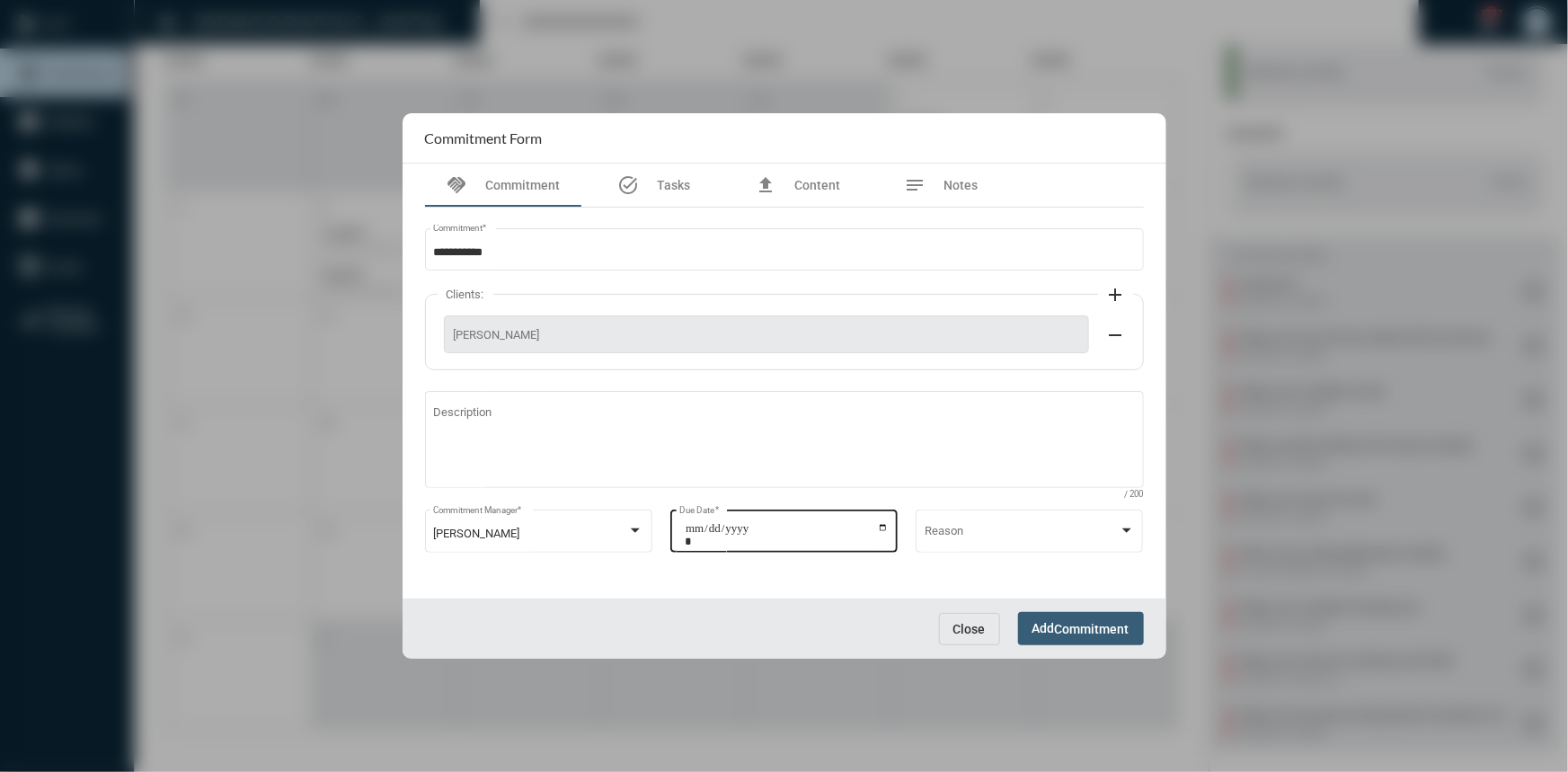
click at [883, 529] on input "**********" at bounding box center [786, 534] width 204 height 25
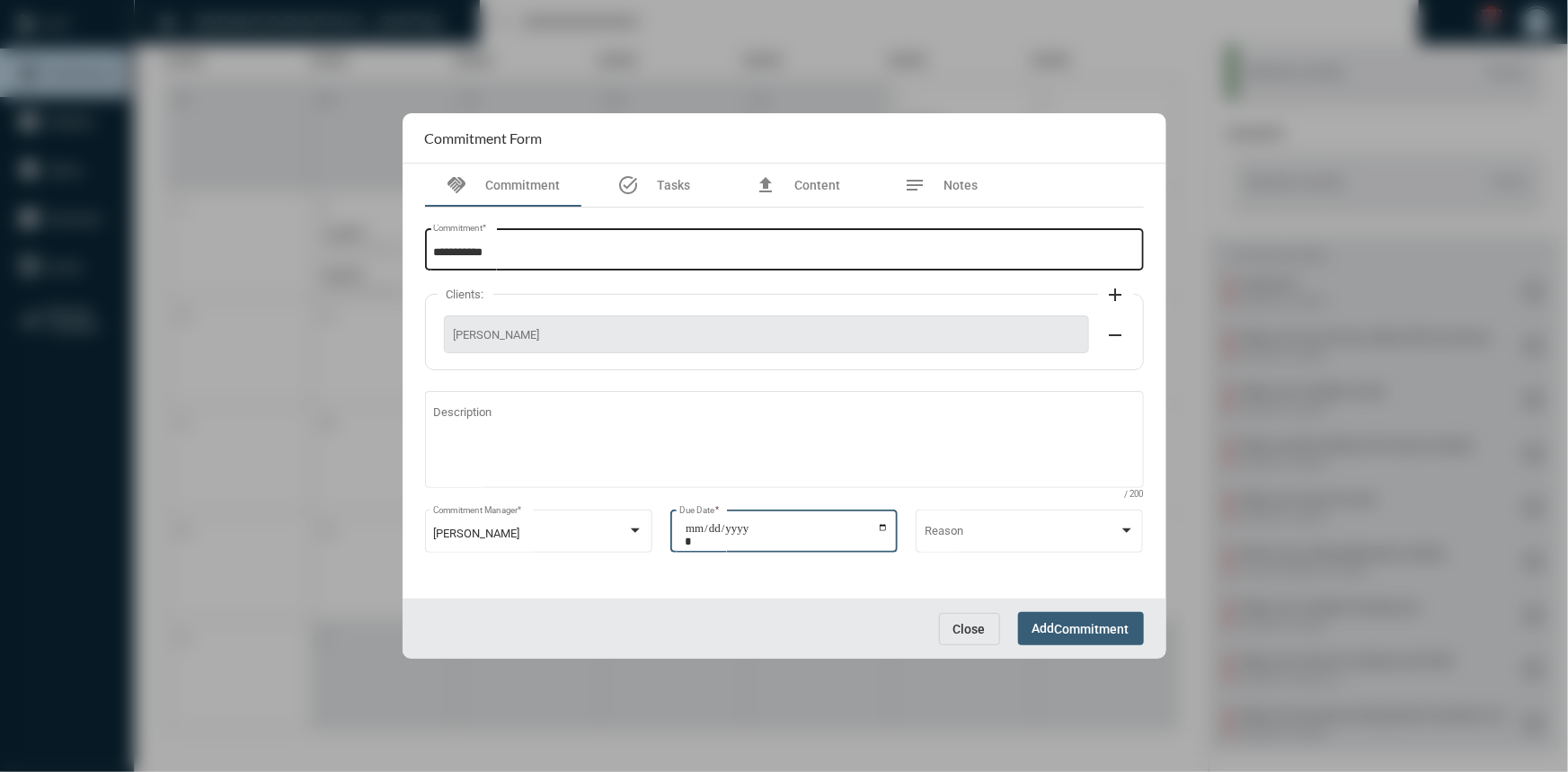
type input "**********"
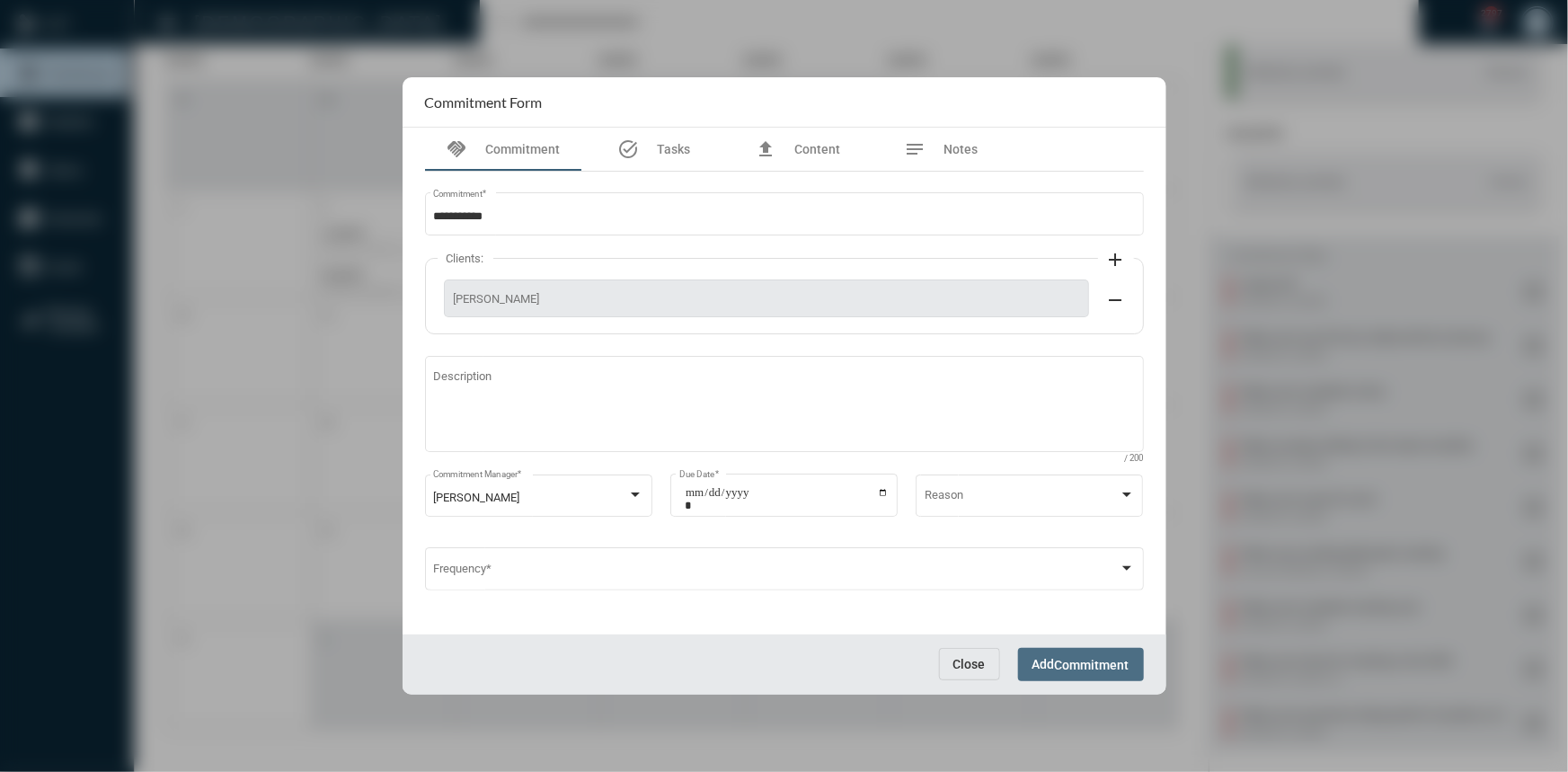
click at [1080, 657] on span "Add Commitment" at bounding box center [1082, 663] width 97 height 14
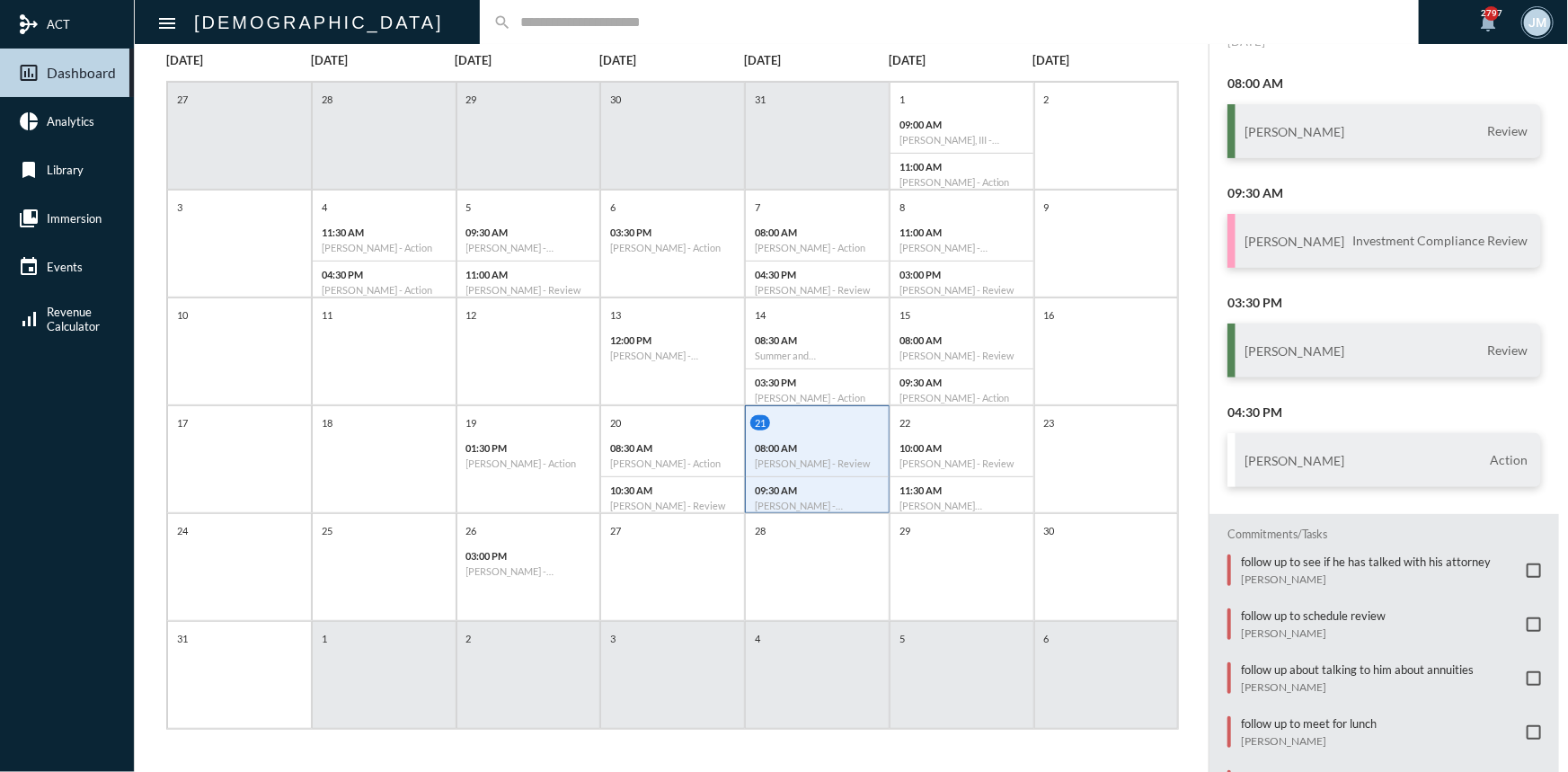
scroll to position [119, 0]
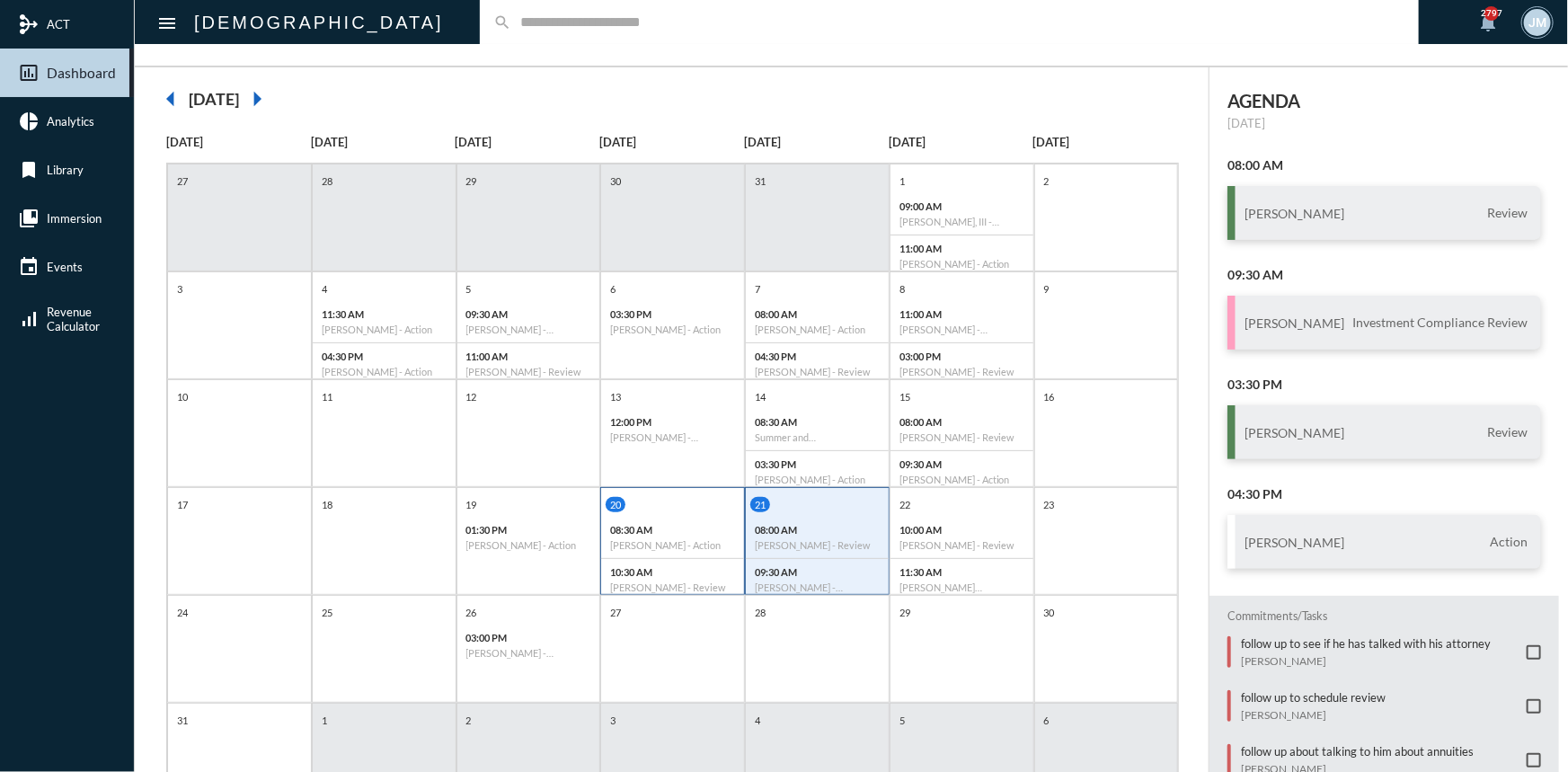
click at [713, 548] on h6 "[PERSON_NAME] - Action" at bounding box center [672, 544] width 125 height 11
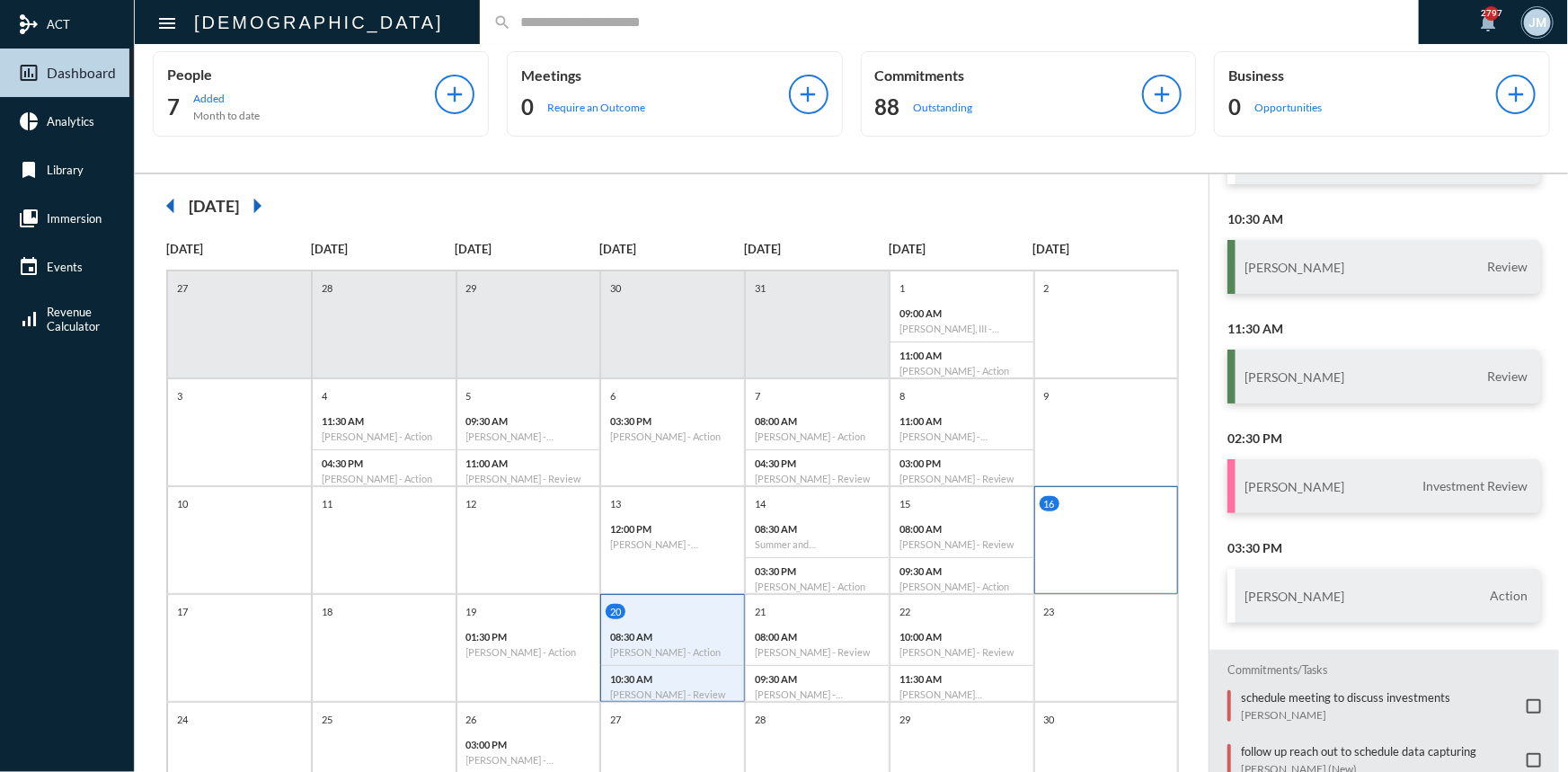
scroll to position [0, 0]
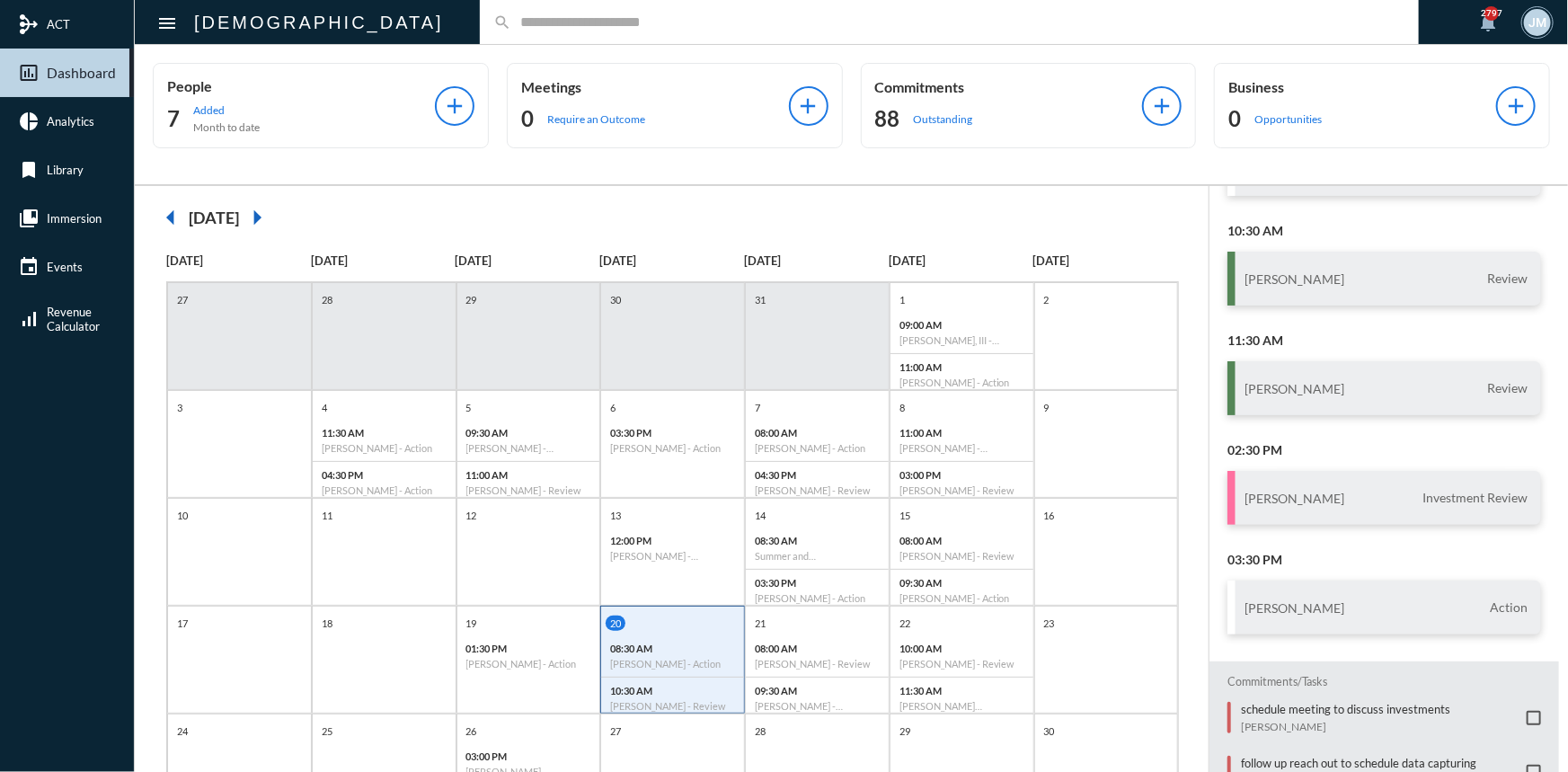
drag, startPoint x: 1552, startPoint y: 1, endPoint x: 1395, endPoint y: 3, distance: 157.0
click at [1395, 3] on div "search" at bounding box center [949, 22] width 939 height 44
